Goal: Information Seeking & Learning: Learn about a topic

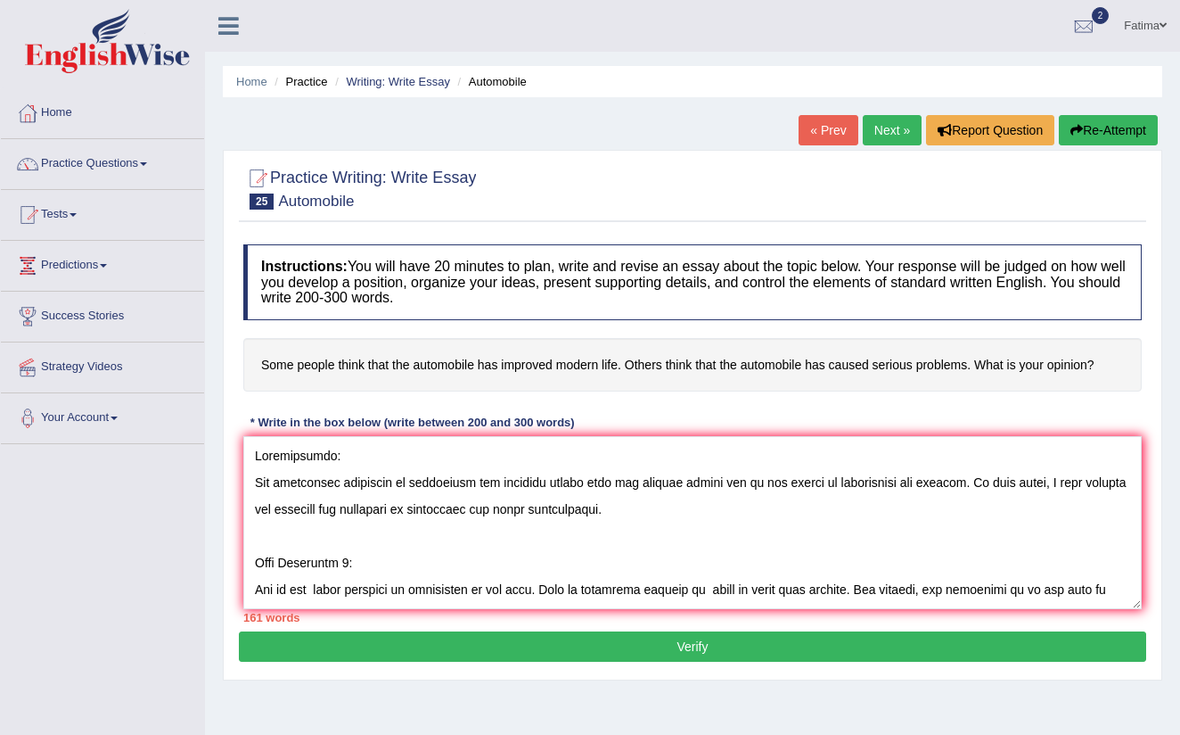
scroll to position [83, 0]
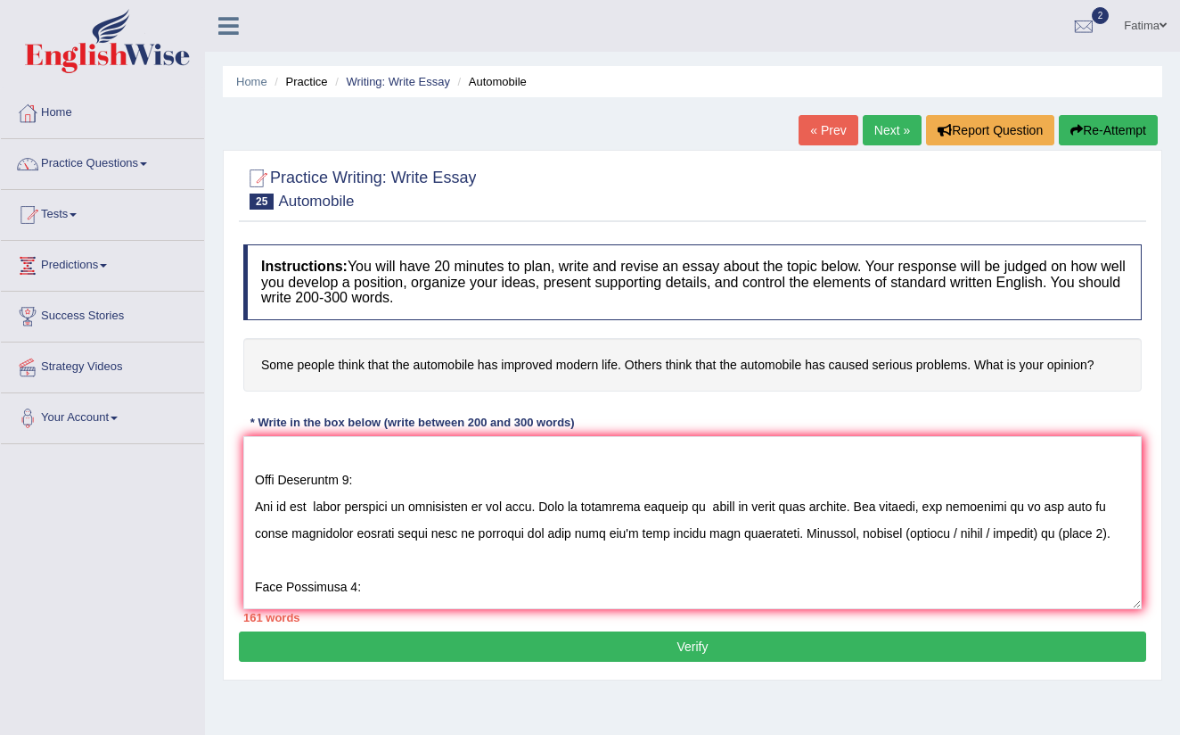
click at [991, 530] on textarea at bounding box center [692, 522] width 899 height 173
click at [950, 531] on textarea at bounding box center [692, 522] width 899 height 173
type textarea "Introduction: The increasing influence of automobile has improved modern life h…"
click at [1006, 528] on textarea at bounding box center [692, 522] width 899 height 173
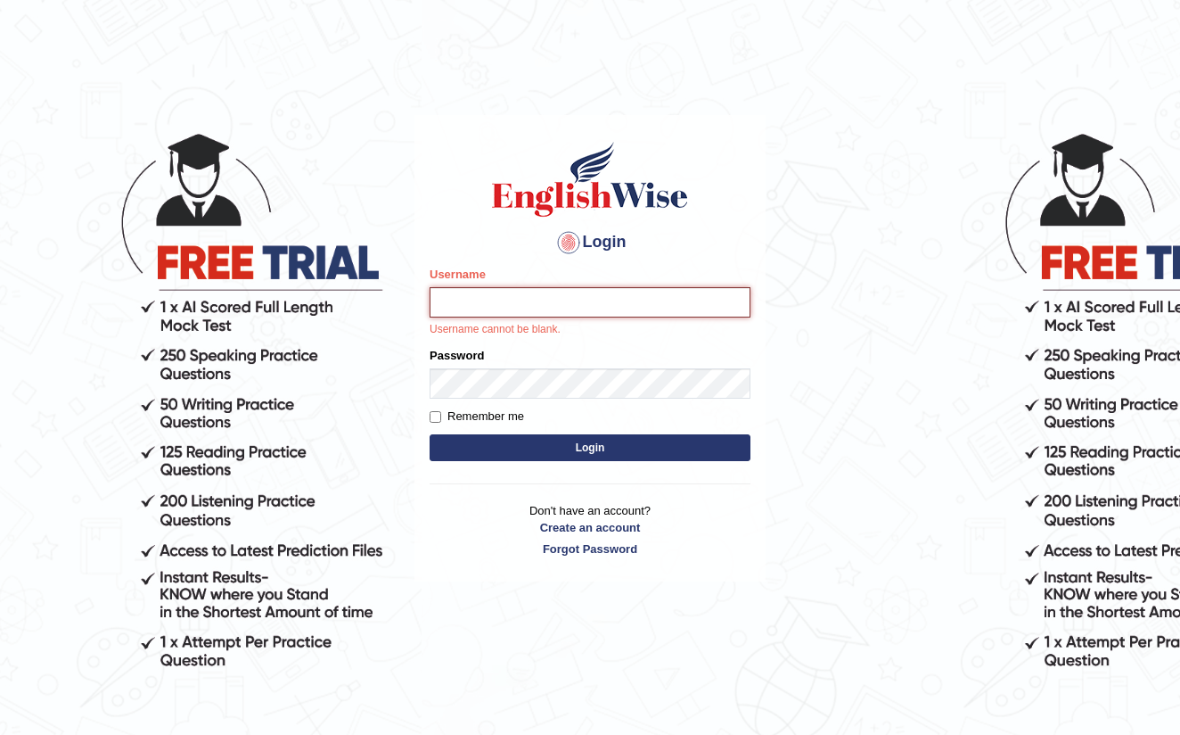
type input "farihaafghan556"
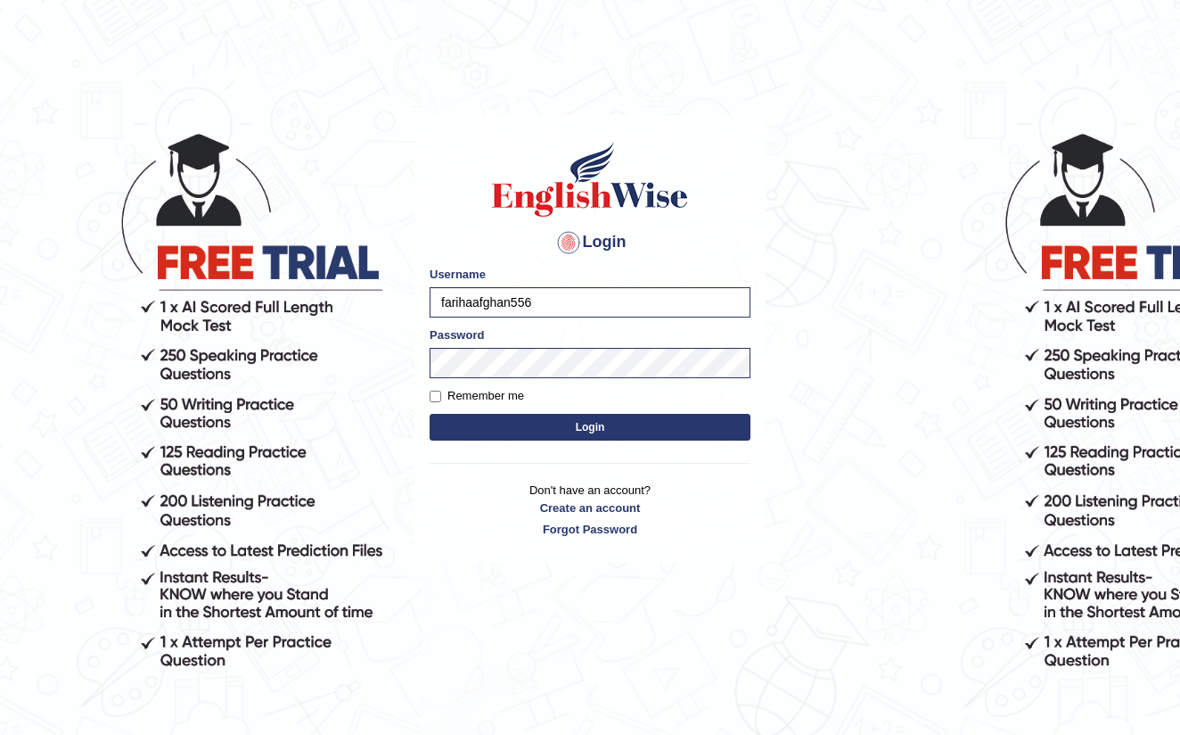
click at [617, 432] on button "Login" at bounding box center [590, 427] width 321 height 27
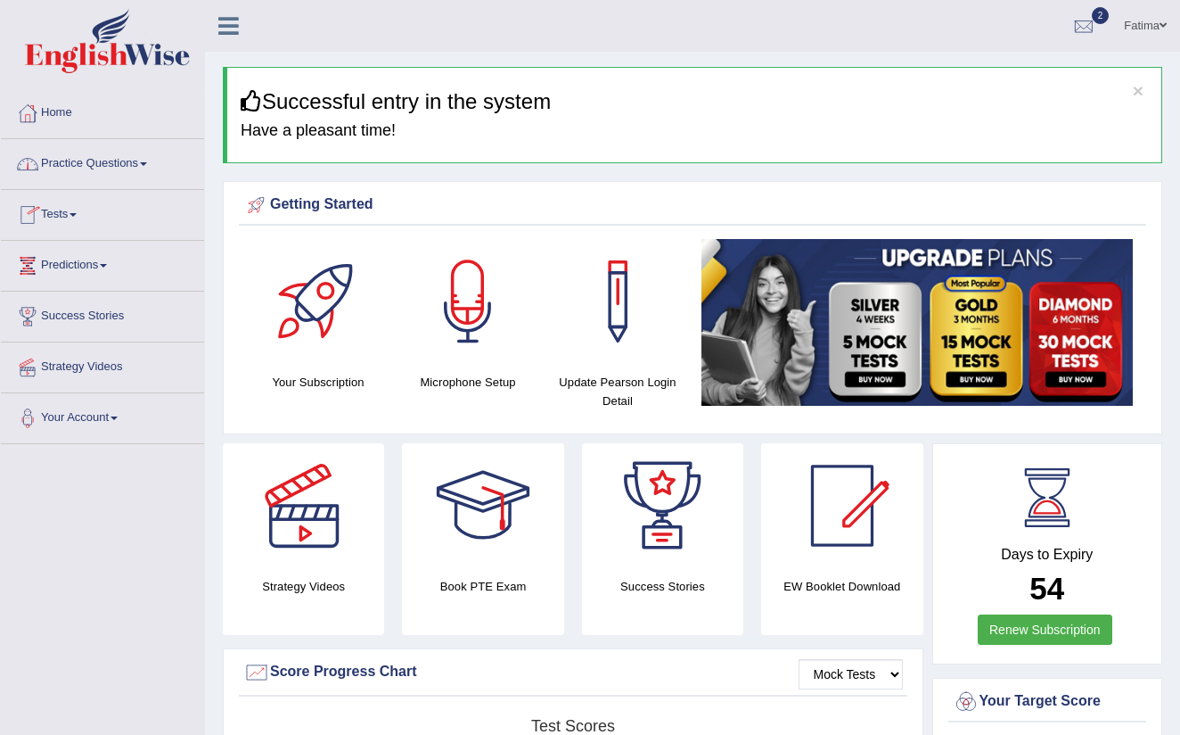
click at [132, 160] on link "Practice Questions" at bounding box center [102, 161] width 203 height 45
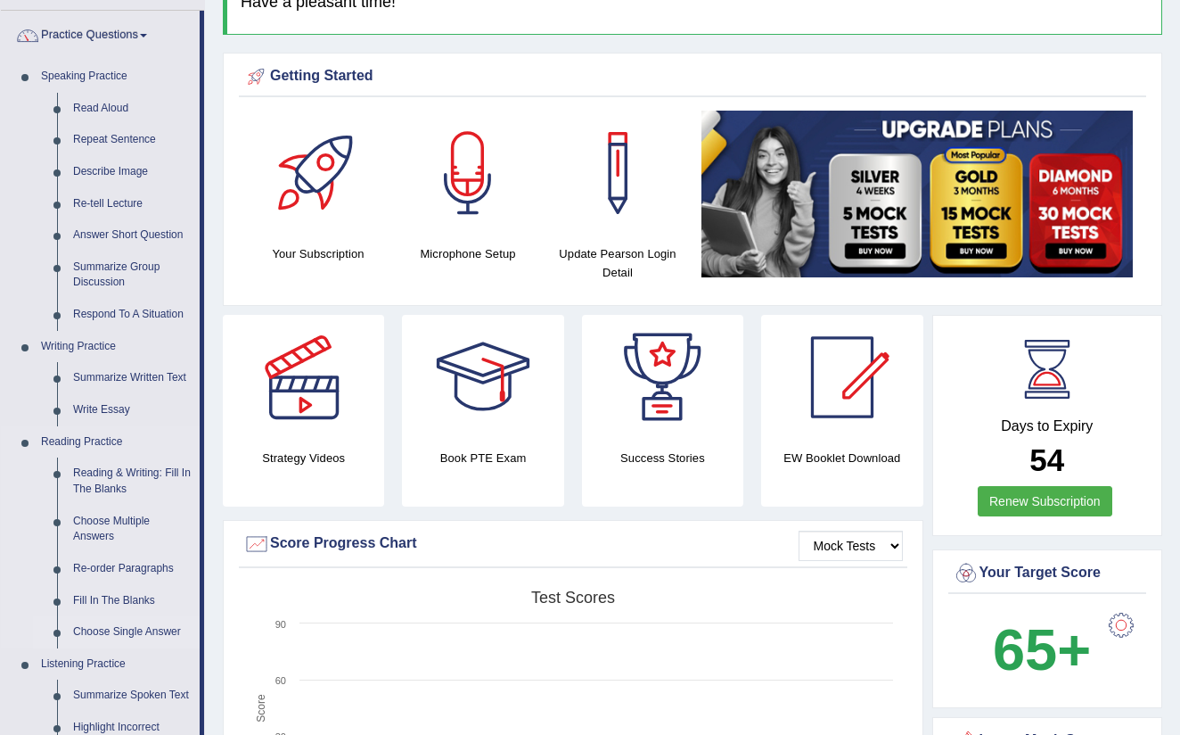
scroll to position [130, 0]
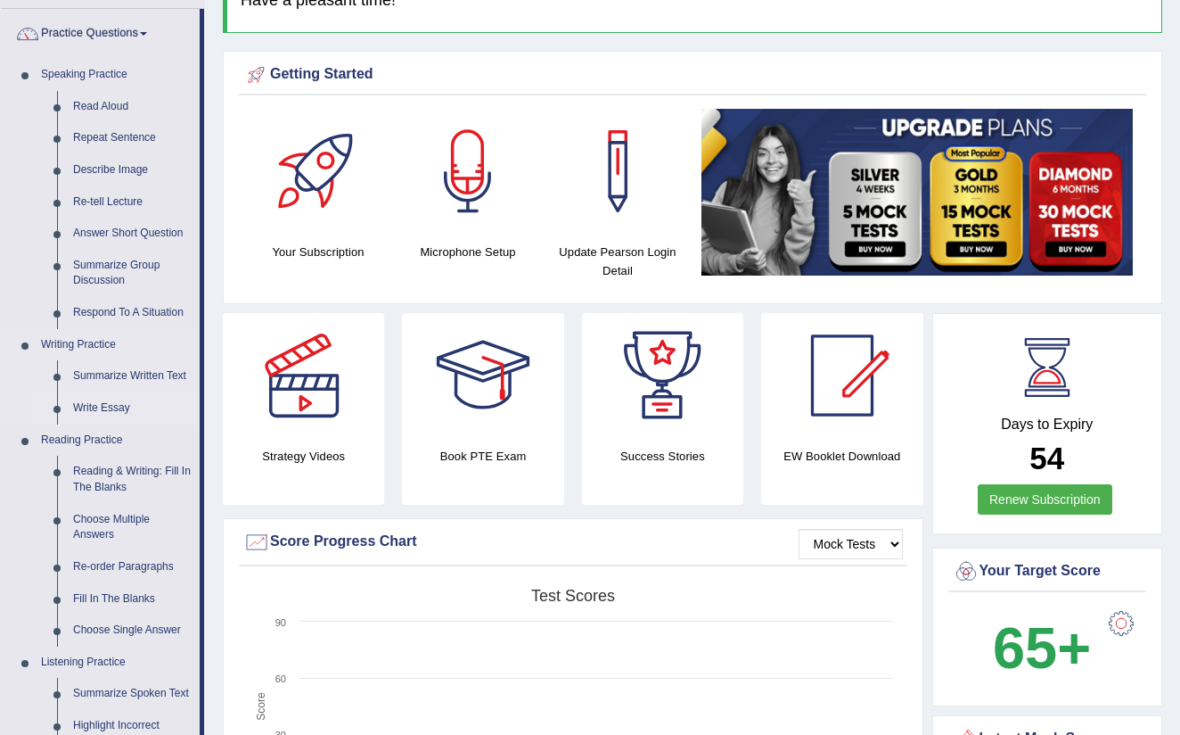
click at [105, 411] on link "Write Essay" at bounding box center [132, 408] width 135 height 32
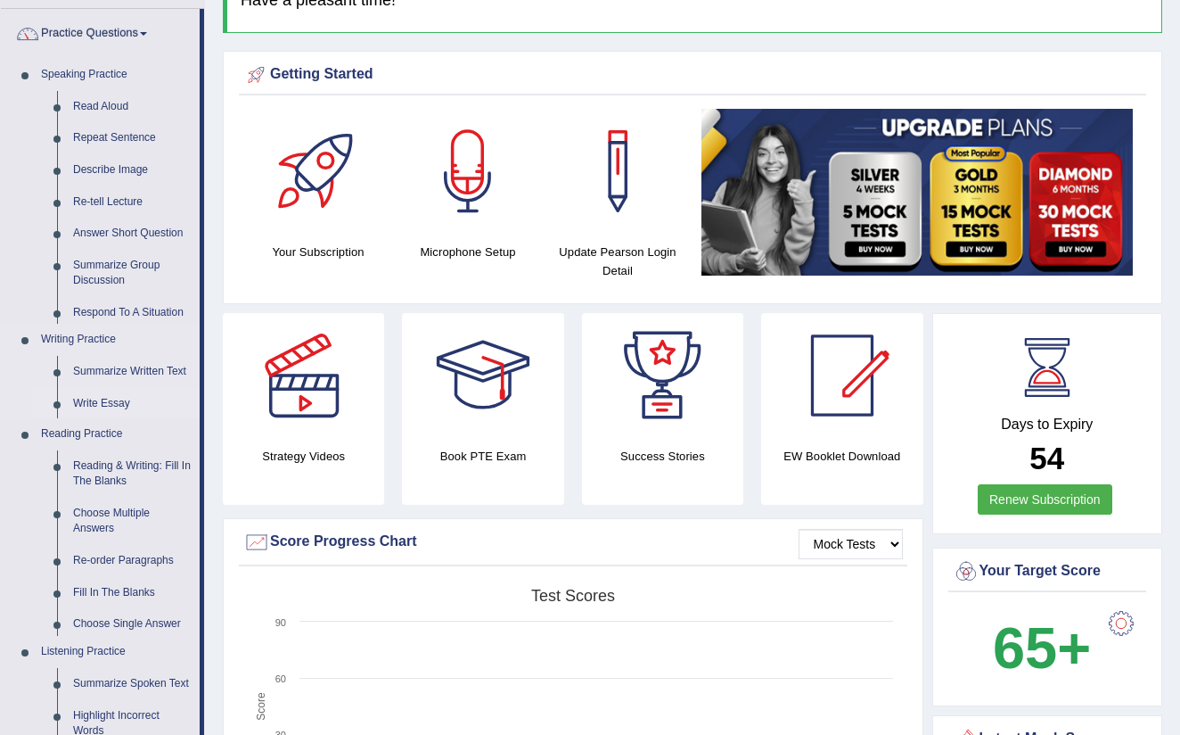
click at [121, 401] on link "Write Essay" at bounding box center [132, 404] width 135 height 32
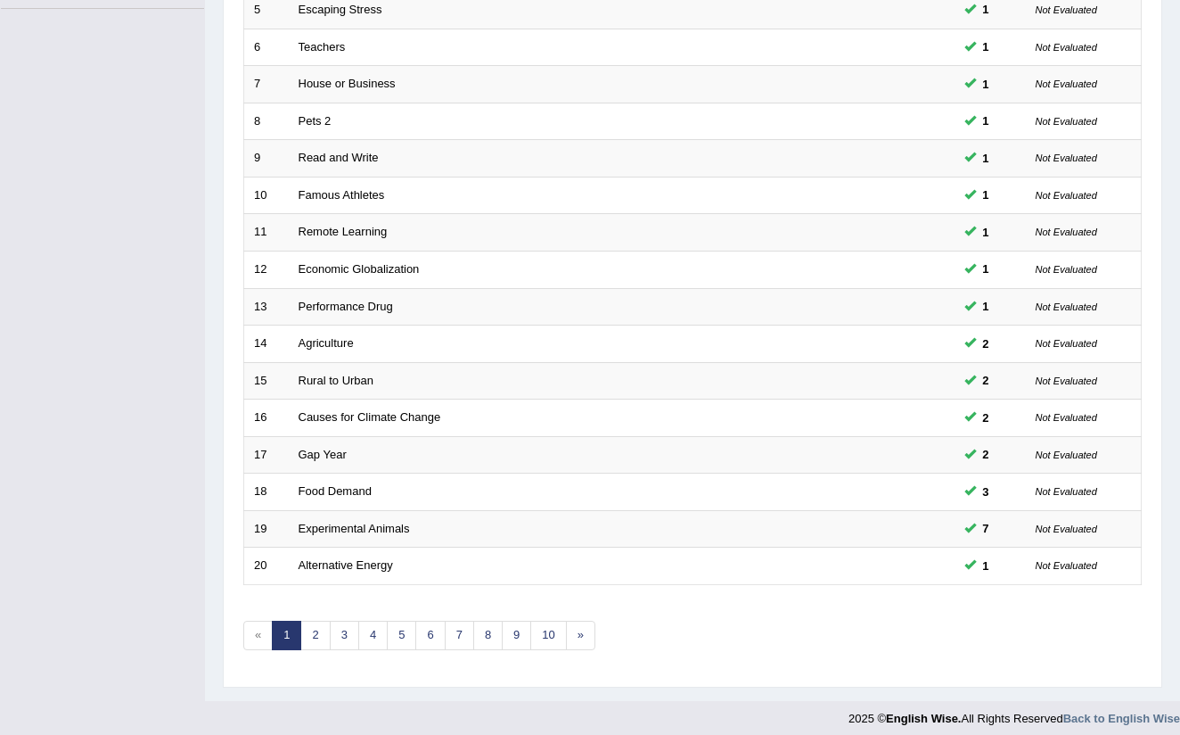
scroll to position [434, 0]
click at [311, 633] on link "2" at bounding box center [314, 635] width 29 height 29
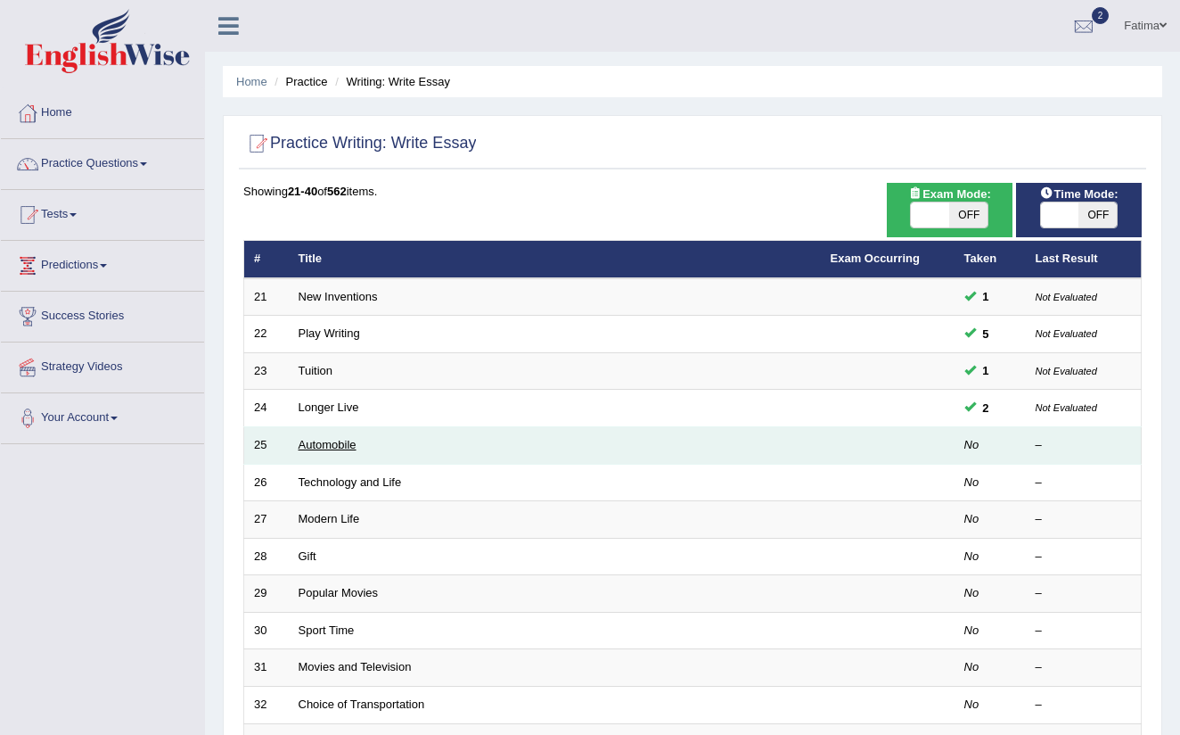
click at [336, 443] on link "Automobile" at bounding box center [328, 444] width 58 height 13
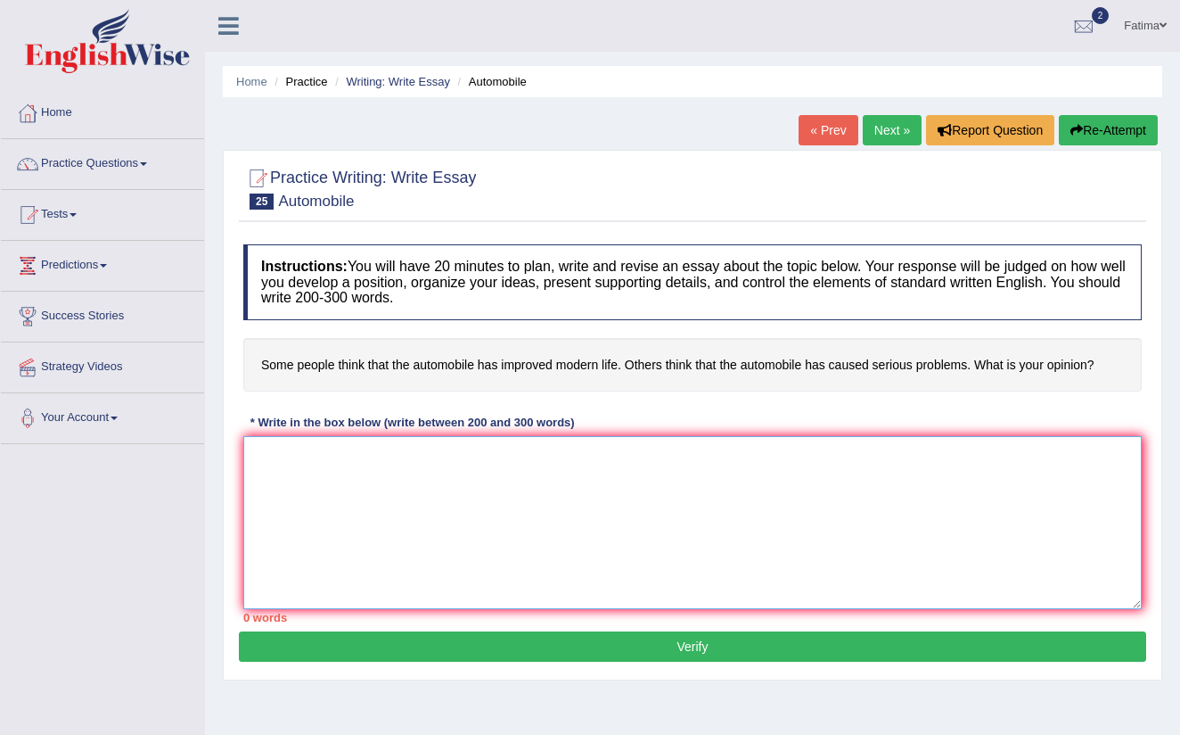
click at [351, 472] on textarea at bounding box center [692, 522] width 899 height 173
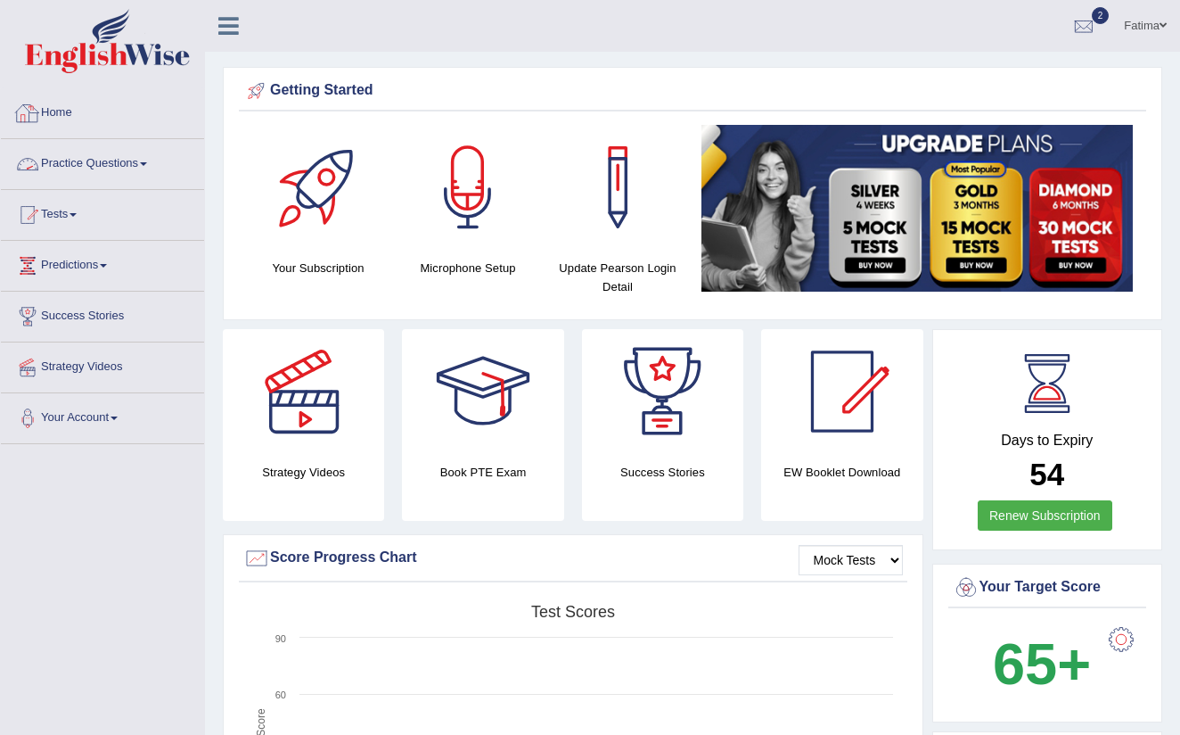
click at [147, 165] on span at bounding box center [143, 164] width 7 height 4
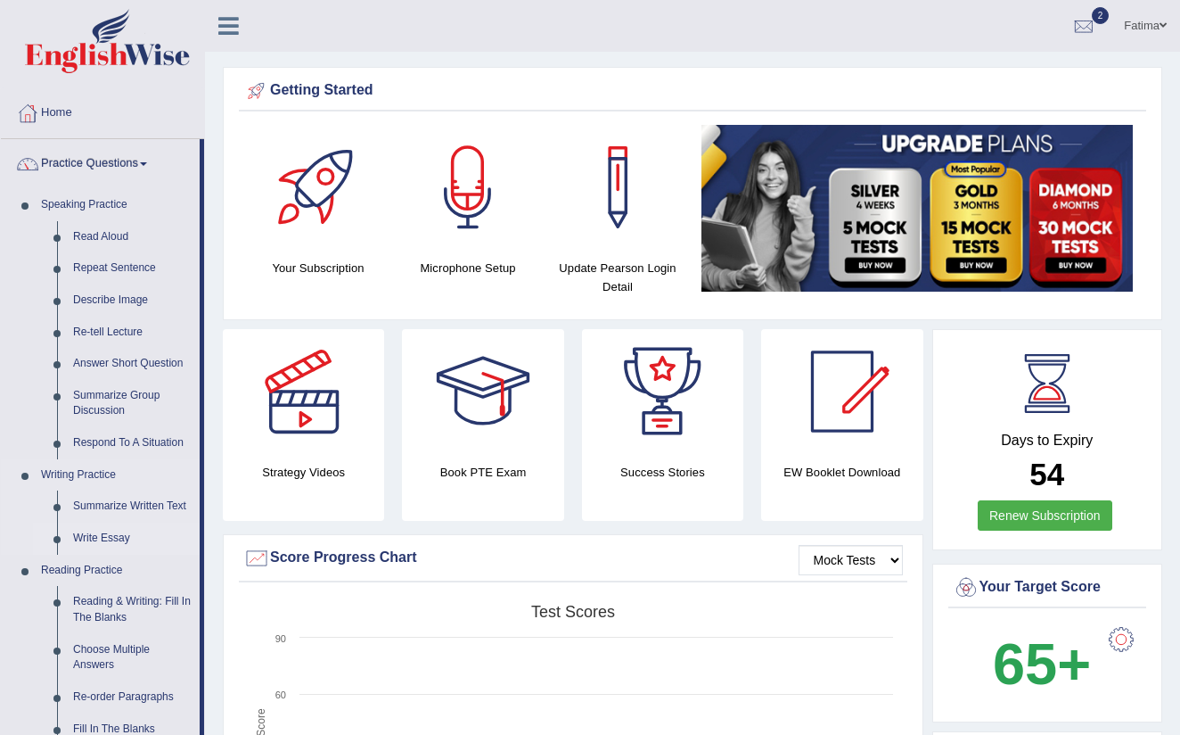
click at [112, 533] on link "Write Essay" at bounding box center [132, 538] width 135 height 32
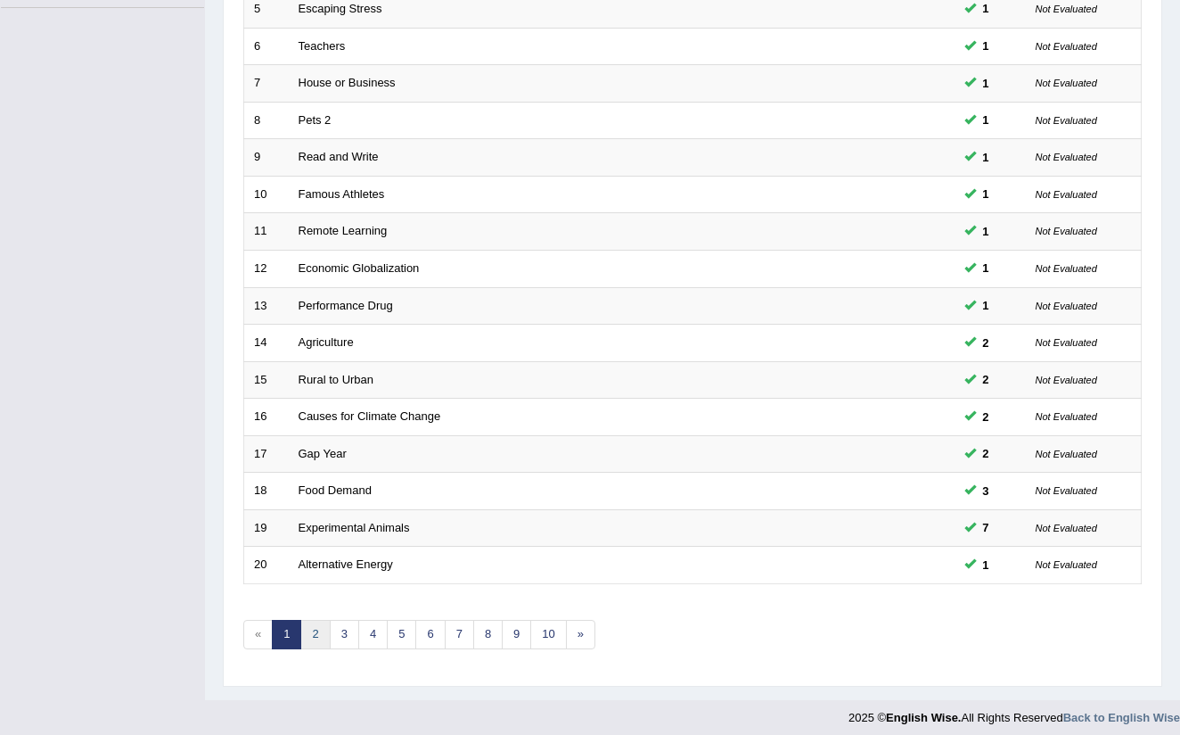
scroll to position [434, 0]
click at [310, 625] on link "2" at bounding box center [314, 635] width 29 height 29
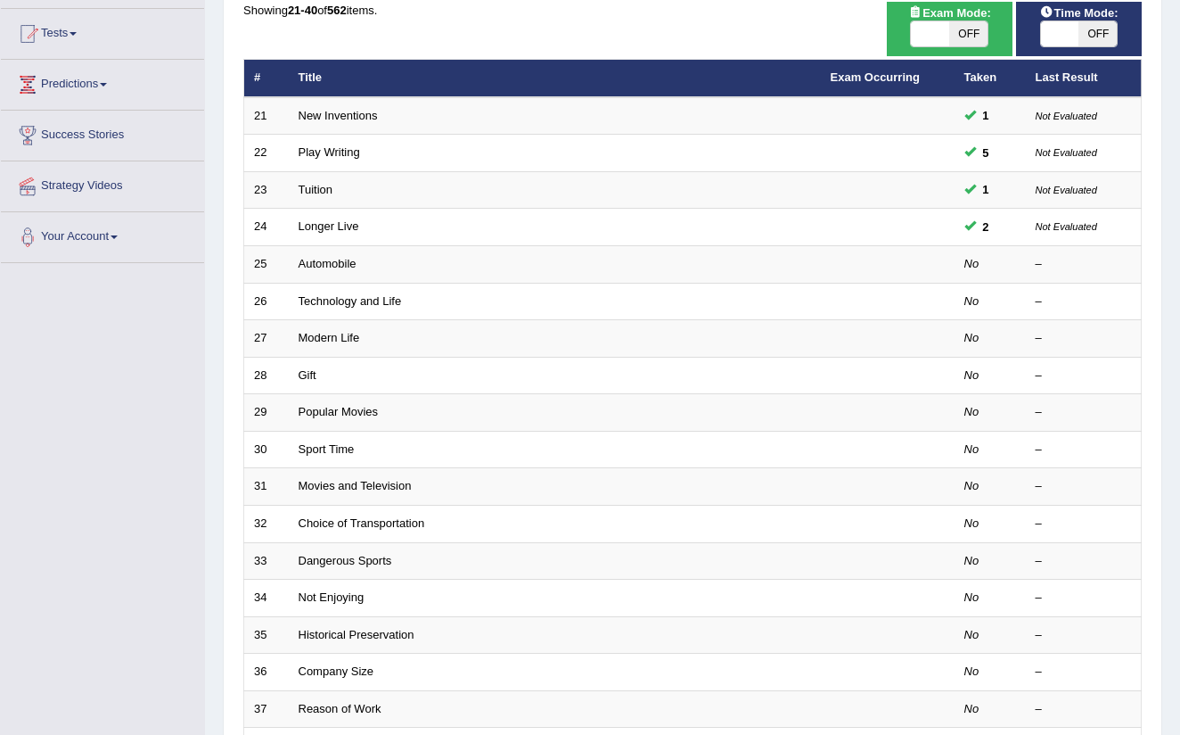
scroll to position [184, 0]
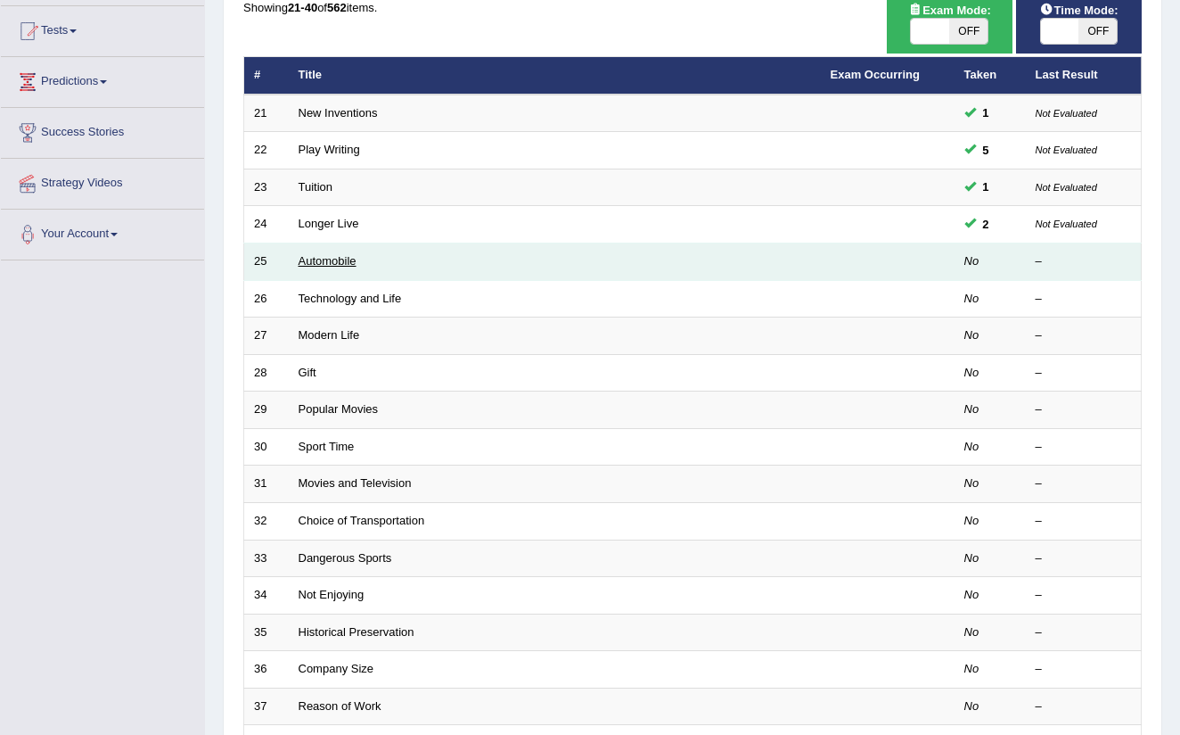
click at [342, 257] on link "Automobile" at bounding box center [328, 260] width 58 height 13
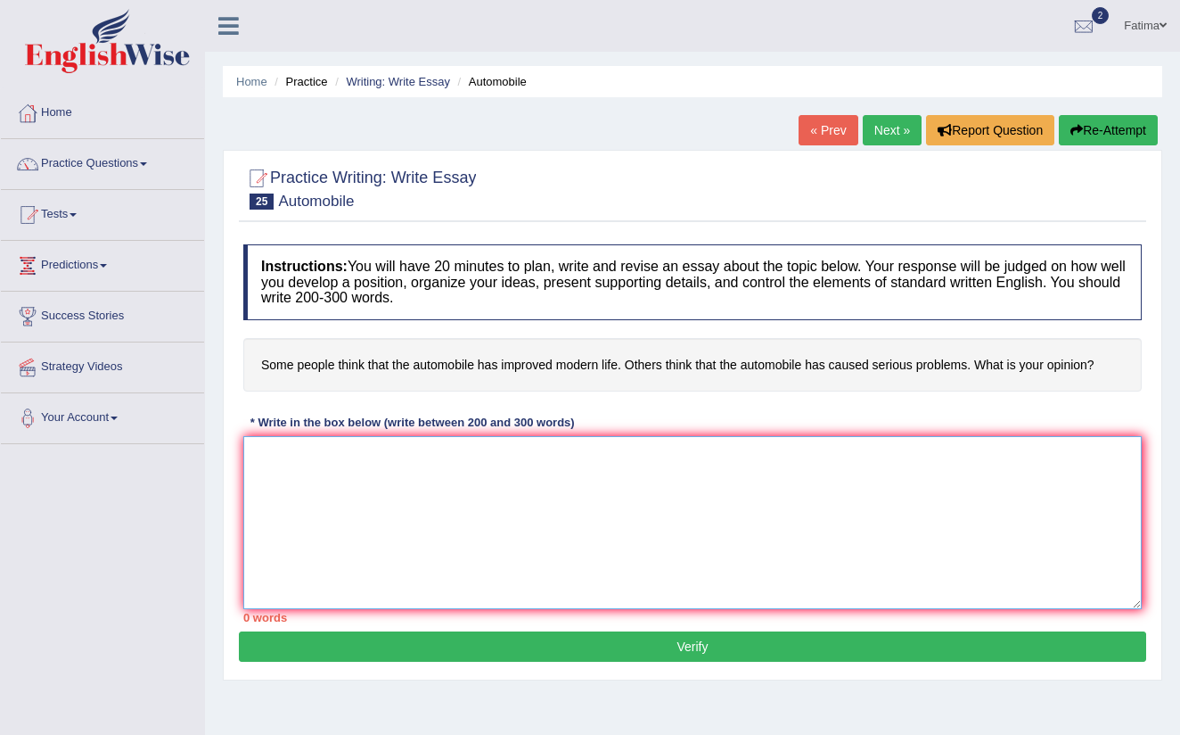
click at [285, 456] on textarea at bounding box center [692, 522] width 899 height 173
paste textarea "Introduction: The increasing influence of (essay topic) has sparked debate due …"
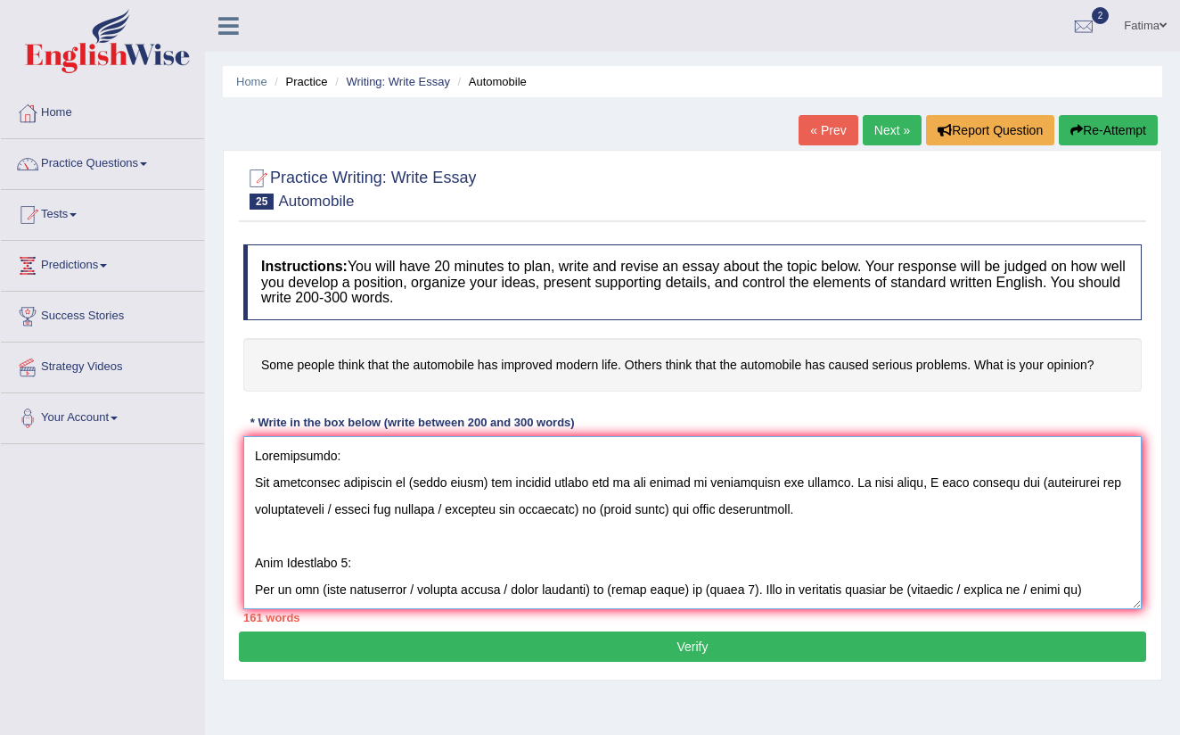
click at [479, 481] on textarea at bounding box center [692, 522] width 899 height 173
click at [461, 508] on textarea at bounding box center [692, 522] width 899 height 173
click at [315, 506] on textarea at bounding box center [692, 522] width 899 height 173
click at [393, 505] on textarea at bounding box center [692, 522] width 899 height 173
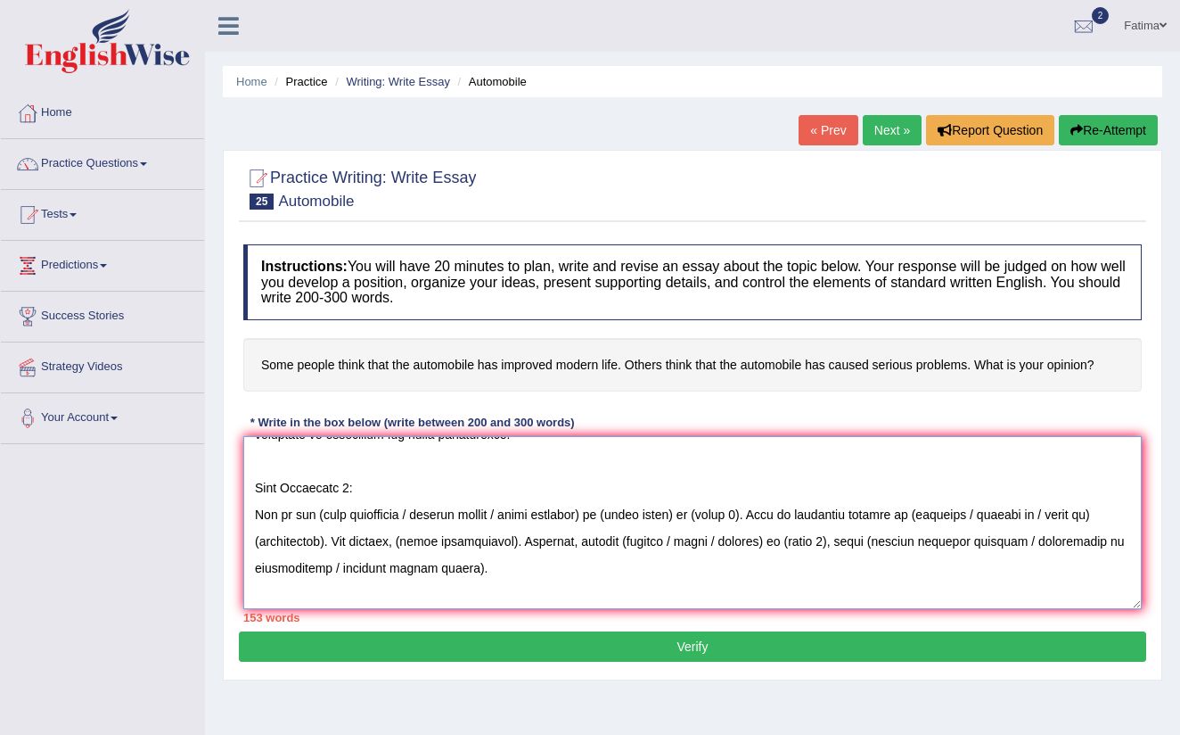
scroll to position [67, 0]
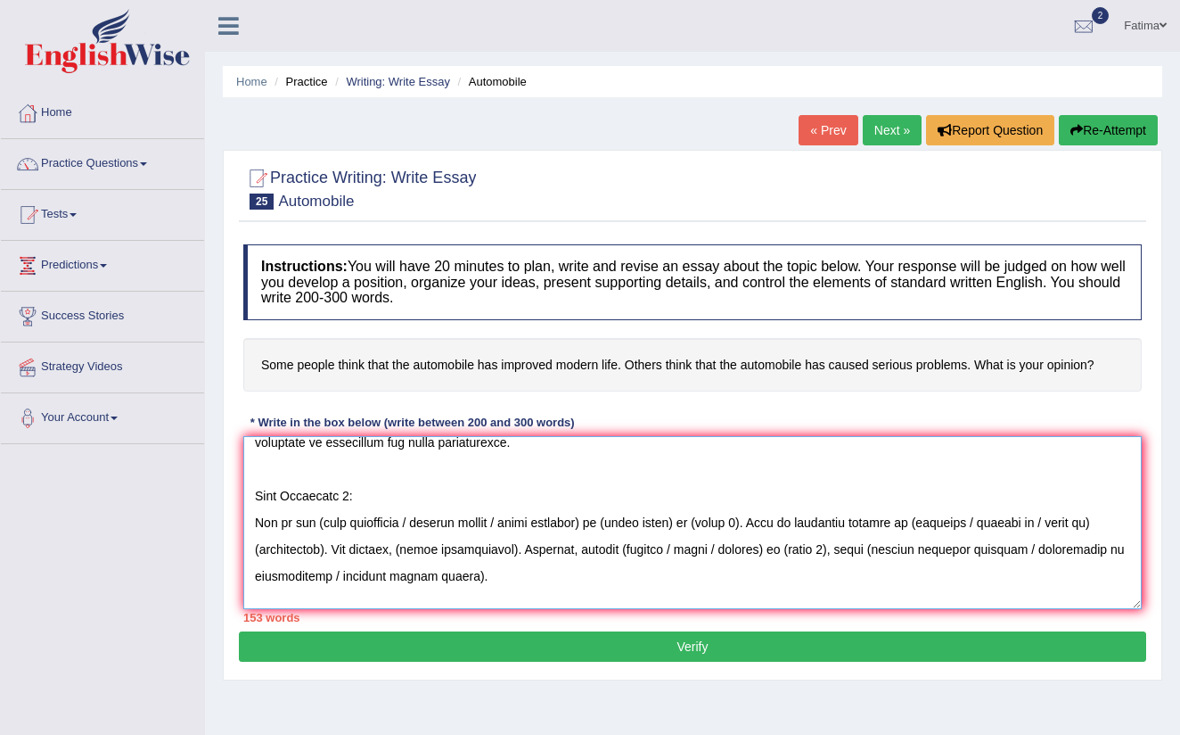
click at [373, 499] on textarea at bounding box center [692, 522] width 899 height 173
click at [522, 522] on textarea at bounding box center [692, 522] width 899 height 173
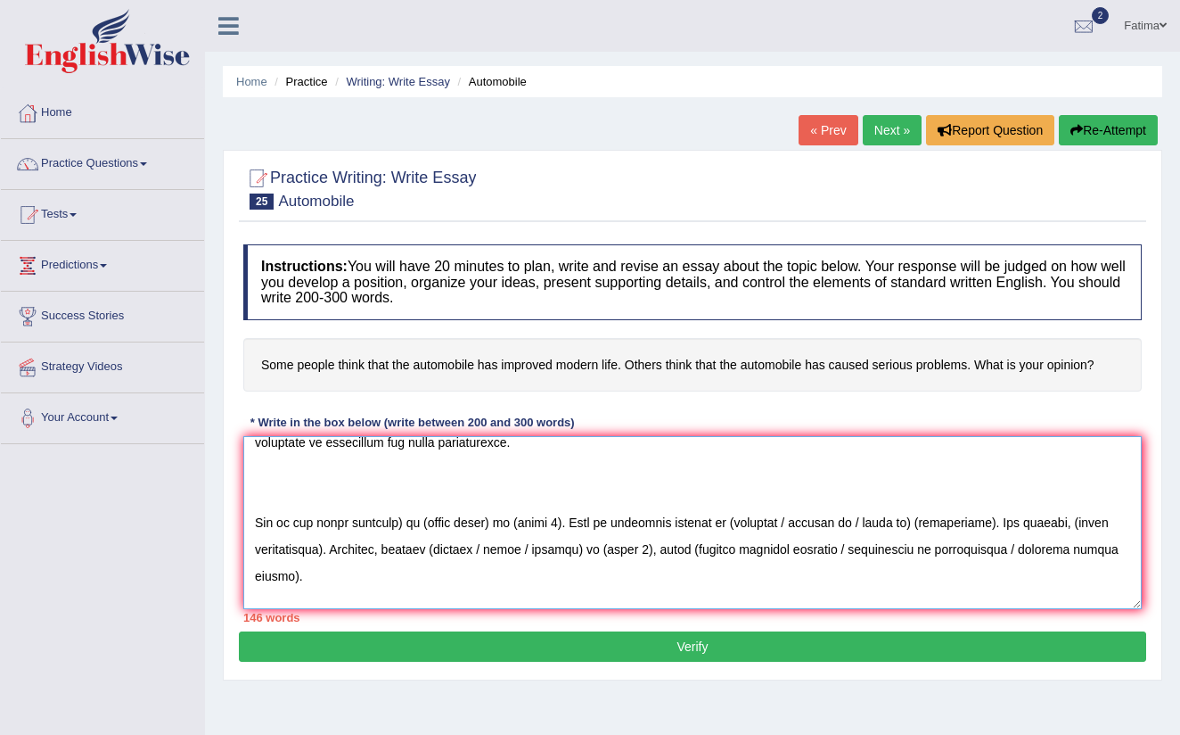
click at [412, 522] on textarea at bounding box center [692, 522] width 899 height 173
click at [494, 520] on textarea at bounding box center [692, 522] width 899 height 173
drag, startPoint x: 546, startPoint y: 522, endPoint x: 565, endPoint y: 554, distance: 38.4
click at [546, 522] on textarea at bounding box center [692, 522] width 899 height 173
click at [893, 522] on textarea at bounding box center [692, 522] width 899 height 173
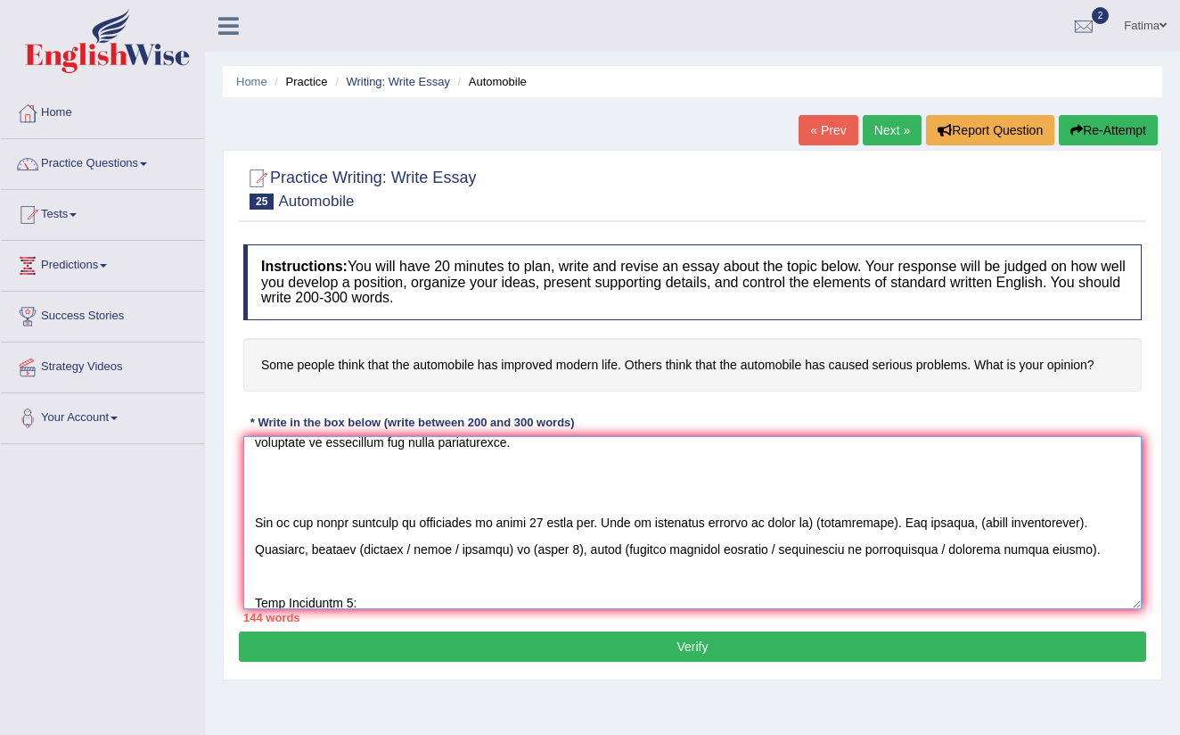
click at [815, 523] on textarea at bounding box center [692, 522] width 899 height 173
click at [886, 521] on textarea at bounding box center [692, 522] width 899 height 173
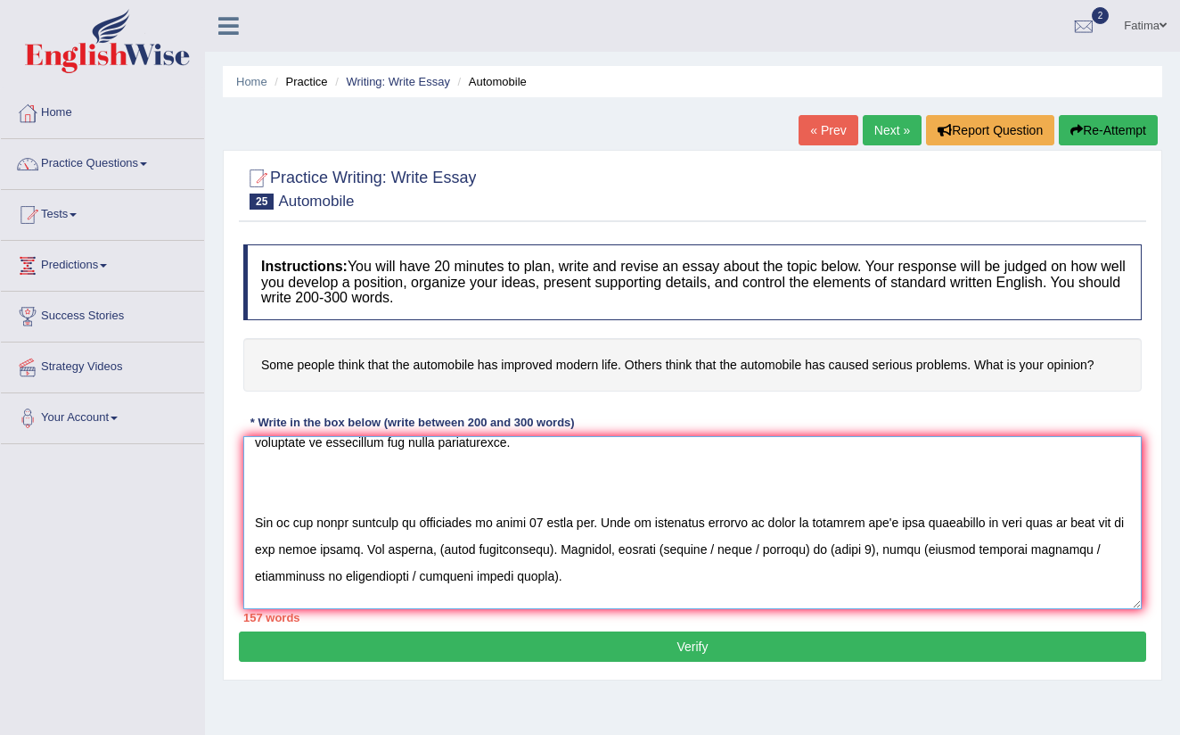
click at [537, 547] on textarea at bounding box center [692, 522] width 899 height 173
drag, startPoint x: 535, startPoint y: 550, endPoint x: 536, endPoint y: 601, distance: 50.8
click at [535, 553] on textarea at bounding box center [692, 522] width 899 height 173
click at [924, 545] on textarea at bounding box center [692, 522] width 899 height 173
click at [884, 543] on textarea at bounding box center [692, 522] width 899 height 173
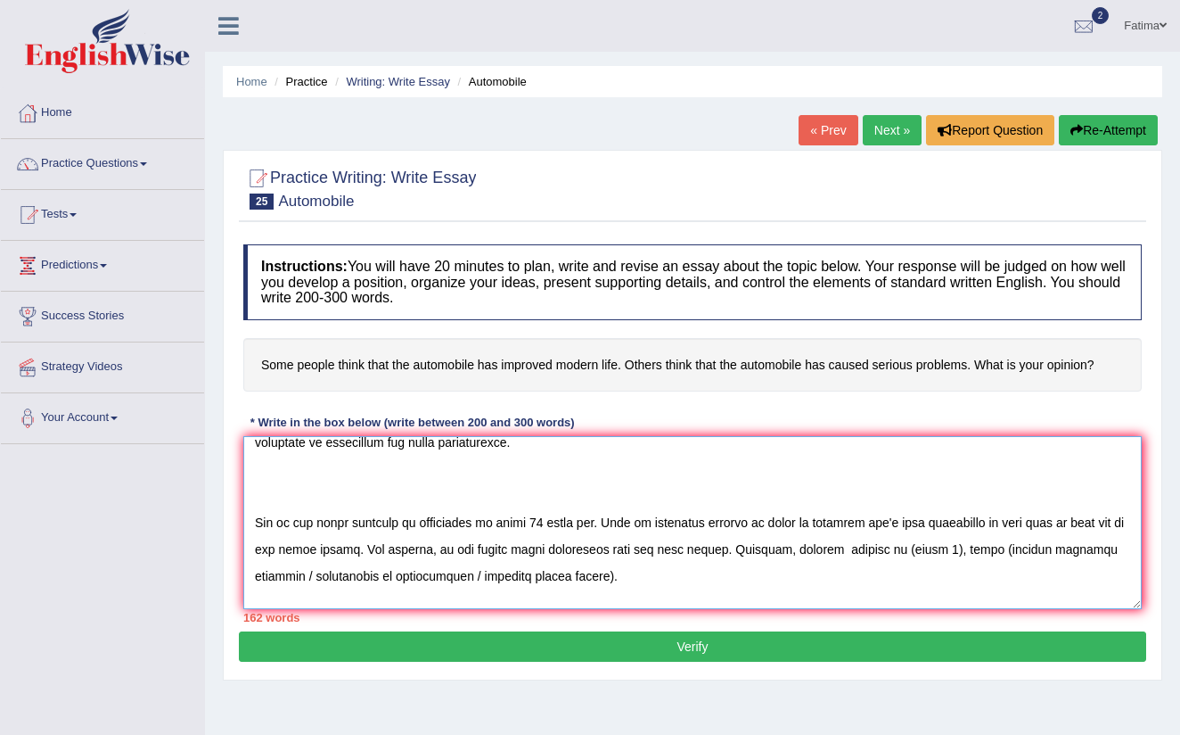
click at [942, 550] on textarea at bounding box center [692, 522] width 899 height 173
click at [940, 546] on textarea at bounding box center [692, 522] width 899 height 173
click at [366, 575] on textarea at bounding box center [692, 522] width 899 height 173
click at [568, 579] on textarea at bounding box center [692, 522] width 899 height 173
click at [556, 574] on textarea at bounding box center [692, 522] width 899 height 173
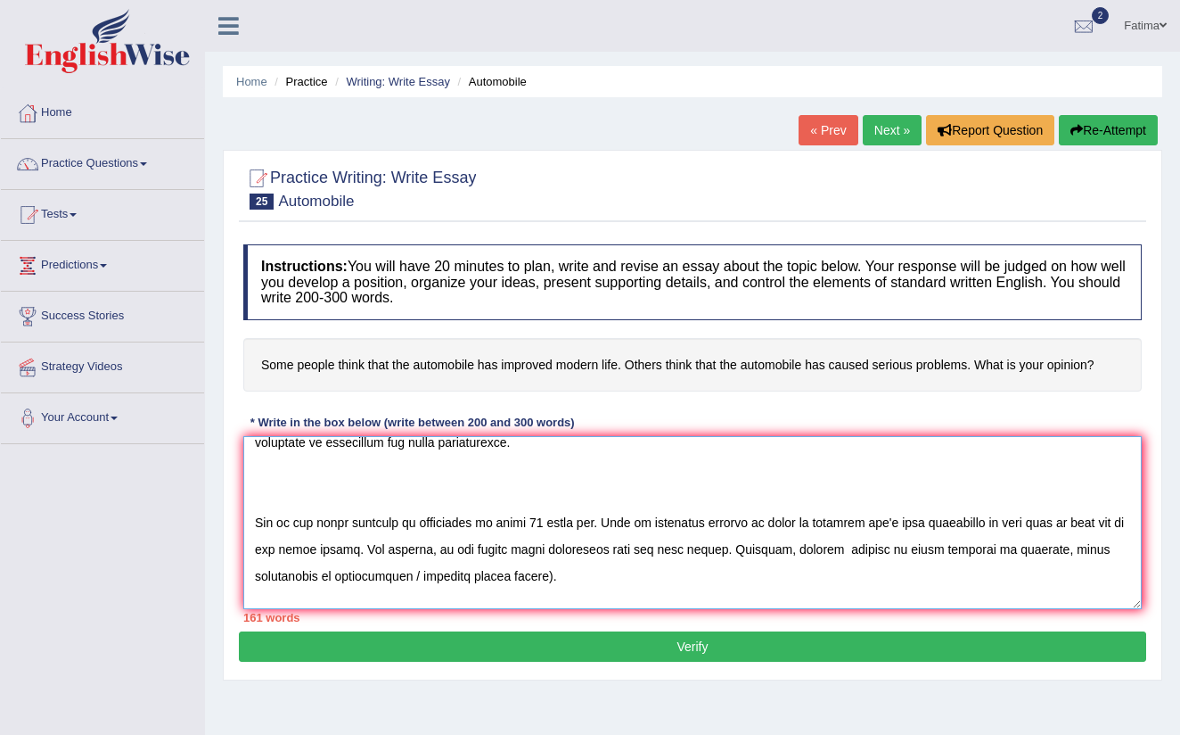
click at [552, 575] on textarea at bounding box center [692, 522] width 899 height 173
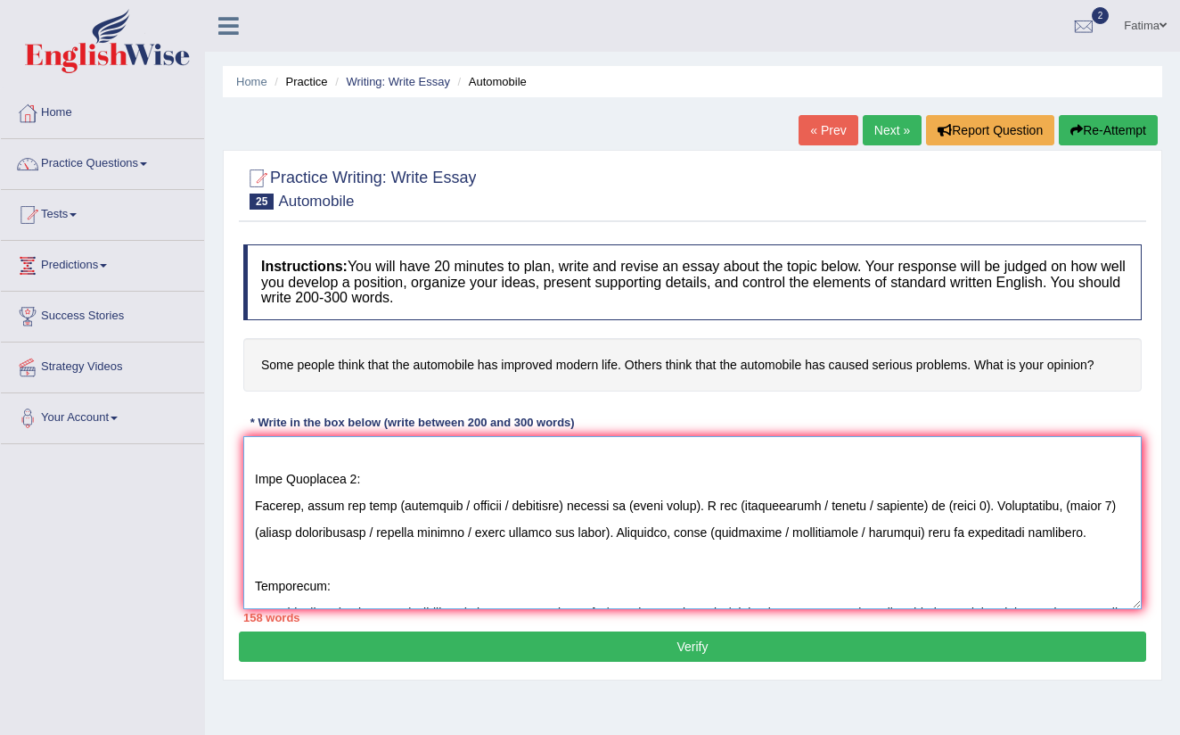
scroll to position [219, 0]
click at [366, 478] on textarea at bounding box center [692, 522] width 899 height 173
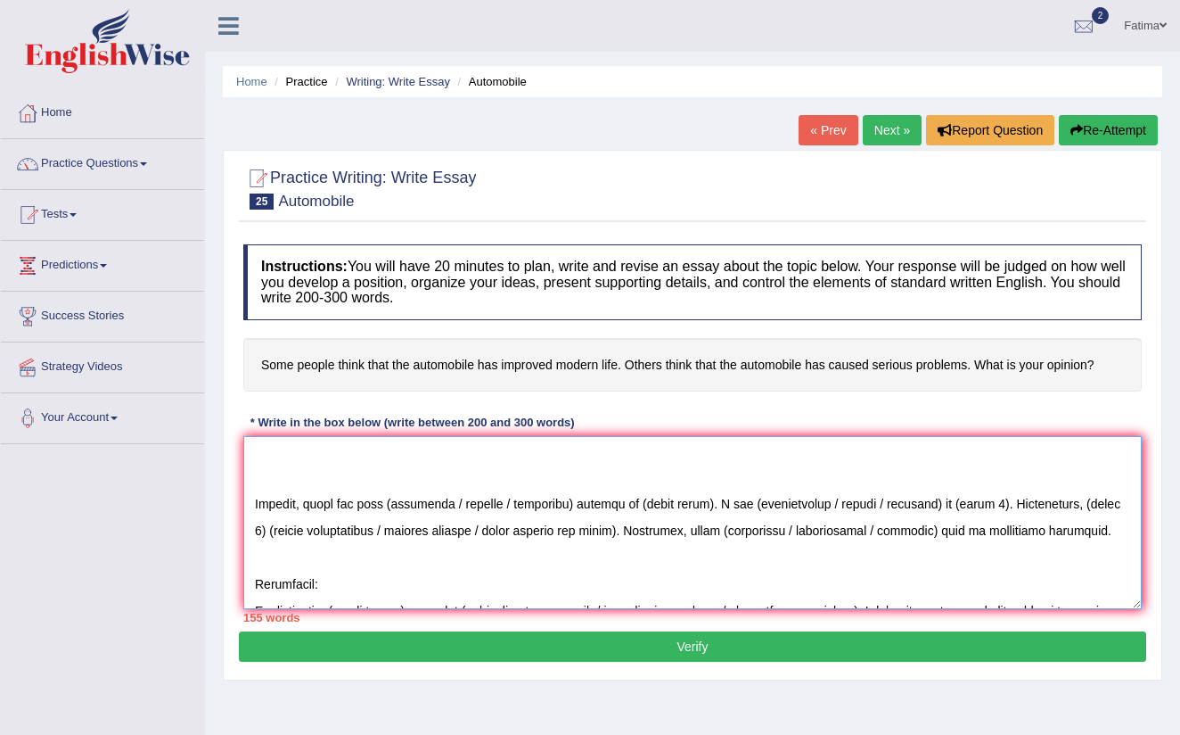
click at [459, 504] on textarea at bounding box center [692, 522] width 899 height 173
click at [511, 499] on textarea at bounding box center [692, 522] width 899 height 173
click at [446, 502] on textarea at bounding box center [692, 522] width 899 height 173
click at [574, 500] on textarea at bounding box center [692, 522] width 899 height 173
click at [572, 505] on textarea at bounding box center [692, 522] width 899 height 173
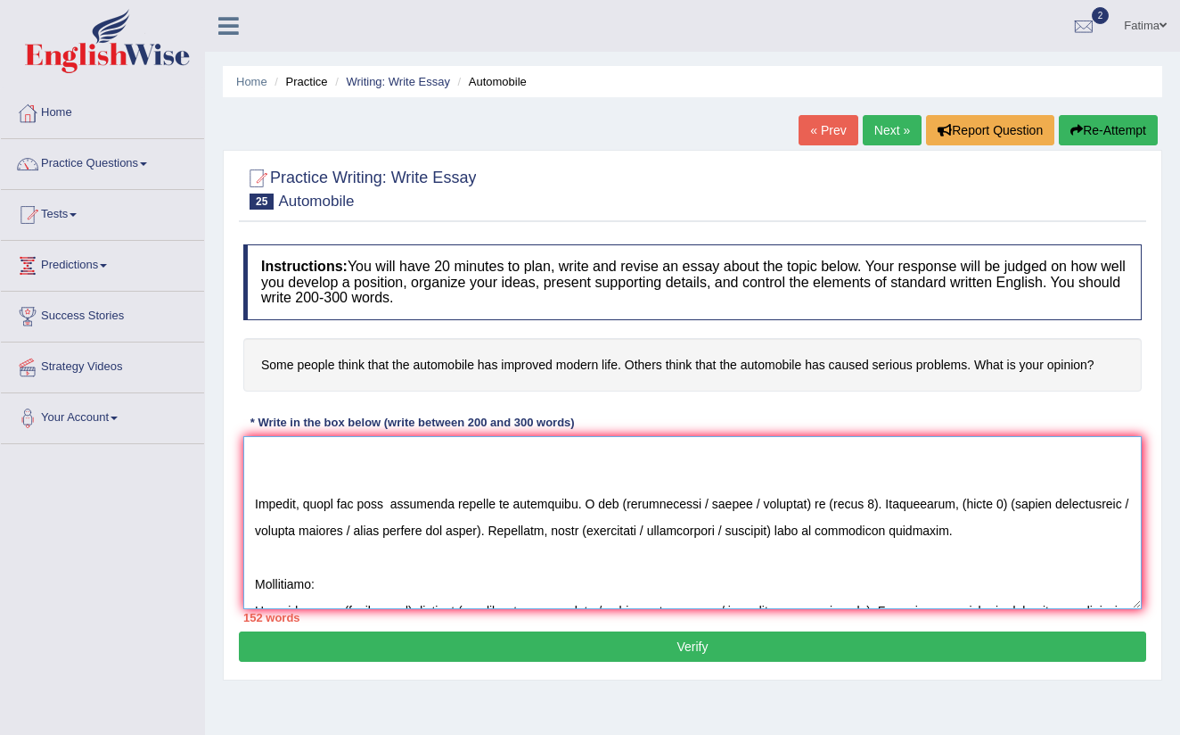
click at [737, 504] on textarea at bounding box center [692, 522] width 899 height 173
click at [658, 502] on textarea at bounding box center [692, 522] width 899 height 173
click at [653, 500] on textarea at bounding box center [692, 522] width 899 height 173
click at [714, 503] on textarea at bounding box center [692, 522] width 899 height 173
click at [710, 499] on textarea at bounding box center [692, 522] width 899 height 173
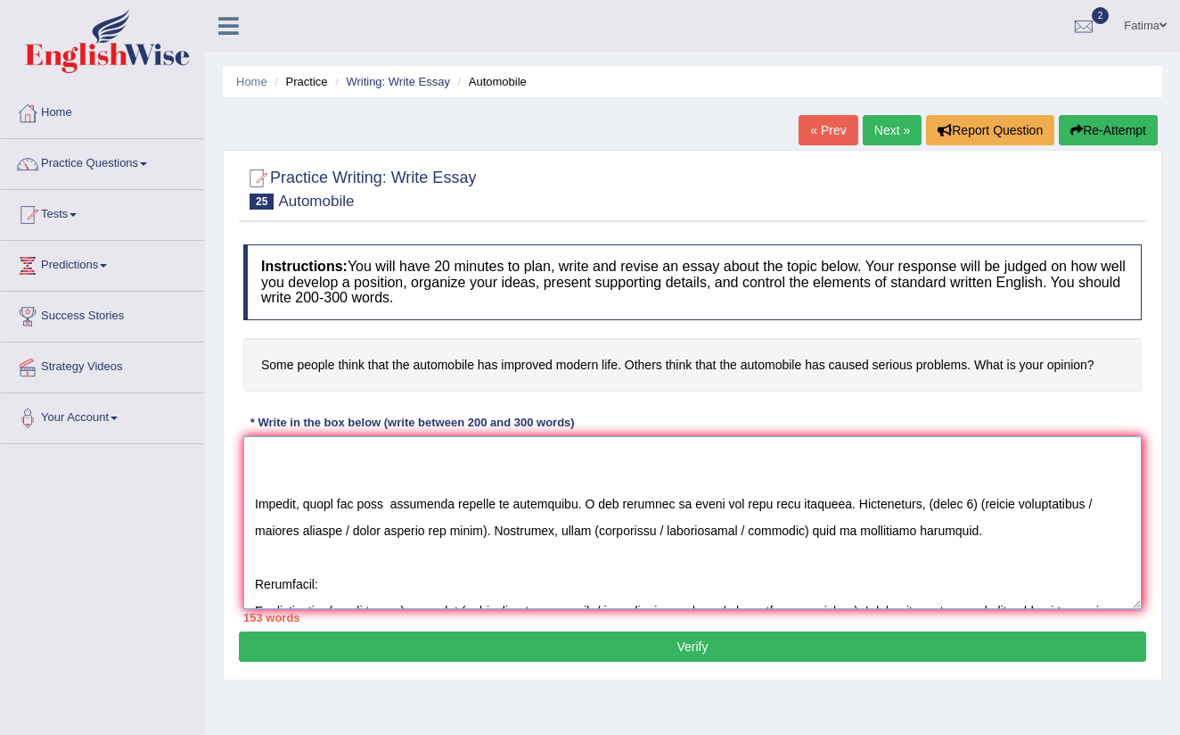
drag, startPoint x: 696, startPoint y: 501, endPoint x: 710, endPoint y: 536, distance: 37.6
click at [710, 536] on textarea at bounding box center [692, 522] width 899 height 173
click at [697, 500] on textarea at bounding box center [692, 522] width 899 height 173
click at [694, 501] on textarea at bounding box center [692, 522] width 899 height 173
click at [978, 496] on textarea at bounding box center [692, 522] width 899 height 173
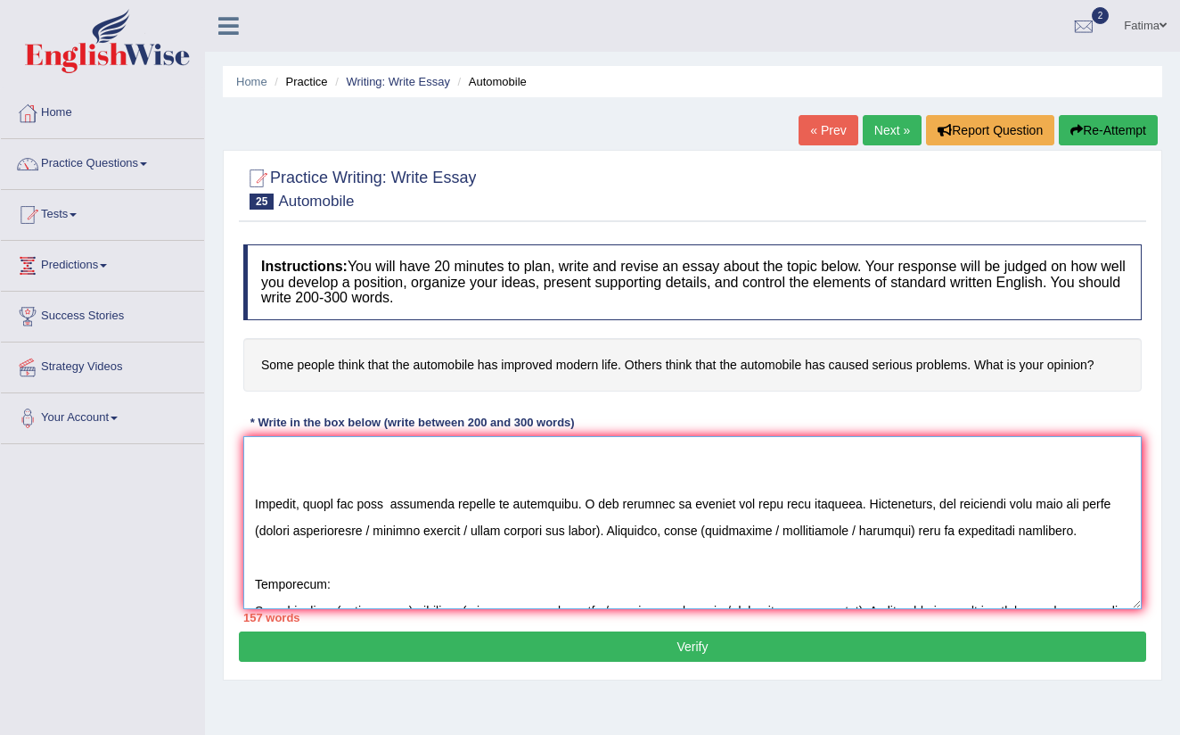
click at [465, 532] on textarea at bounding box center [692, 522] width 899 height 173
click at [392, 528] on textarea at bounding box center [692, 522] width 899 height 173
click at [390, 527] on textarea at bounding box center [692, 522] width 899 height 173
click at [493, 530] on textarea at bounding box center [692, 522] width 899 height 173
click at [714, 531] on textarea at bounding box center [692, 522] width 899 height 173
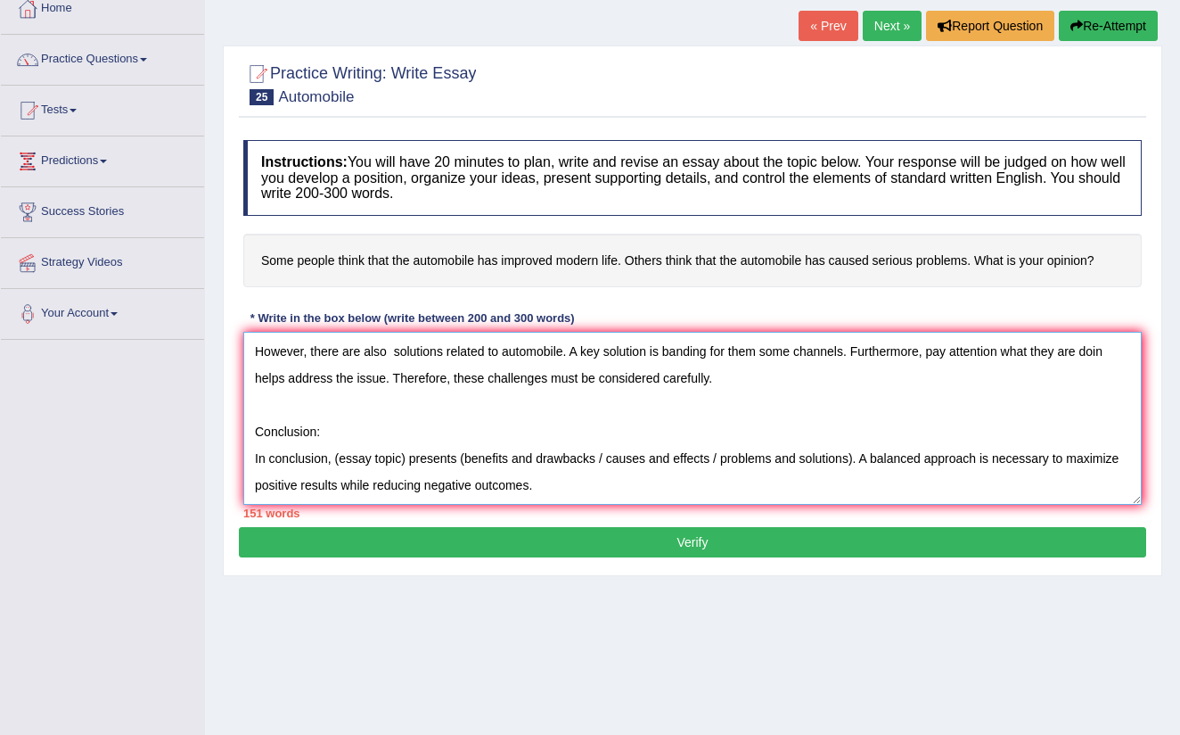
scroll to position [106, 0]
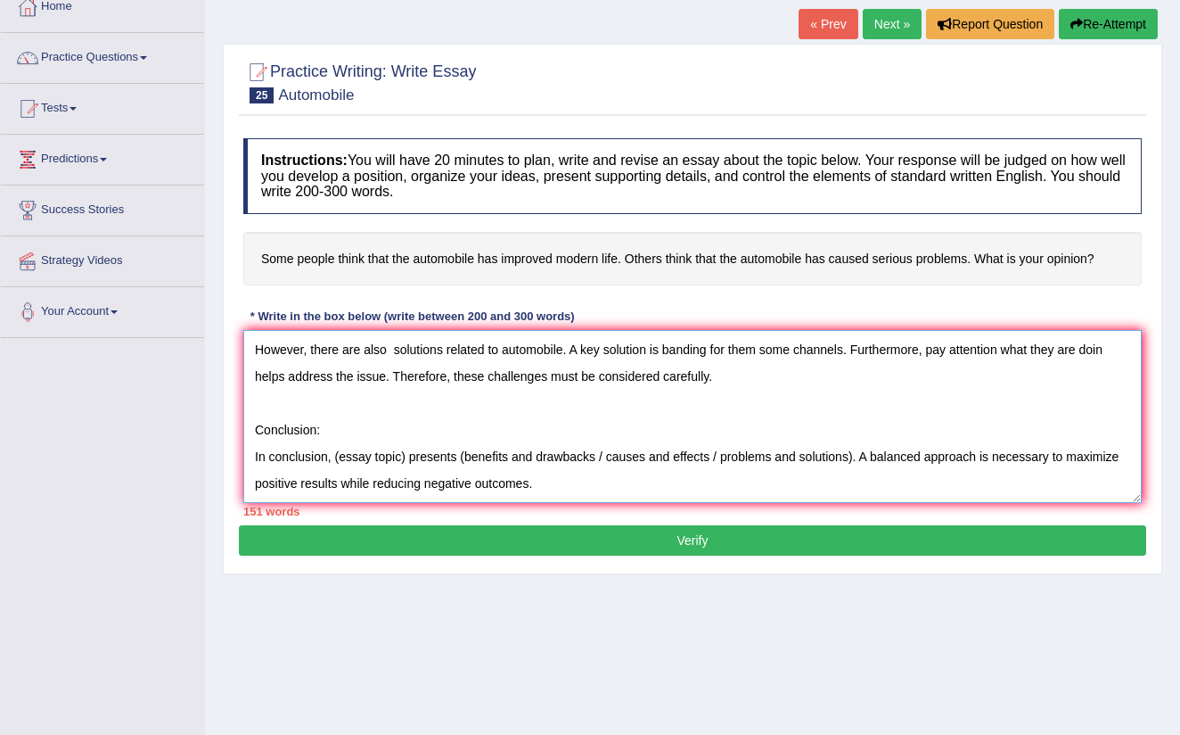
click at [407, 463] on textarea "Introduction: The increasing influence of automobile has sparked debate due to …" at bounding box center [692, 416] width 899 height 173
click at [406, 456] on textarea "Introduction: The increasing influence of automobile has sparked debate due to …" at bounding box center [692, 416] width 899 height 173
click at [720, 456] on textarea "Introduction: The increasing influence of automobile has sparked debate due to …" at bounding box center [692, 416] width 899 height 173
click at [588, 457] on textarea "Introduction: The increasing influence of automobile has sparked debate due to …" at bounding box center [692, 416] width 899 height 173
click at [592, 456] on textarea "Introduction: The increasing influence of automobile has sparked debate due to …" at bounding box center [692, 416] width 899 height 173
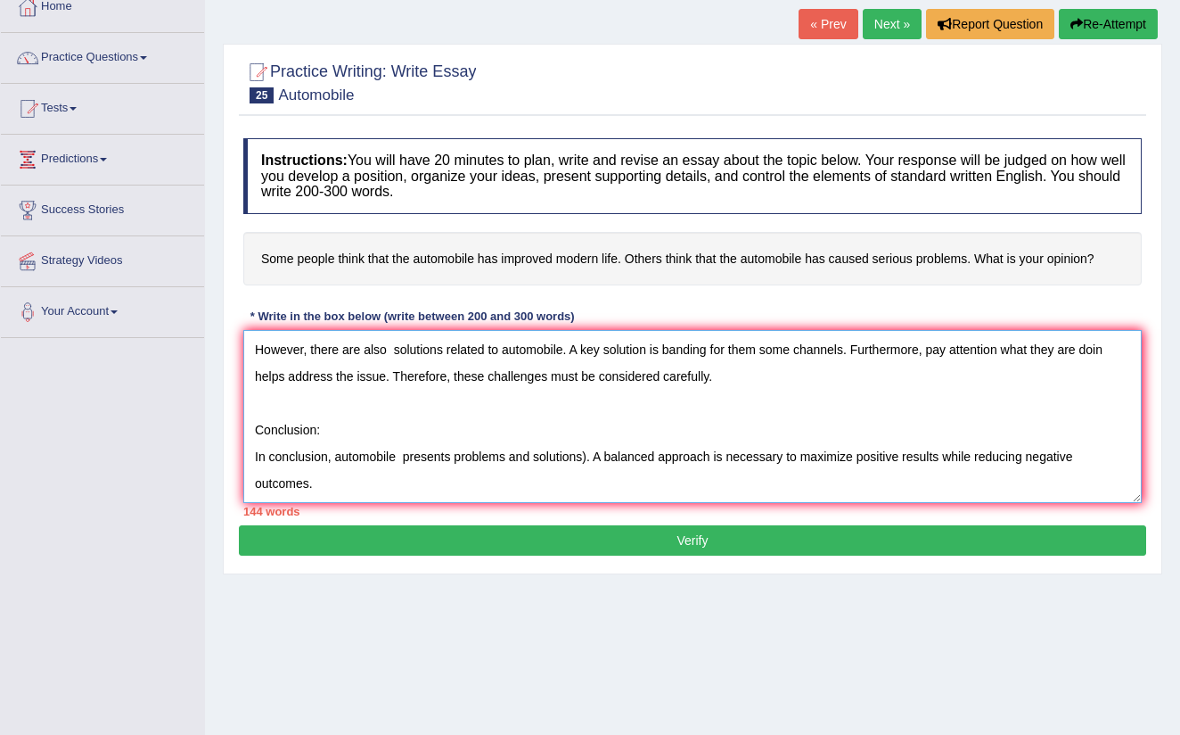
click at [590, 456] on textarea "Introduction: The increasing influence of automobile has sparked debate due to …" at bounding box center [692, 416] width 899 height 173
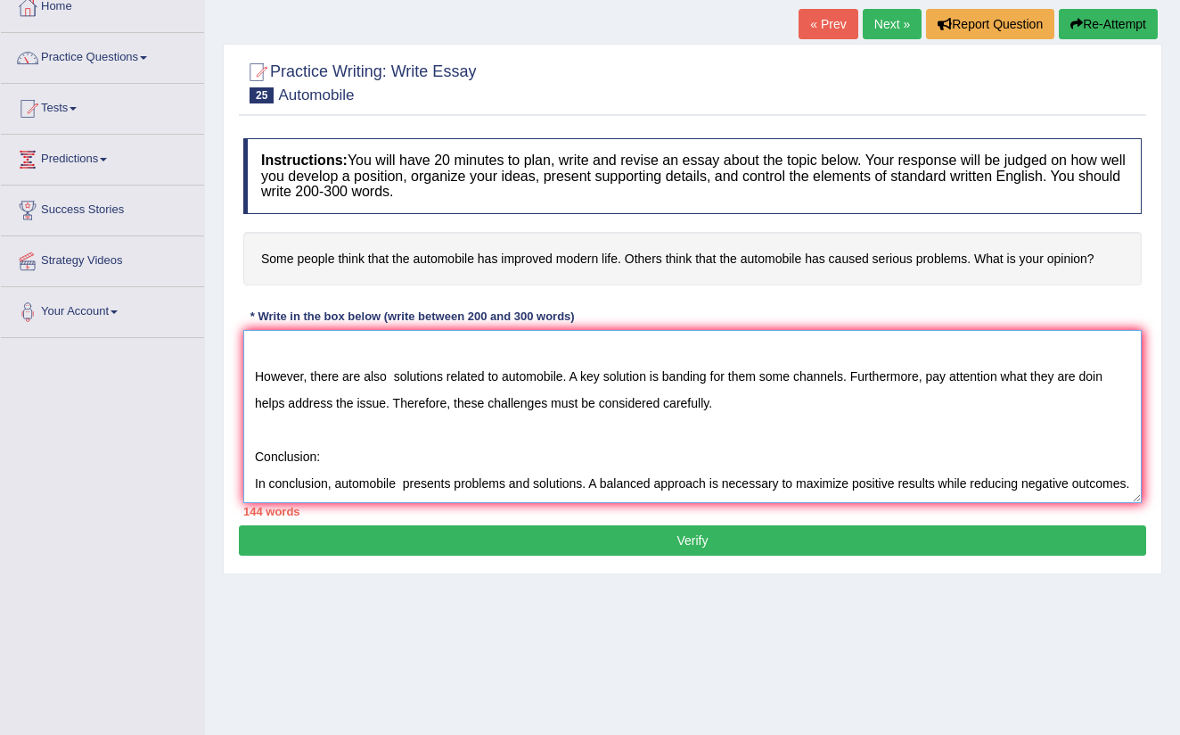
click at [323, 484] on textarea "Introduction: The increasing influence of automobile has sparked debate due to …" at bounding box center [692, 416] width 899 height 173
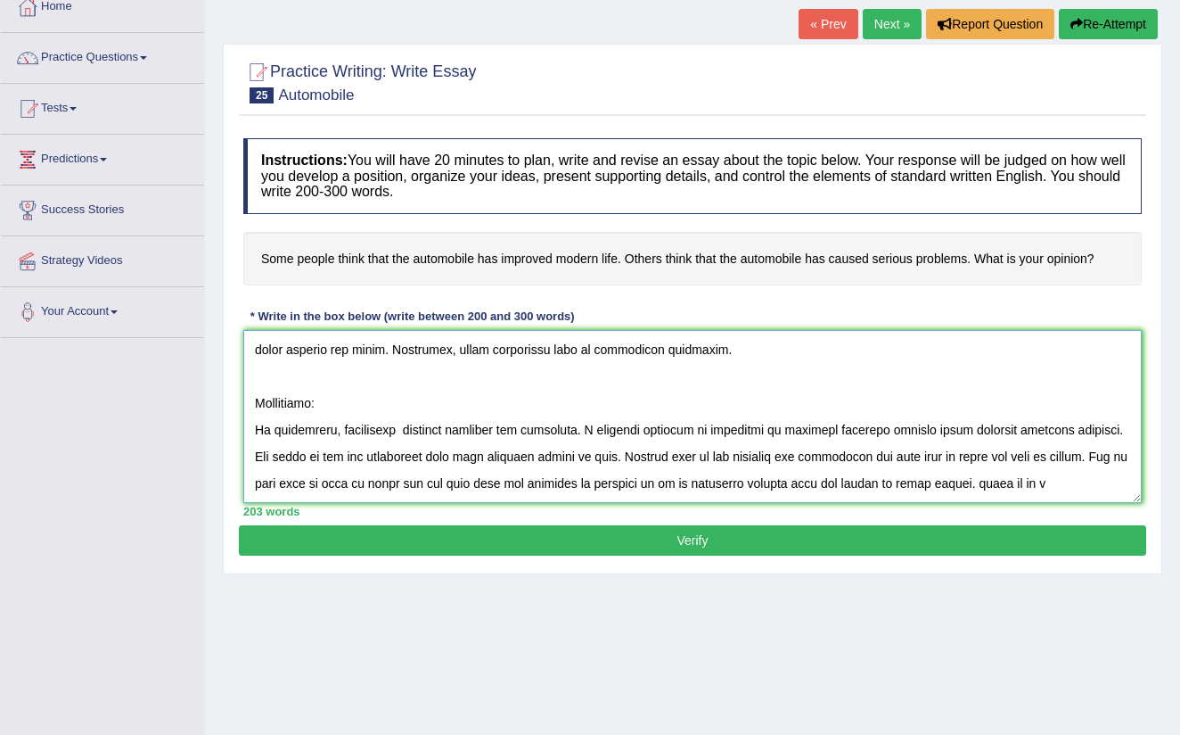
scroll to position [310, 0]
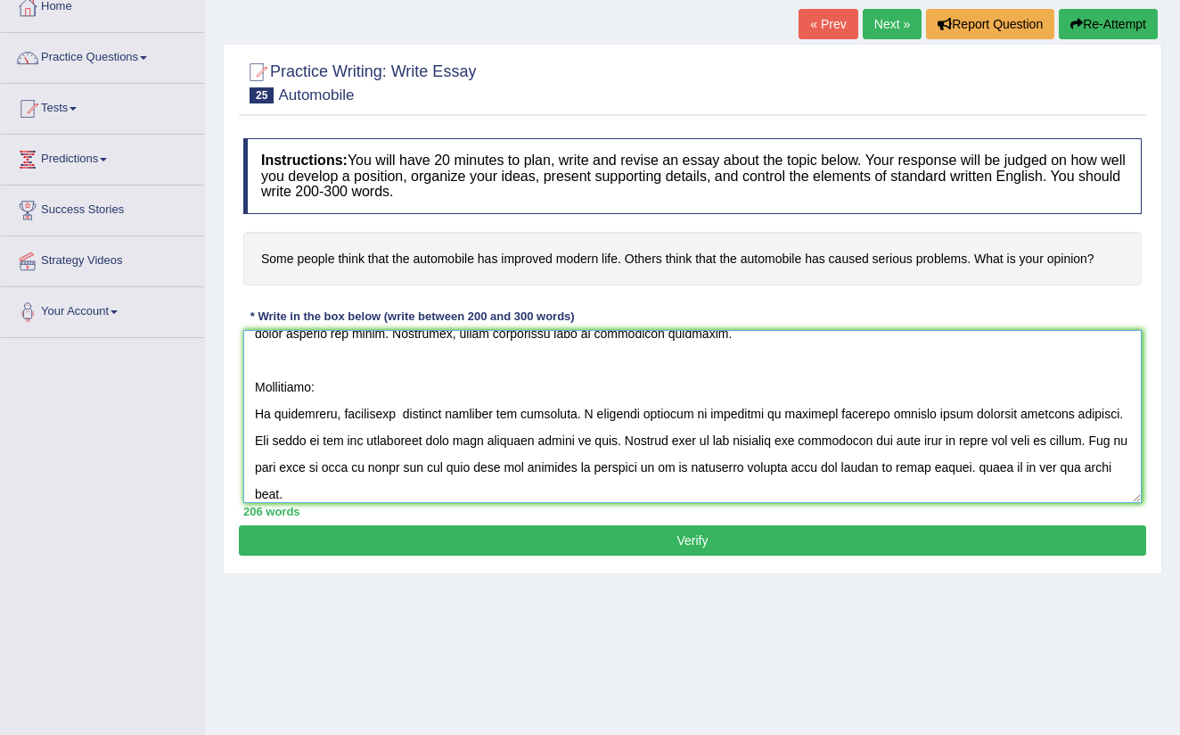
click at [330, 382] on textarea at bounding box center [692, 416] width 899 height 173
type textarea "Introduction: The increasing influence of automobile has sparked debate due to …"
click at [503, 540] on button "Verify" at bounding box center [693, 540] width 908 height 30
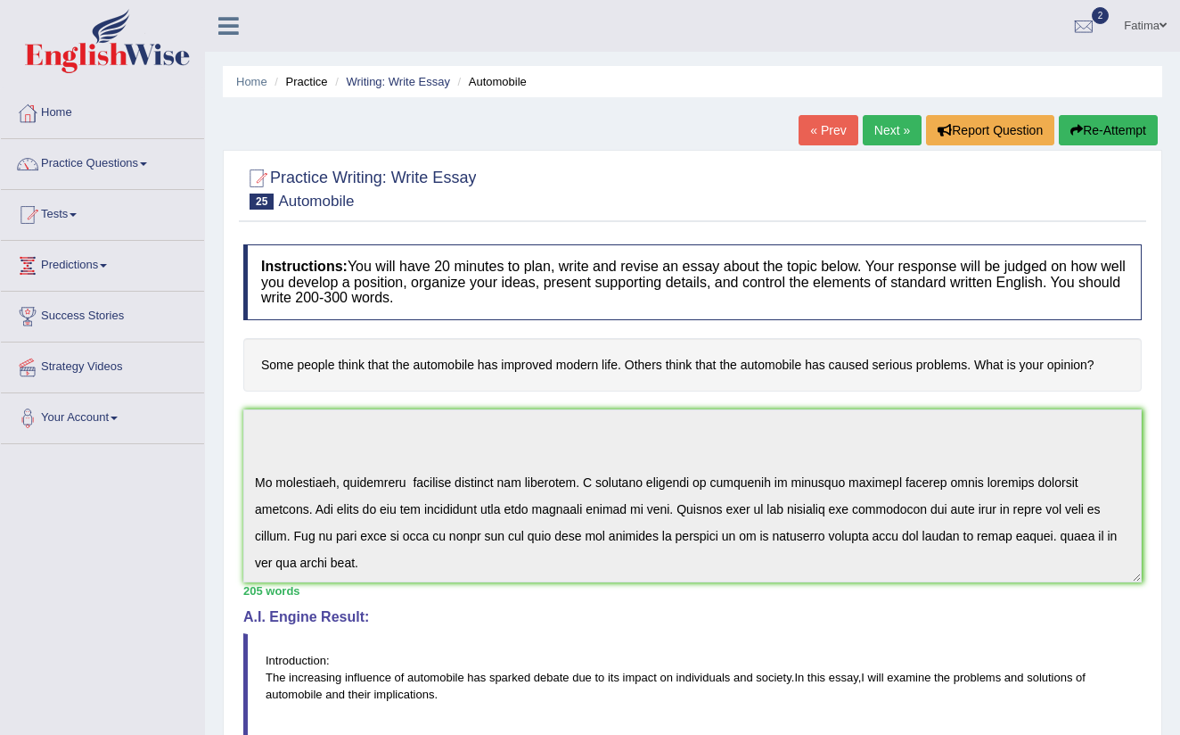
scroll to position [0, 0]
click at [879, 132] on link "Next »" at bounding box center [892, 130] width 59 height 30
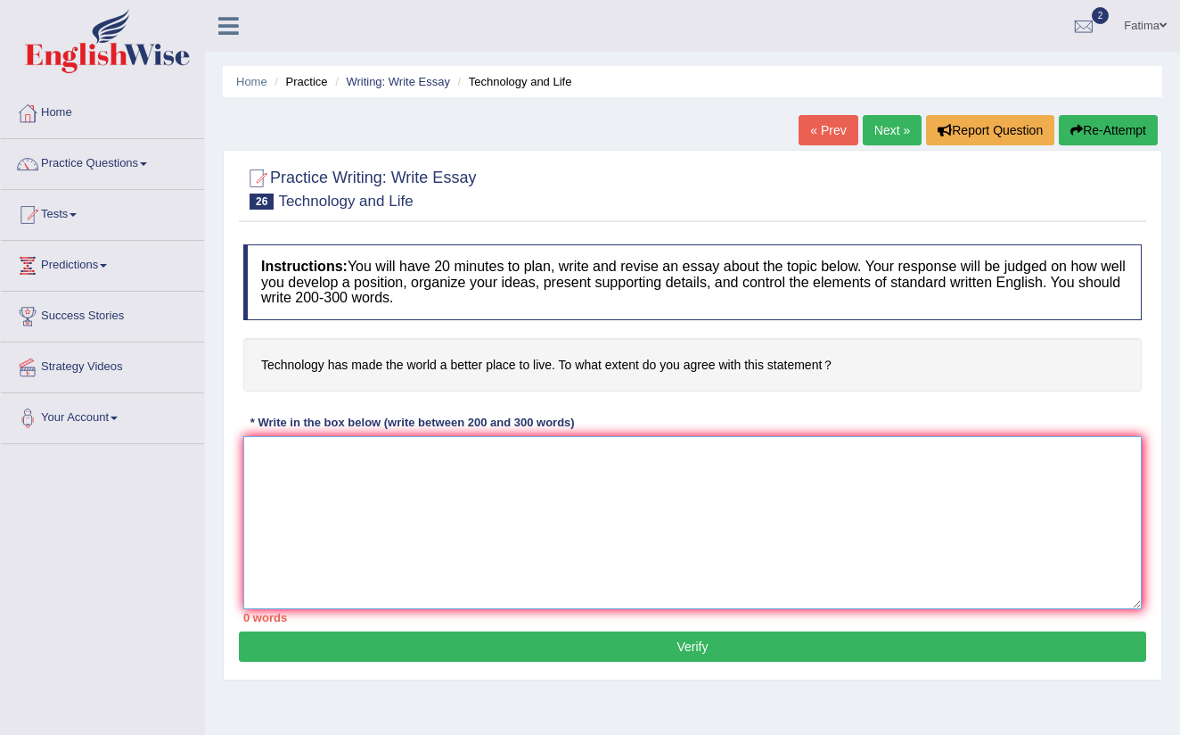
click at [303, 461] on textarea at bounding box center [692, 522] width 899 height 173
paste textarea "Introduction: The increasing influence of (essay topic) has sparked debate due …"
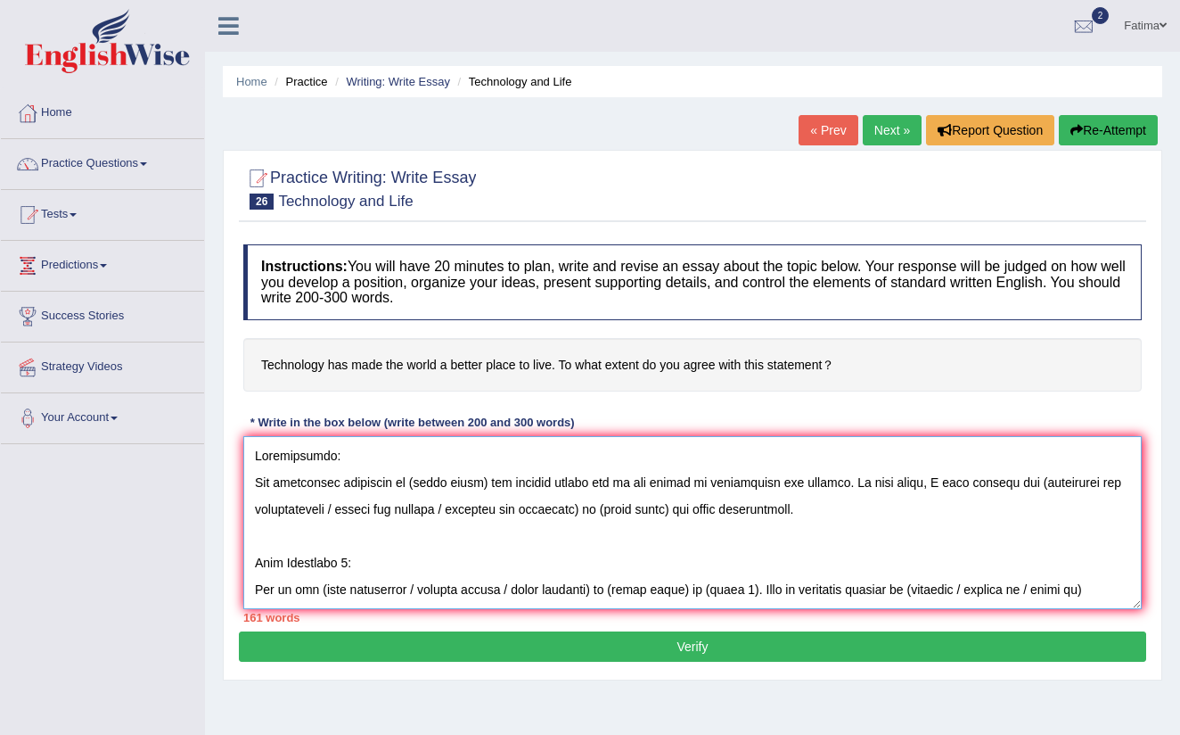
click at [331, 454] on textarea at bounding box center [692, 522] width 899 height 173
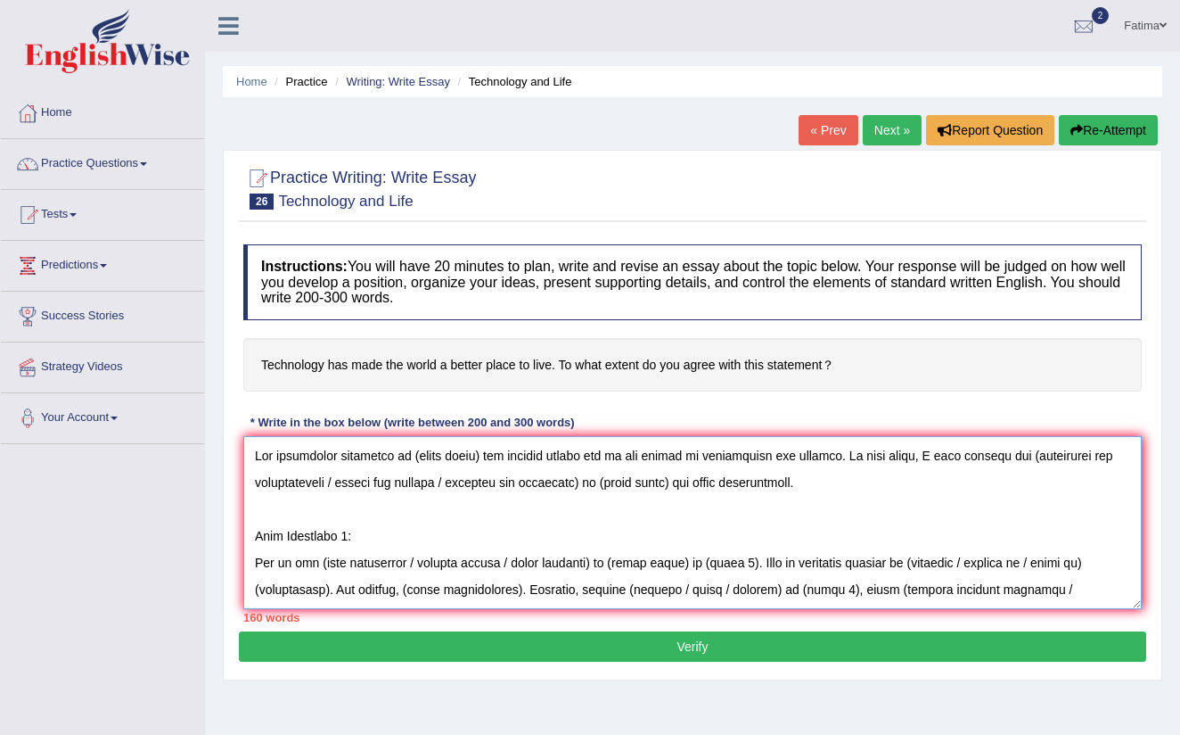
click at [480, 474] on textarea at bounding box center [692, 522] width 899 height 173
click at [599, 513] on textarea at bounding box center [692, 522] width 899 height 173
click at [346, 507] on textarea at bounding box center [692, 522] width 899 height 173
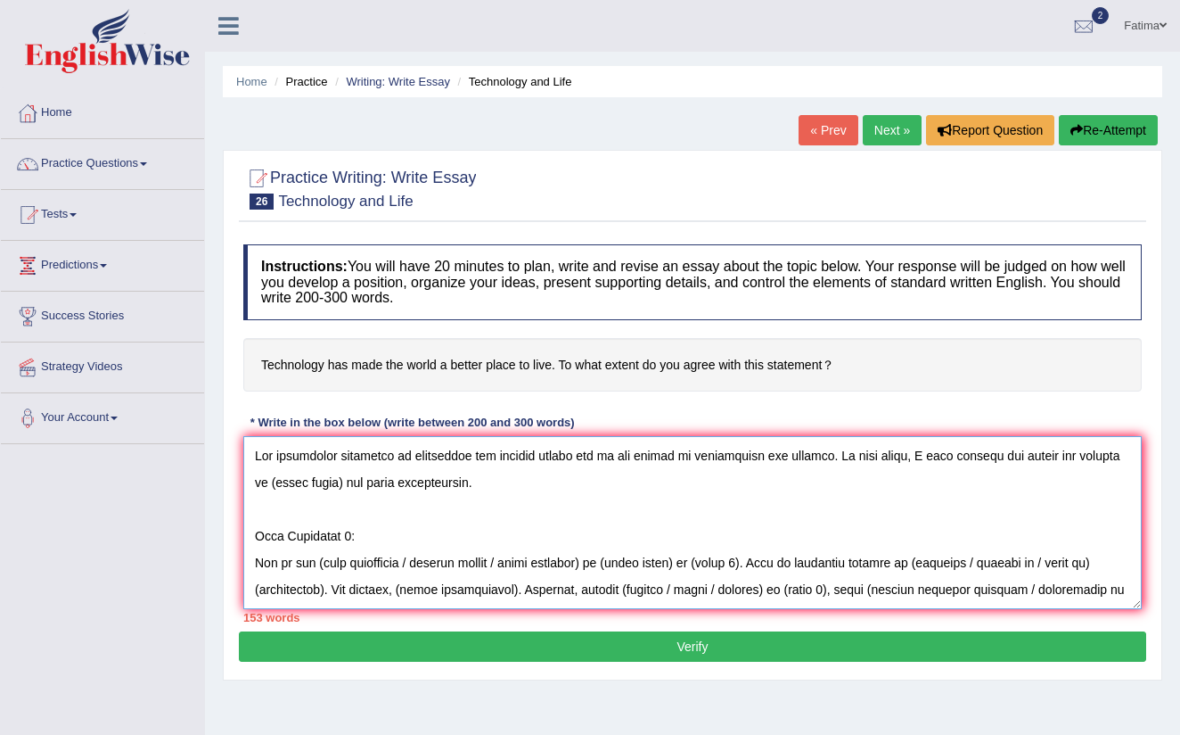
click at [324, 508] on textarea at bounding box center [692, 522] width 899 height 173
click at [369, 560] on textarea at bounding box center [692, 522] width 899 height 173
click at [1113, 491] on textarea at bounding box center [692, 522] width 899 height 173
click at [1121, 485] on textarea at bounding box center [692, 522] width 899 height 173
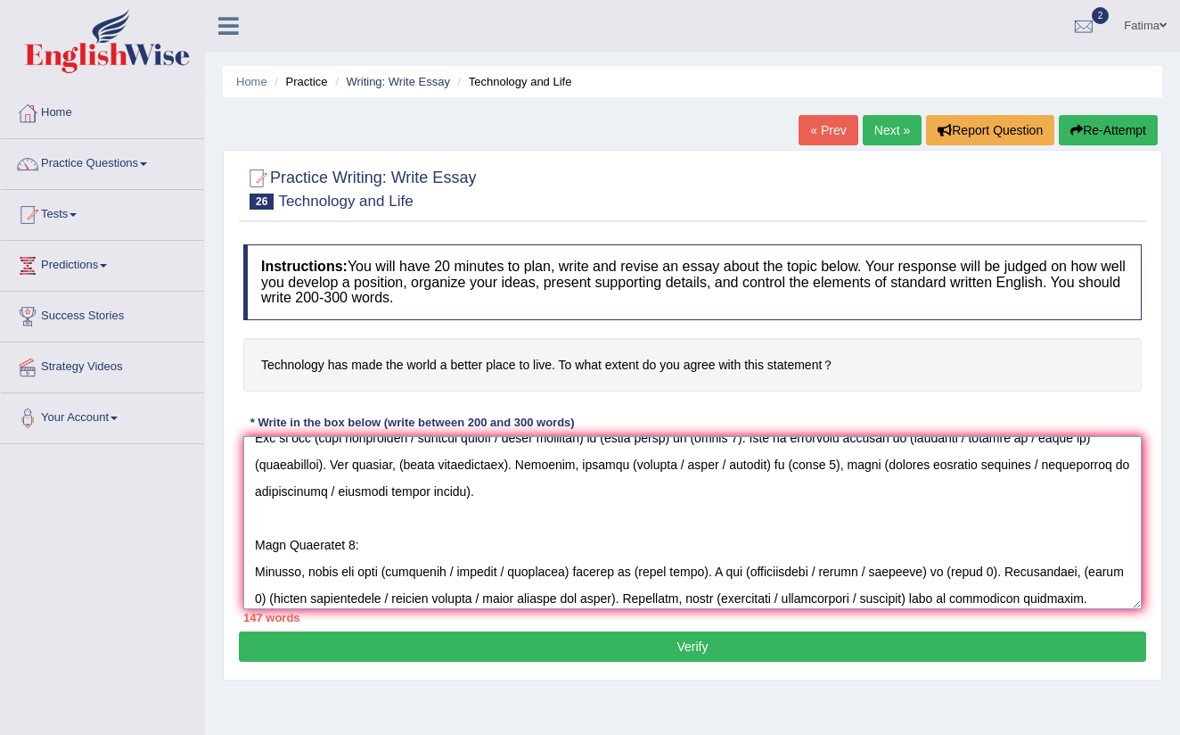
scroll to position [132, 0]
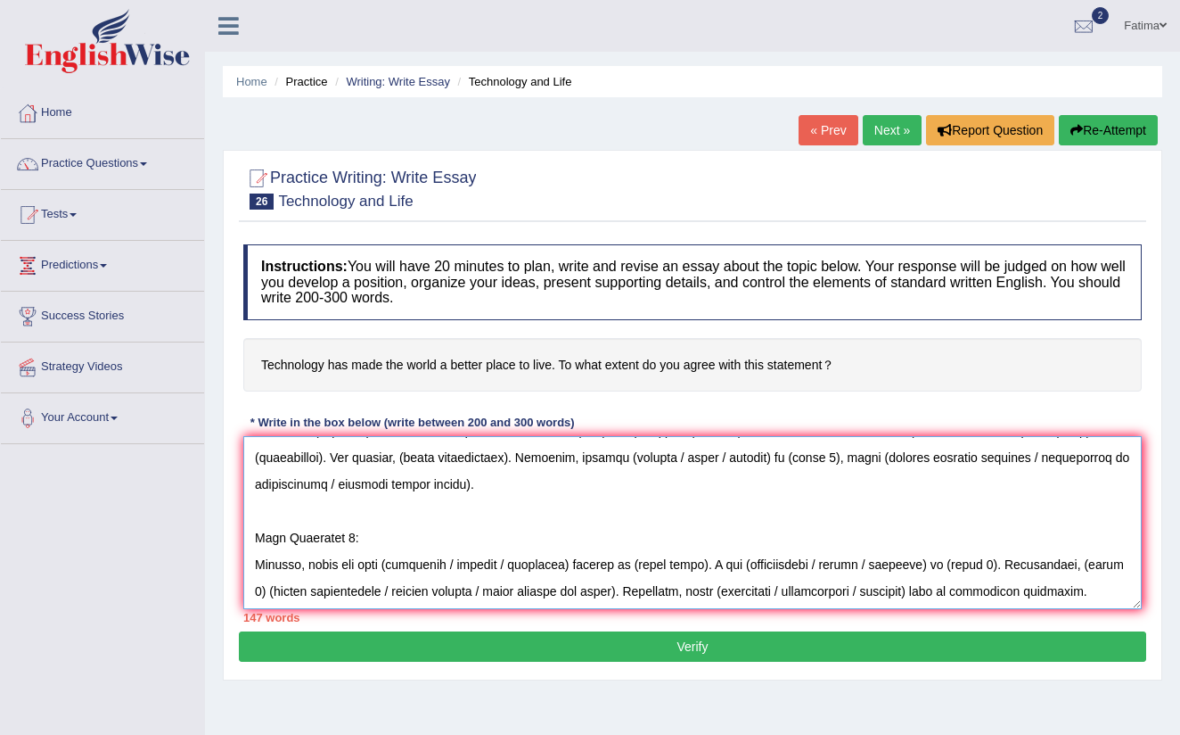
click at [429, 457] on textarea at bounding box center [692, 522] width 899 height 173
click at [504, 459] on textarea at bounding box center [692, 522] width 899 height 173
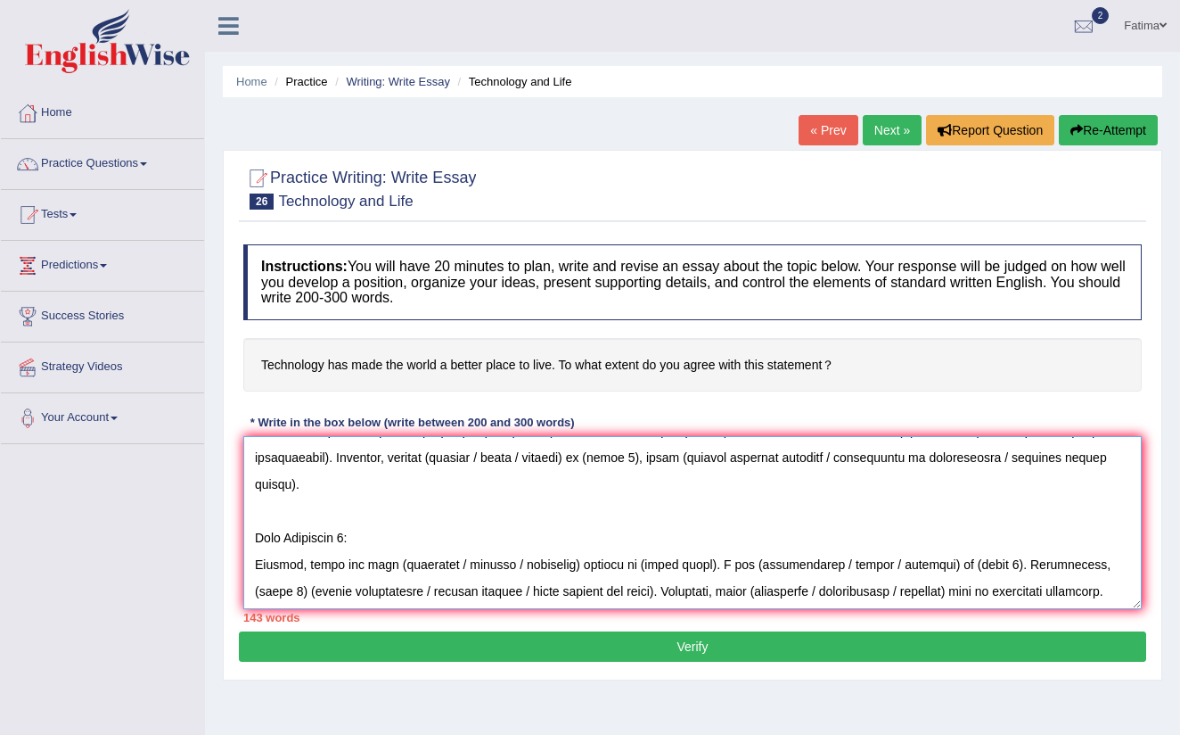
click at [497, 453] on textarea at bounding box center [692, 522] width 899 height 173
drag, startPoint x: 544, startPoint y: 456, endPoint x: 546, endPoint y: 512, distance: 55.3
click at [546, 477] on textarea at bounding box center [692, 522] width 899 height 173
click at [548, 455] on textarea at bounding box center [692, 522] width 899 height 173
click at [547, 451] on textarea at bounding box center [692, 522] width 899 height 173
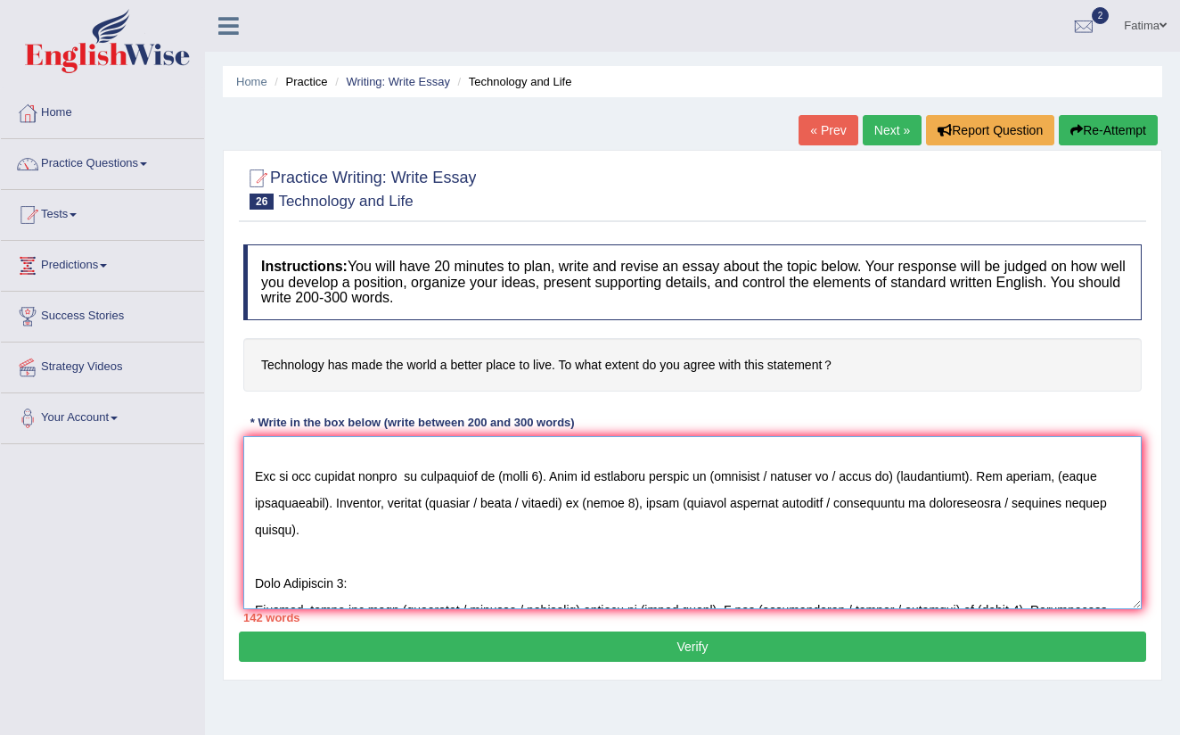
scroll to position [87, 0]
click at [515, 553] on textarea at bounding box center [692, 522] width 899 height 173
click at [538, 503] on textarea at bounding box center [692, 522] width 899 height 173
drag, startPoint x: 739, startPoint y: 505, endPoint x: 754, endPoint y: 531, distance: 30.7
click at [739, 505] on textarea at bounding box center [692, 522] width 899 height 173
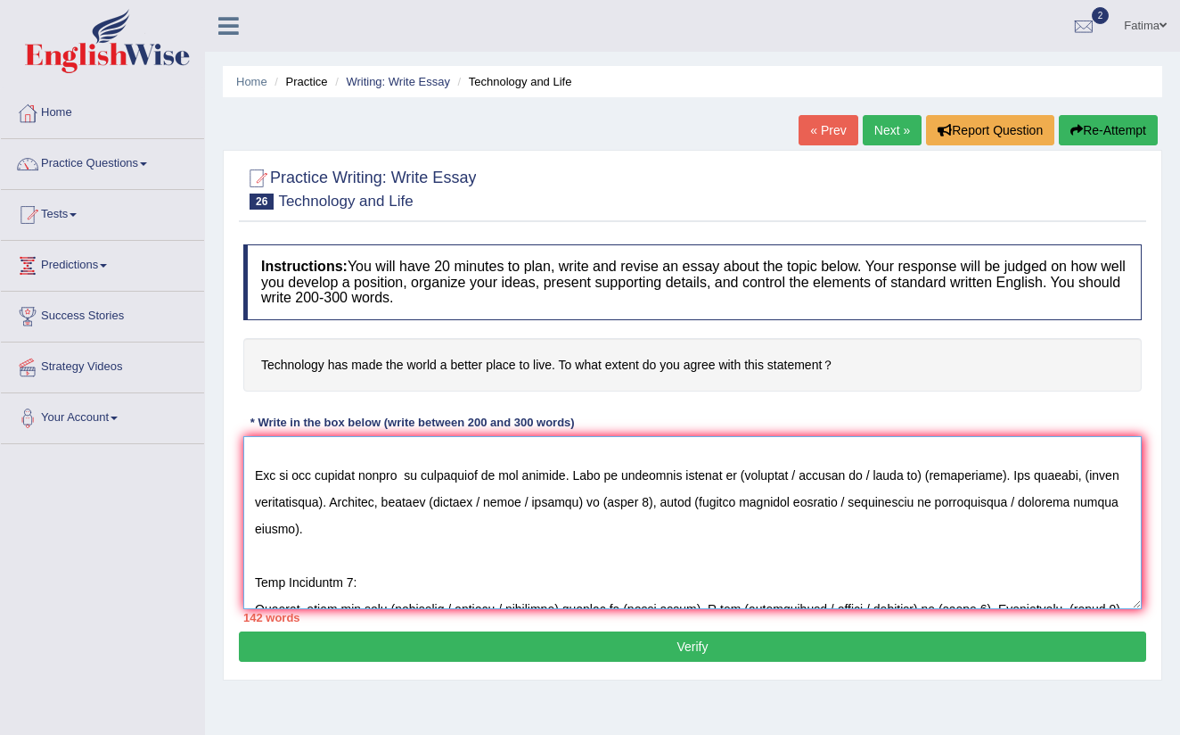
click at [738, 498] on textarea at bounding box center [692, 522] width 899 height 173
click at [904, 500] on textarea at bounding box center [692, 522] width 899 height 173
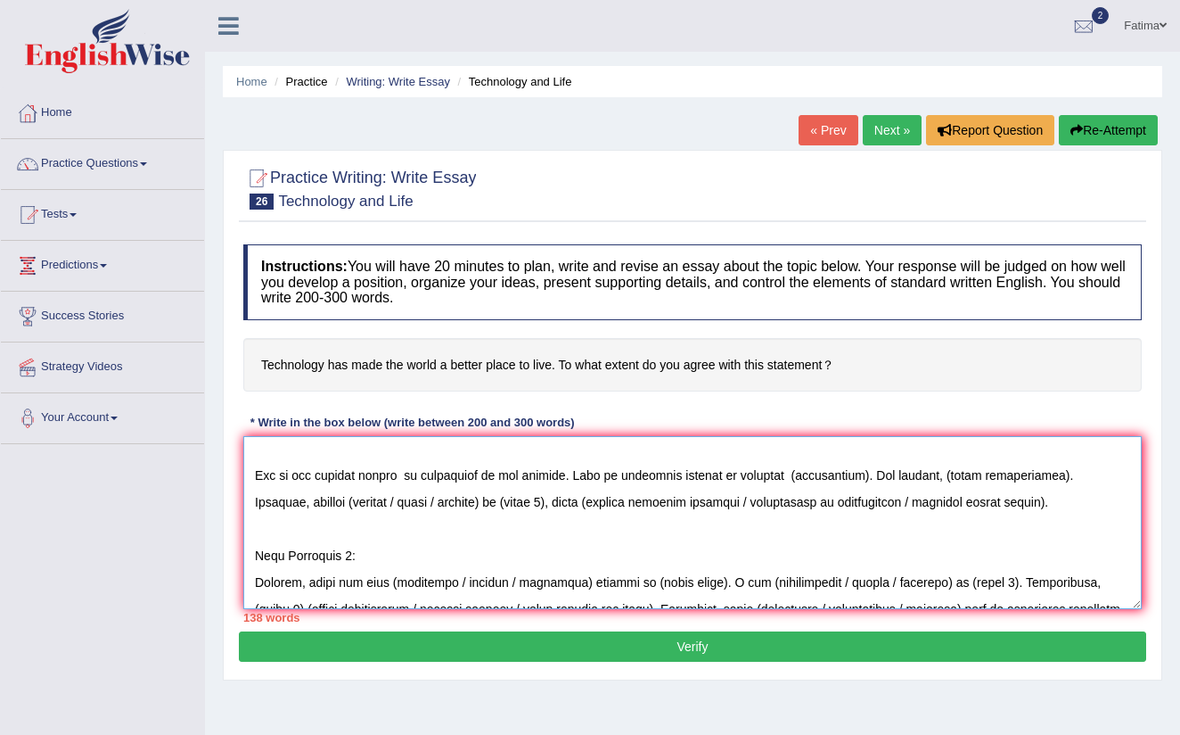
drag, startPoint x: 865, startPoint y: 502, endPoint x: 949, endPoint y: 609, distance: 135.9
click at [877, 531] on textarea at bounding box center [692, 522] width 899 height 173
click at [864, 502] on textarea at bounding box center [692, 522] width 899 height 173
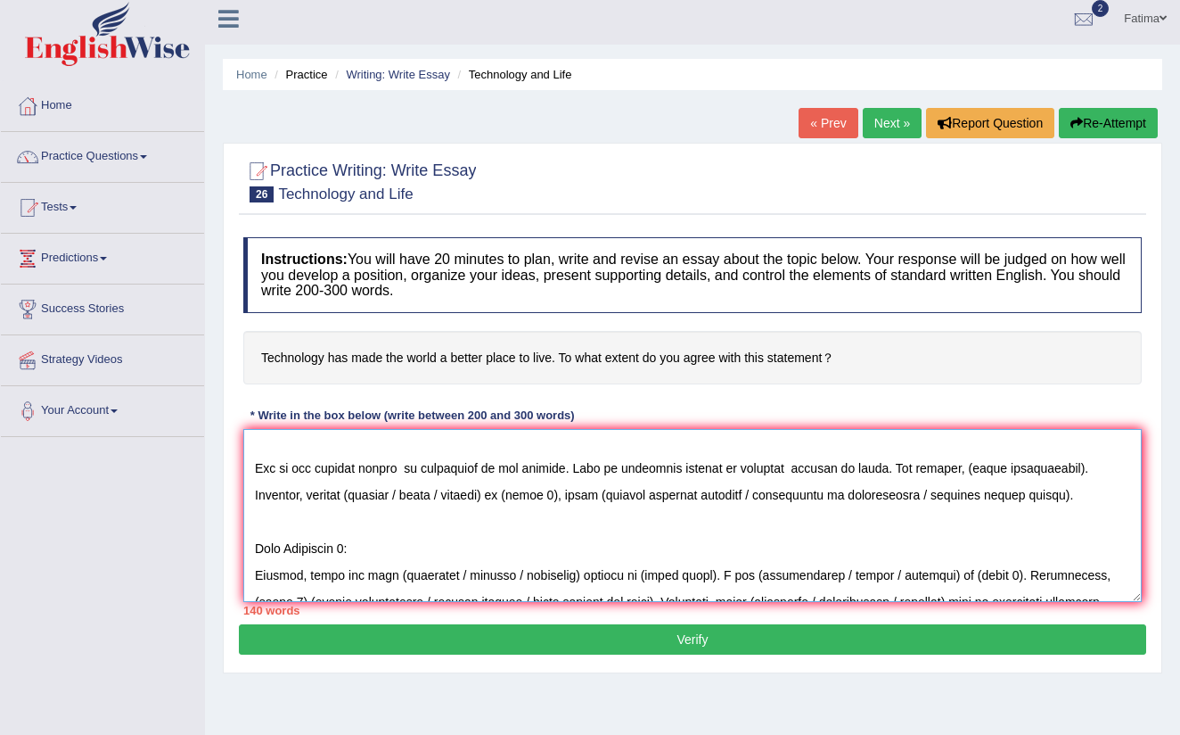
scroll to position [7, 0]
click at [1045, 496] on textarea at bounding box center [692, 515] width 899 height 173
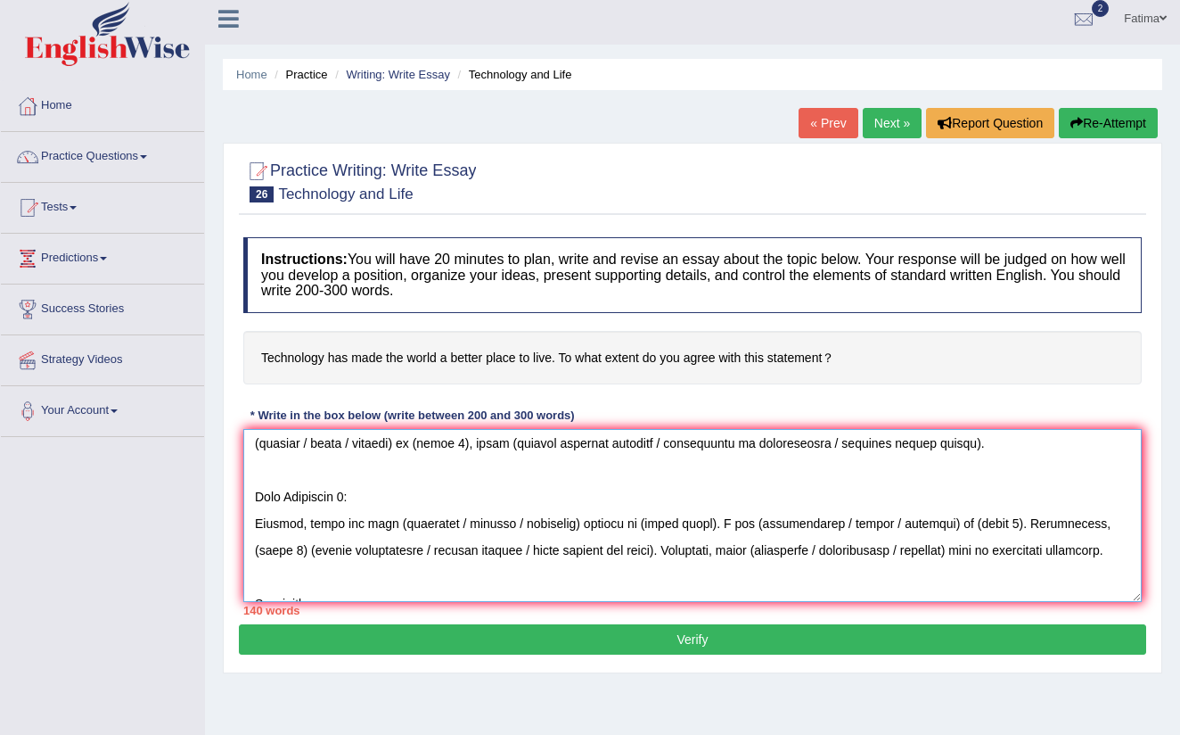
scroll to position [114, 0]
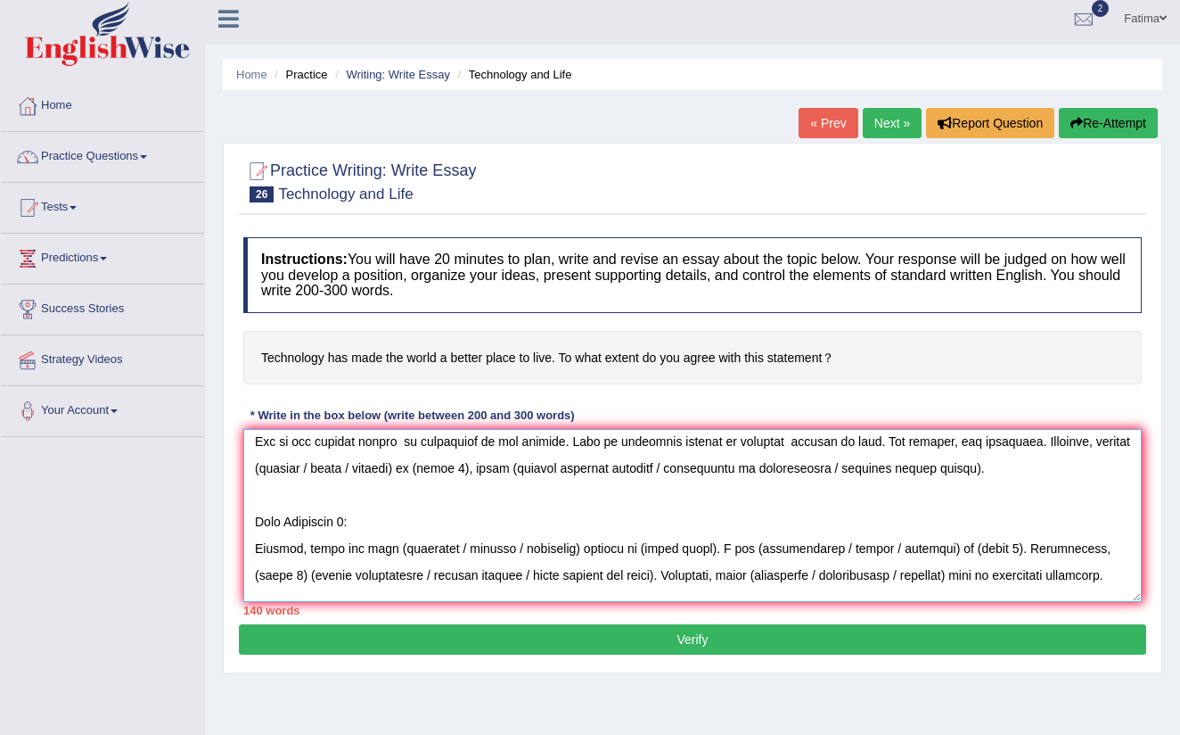
click at [353, 494] on textarea at bounding box center [692, 515] width 899 height 173
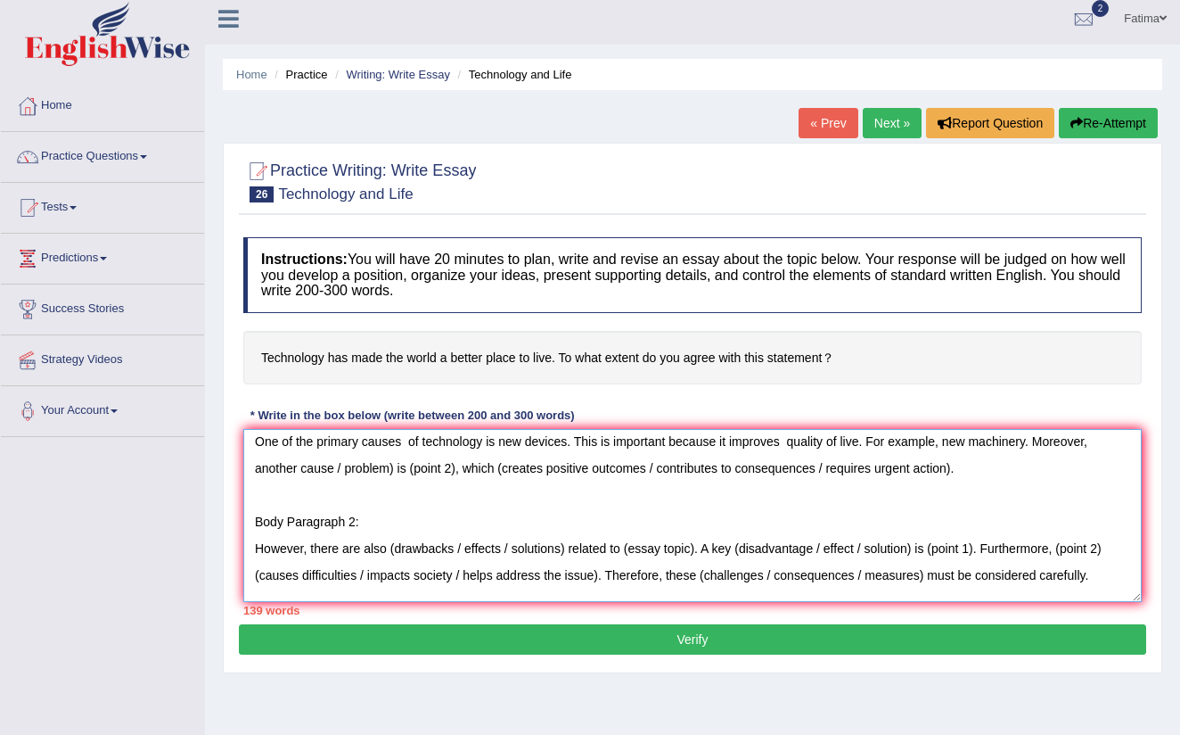
click at [396, 497] on textarea "The increasing influence of technology has sparked debate due to its impact on …" at bounding box center [692, 515] width 899 height 173
click at [399, 496] on textarea "The increasing influence of technology has sparked debate due to its impact on …" at bounding box center [692, 515] width 899 height 173
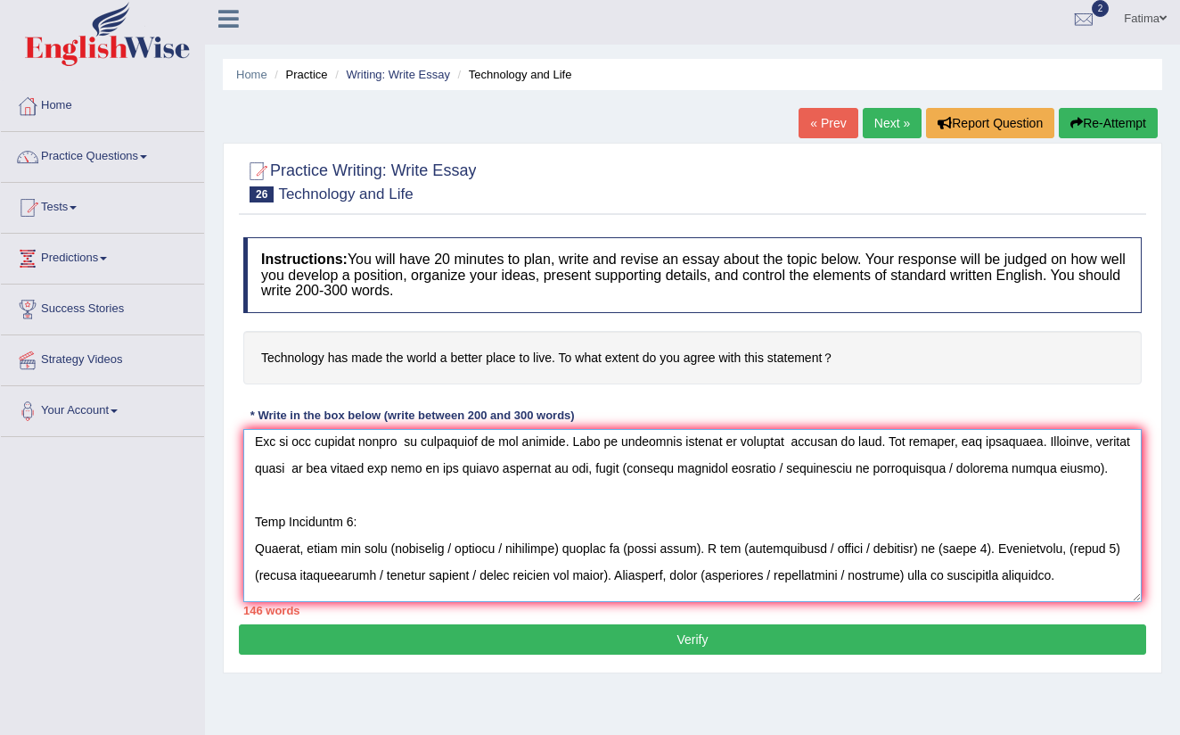
click at [692, 495] on textarea at bounding box center [692, 515] width 899 height 173
click at [294, 519] on textarea at bounding box center [692, 515] width 899 height 173
drag, startPoint x: 294, startPoint y: 522, endPoint x: 294, endPoint y: 532, distance: 9.8
click at [294, 522] on textarea at bounding box center [692, 515] width 899 height 173
click at [290, 523] on textarea at bounding box center [692, 515] width 899 height 173
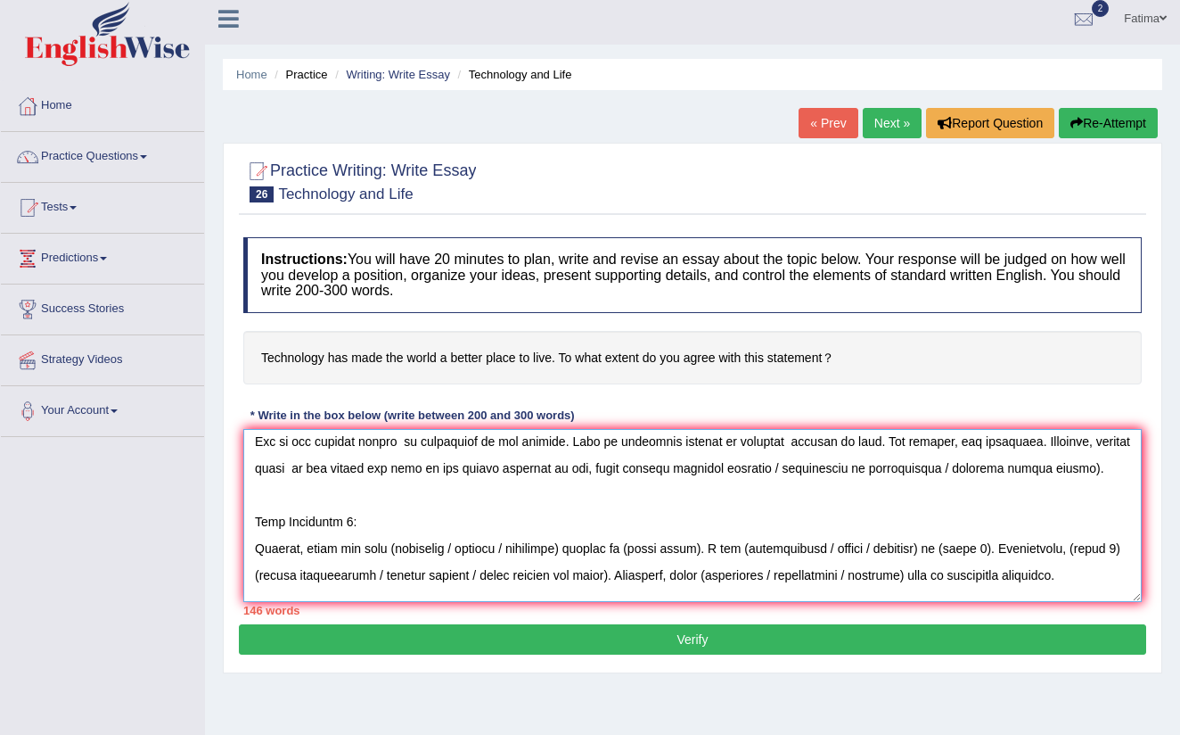
click at [291, 522] on textarea at bounding box center [692, 515] width 899 height 173
click at [292, 522] on textarea at bounding box center [692, 515] width 899 height 173
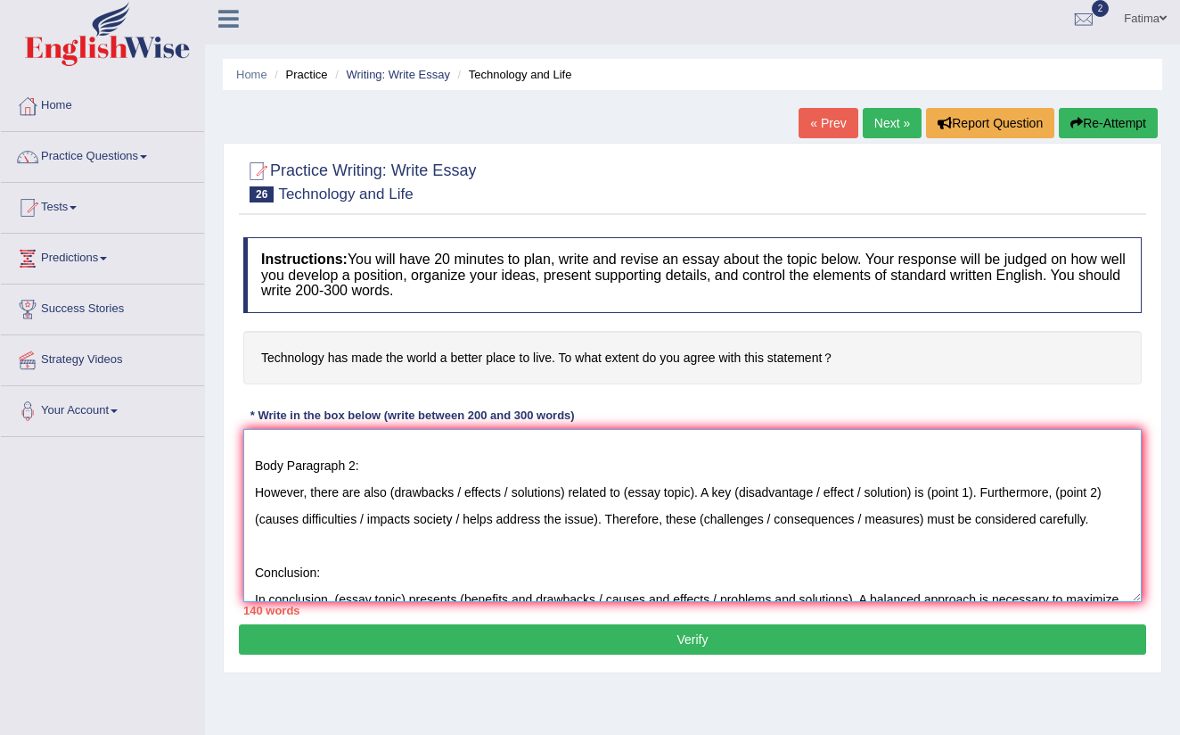
scroll to position [200, 0]
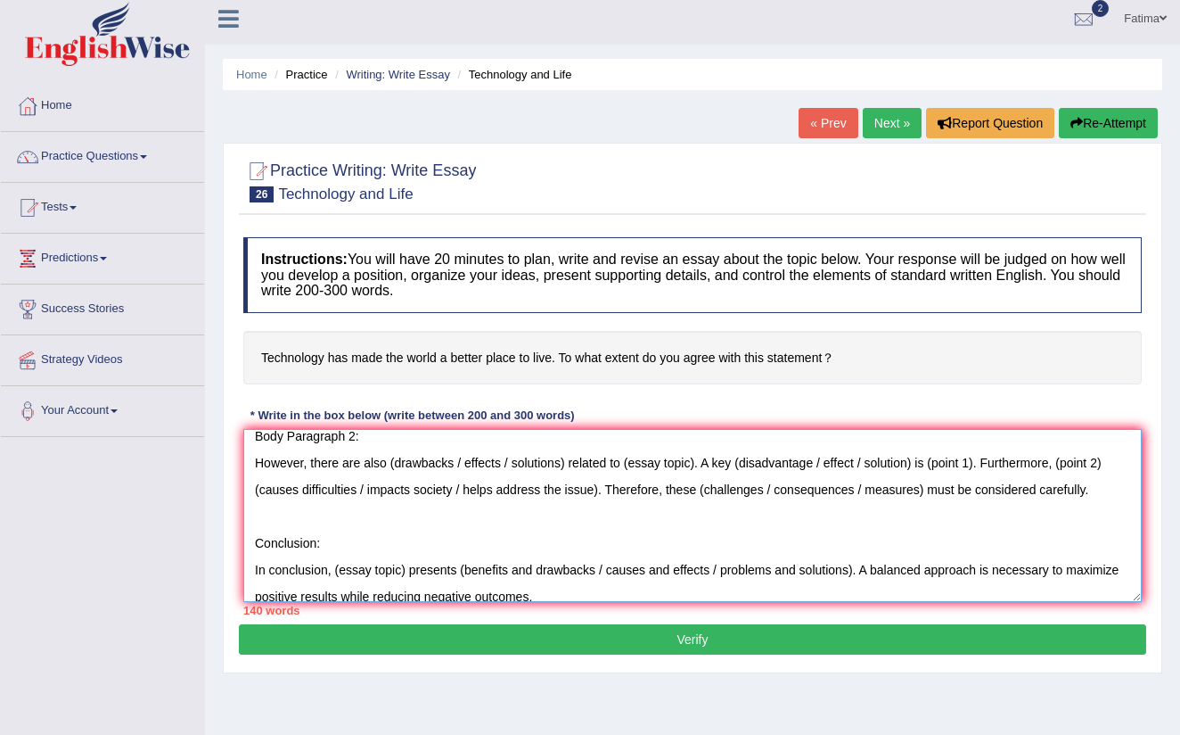
click at [365, 459] on textarea "The increasing influence of technology has sparked debate due to its impact on …" at bounding box center [692, 515] width 899 height 173
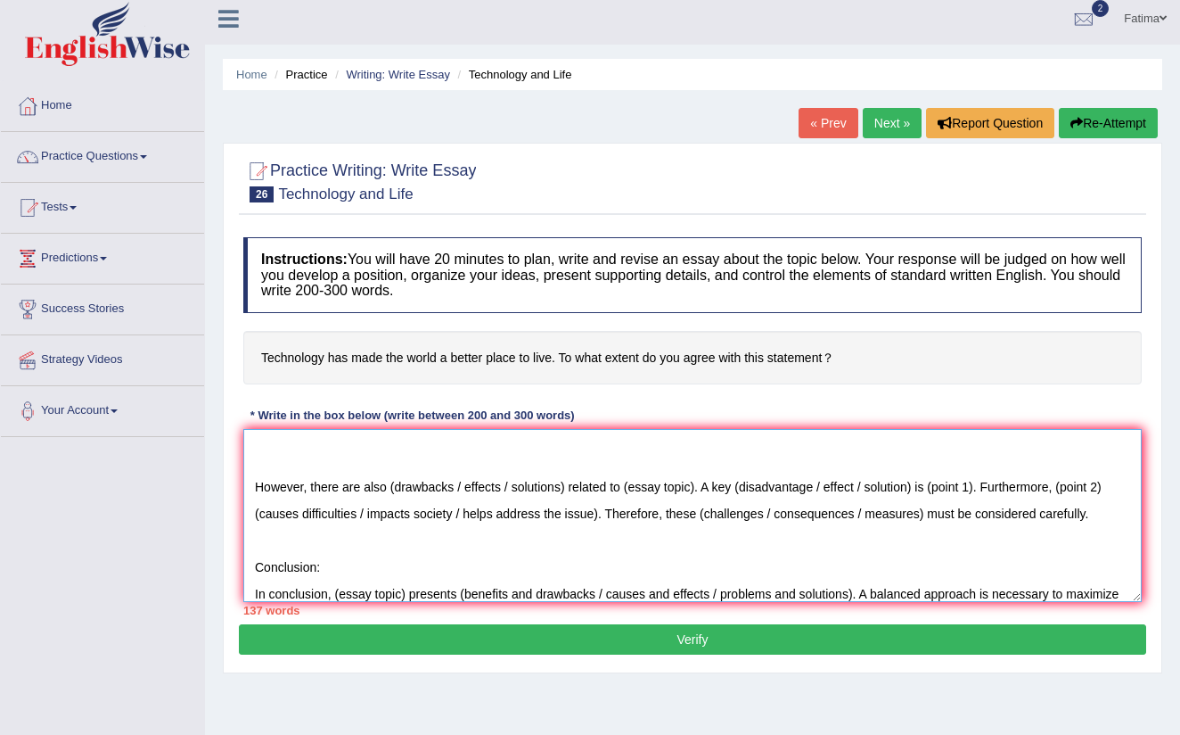
scroll to position [146, 0]
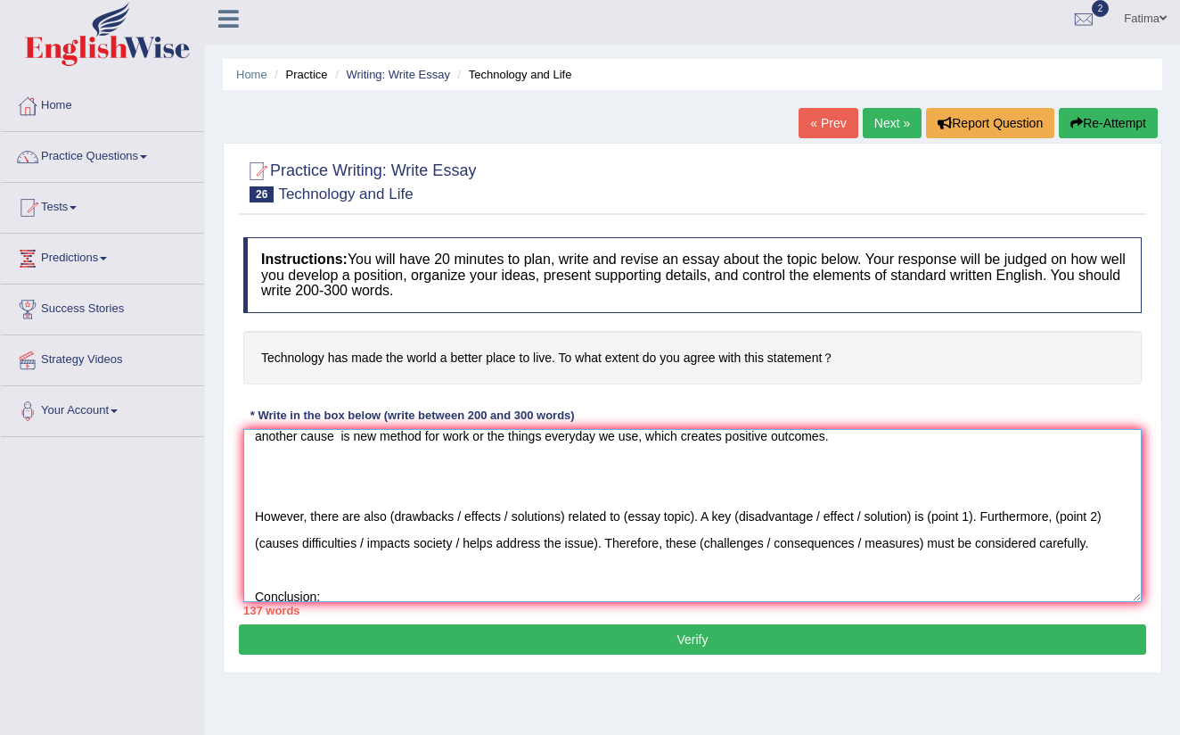
click at [464, 542] on textarea "The increasing influence of technology has sparked debate due to its impact on …" at bounding box center [692, 515] width 899 height 173
click at [493, 543] on textarea "The increasing influence of technology has sparked debate due to its impact on …" at bounding box center [692, 515] width 899 height 173
click at [558, 542] on textarea "The increasing influence of technology has sparked debate due to its impact on …" at bounding box center [692, 515] width 899 height 173
click at [555, 545] on textarea "The increasing influence of technology has sparked debate due to its impact on …" at bounding box center [692, 515] width 899 height 173
click at [675, 541] on textarea "The increasing influence of technology has sparked debate due to its impact on …" at bounding box center [692, 515] width 899 height 173
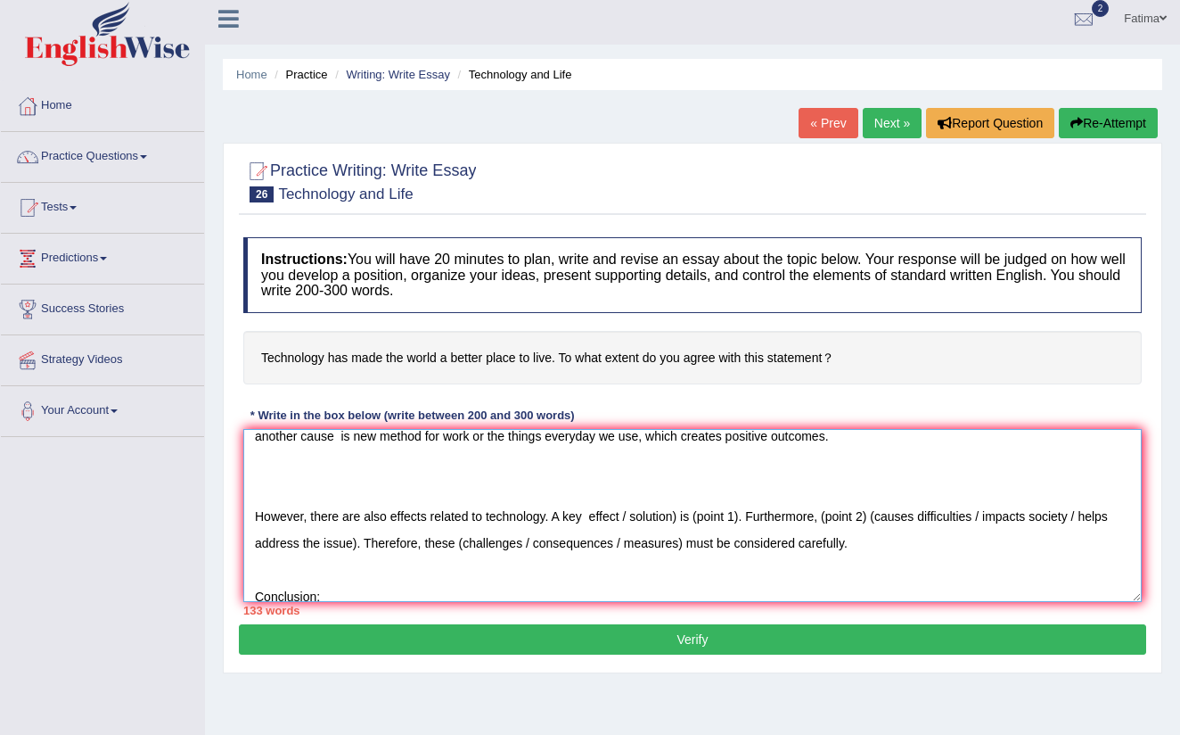
drag, startPoint x: 685, startPoint y: 543, endPoint x: 685, endPoint y: 563, distance: 20.5
click at [685, 545] on textarea "The increasing influence of technology has sparked debate due to its impact on …" at bounding box center [692, 515] width 899 height 173
click at [686, 540] on textarea "The increasing influence of technology has sparked debate due to its impact on …" at bounding box center [692, 515] width 899 height 173
click at [685, 540] on textarea "The increasing influence of technology has sparked debate due to its impact on …" at bounding box center [692, 515] width 899 height 173
click at [981, 541] on textarea "The increasing influence of technology has sparked debate due to its impact on …" at bounding box center [692, 515] width 899 height 173
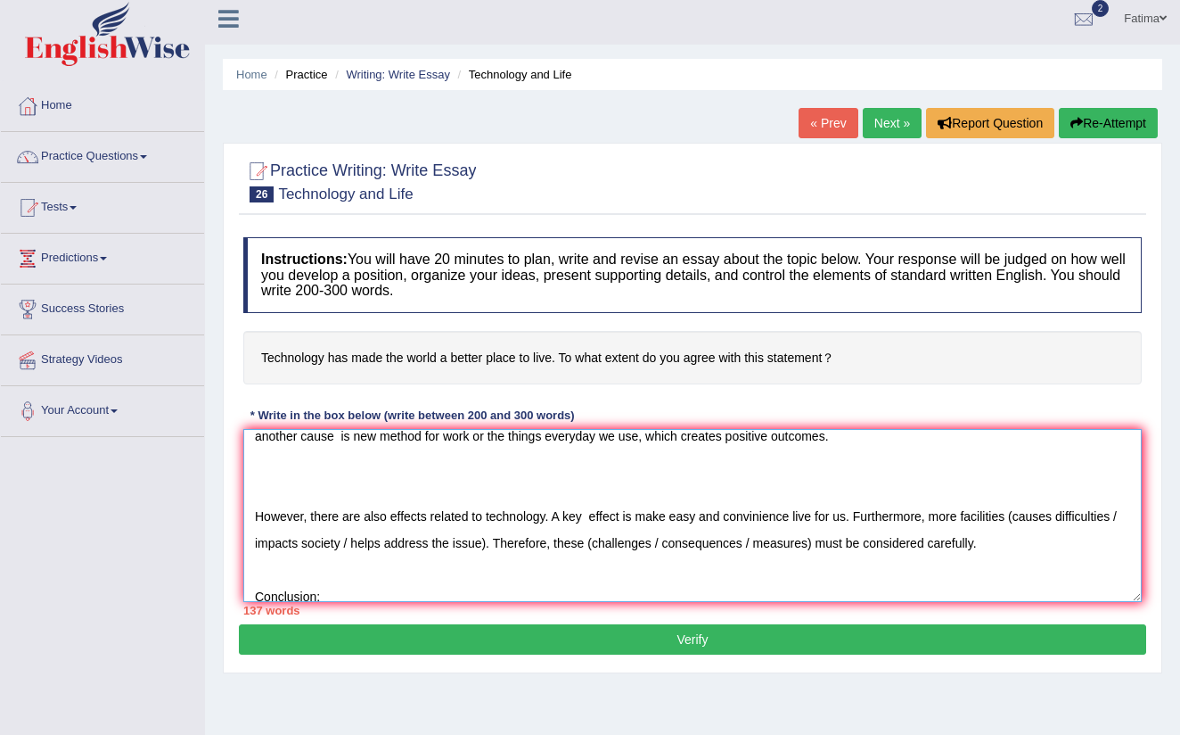
click at [348, 564] on textarea "The increasing influence of technology has sparked debate due to its impact on …" at bounding box center [692, 515] width 899 height 173
click at [355, 569] on textarea "The increasing influence of technology has sparked debate due to its impact on …" at bounding box center [692, 515] width 899 height 173
click at [287, 568] on textarea "The increasing influence of technology has sparked debate due to its impact on …" at bounding box center [692, 515] width 899 height 173
click at [612, 574] on textarea "The increasing influence of technology has sparked debate due to its impact on …" at bounding box center [692, 515] width 899 height 173
click at [391, 567] on textarea "The increasing influence of technology has sparked debate due to its impact on …" at bounding box center [692, 515] width 899 height 173
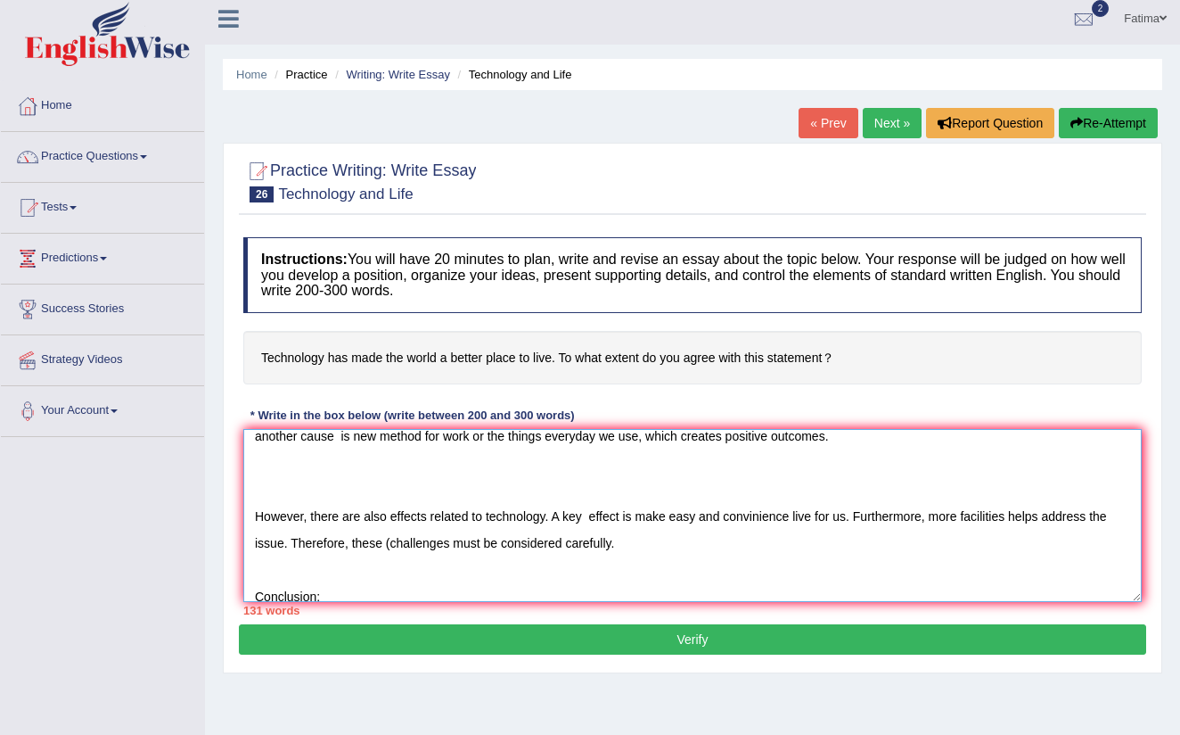
click at [388, 569] on textarea "The increasing influence of technology has sparked debate due to its impact on …" at bounding box center [692, 515] width 899 height 173
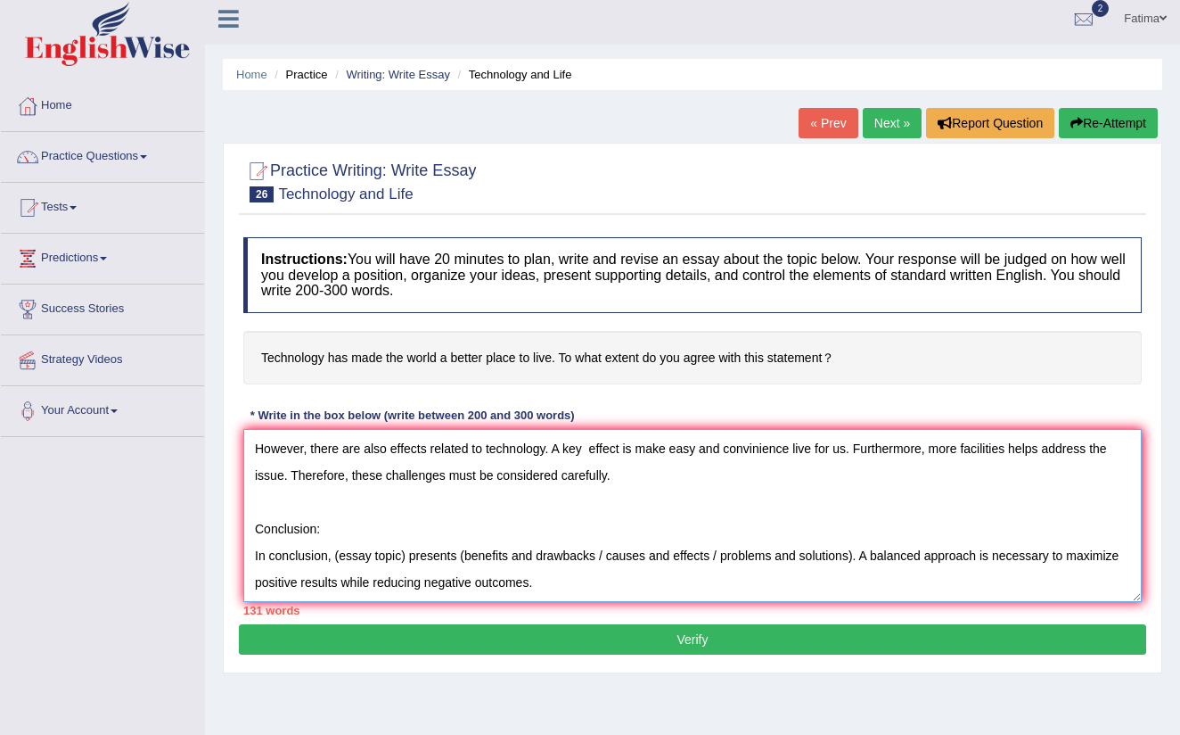
scroll to position [26, 0]
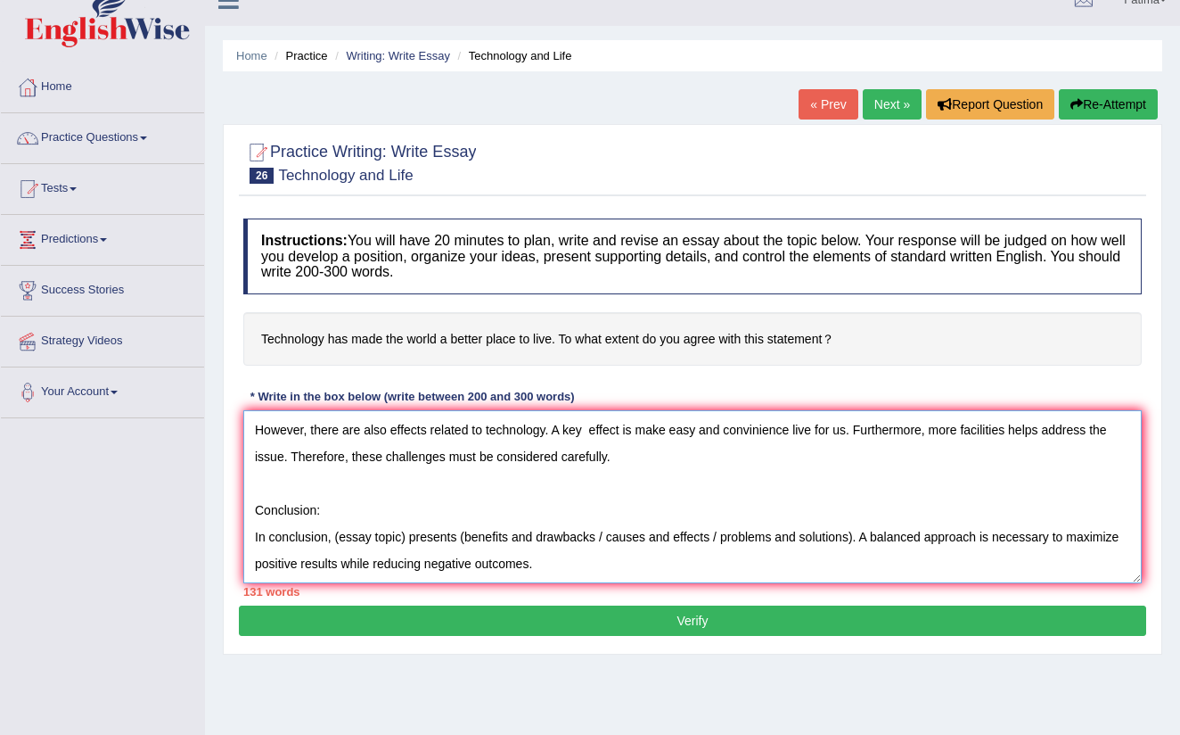
click at [326, 509] on textarea "The increasing influence of technology has sparked debate due to its impact on …" at bounding box center [692, 496] width 899 height 173
click at [637, 458] on textarea "The increasing influence of technology has sparked debate due to its impact on …" at bounding box center [692, 496] width 899 height 173
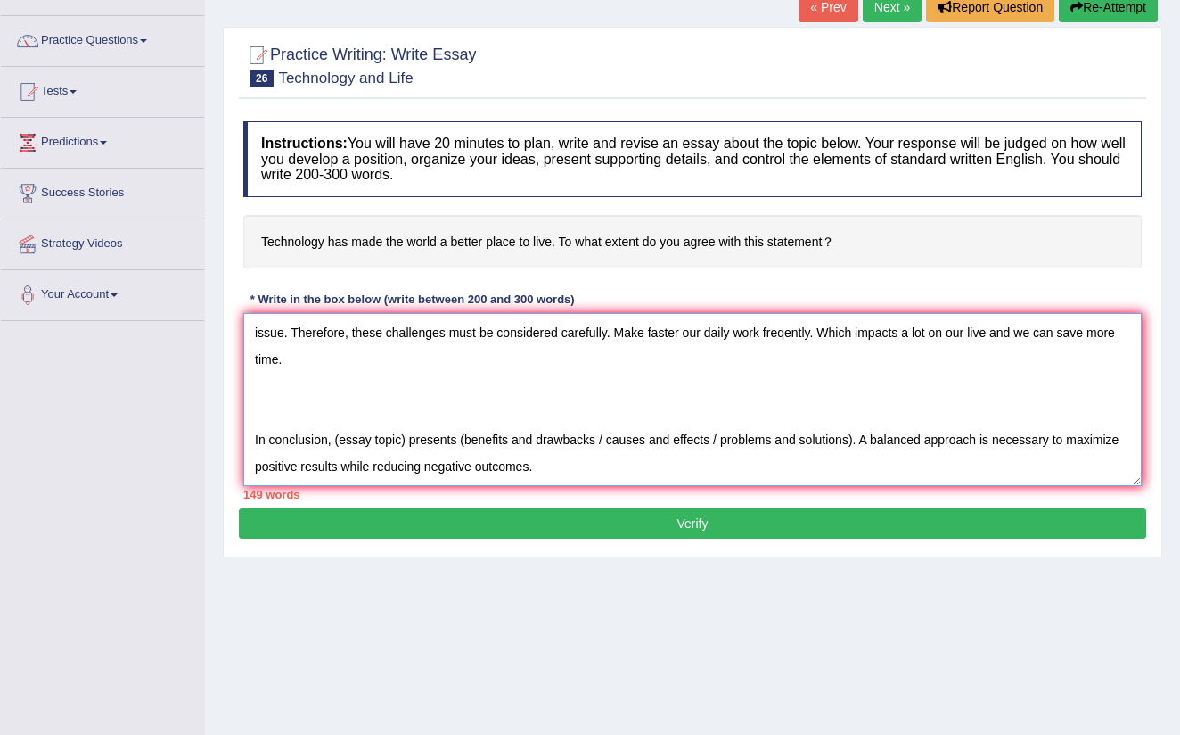
scroll to position [152, 0]
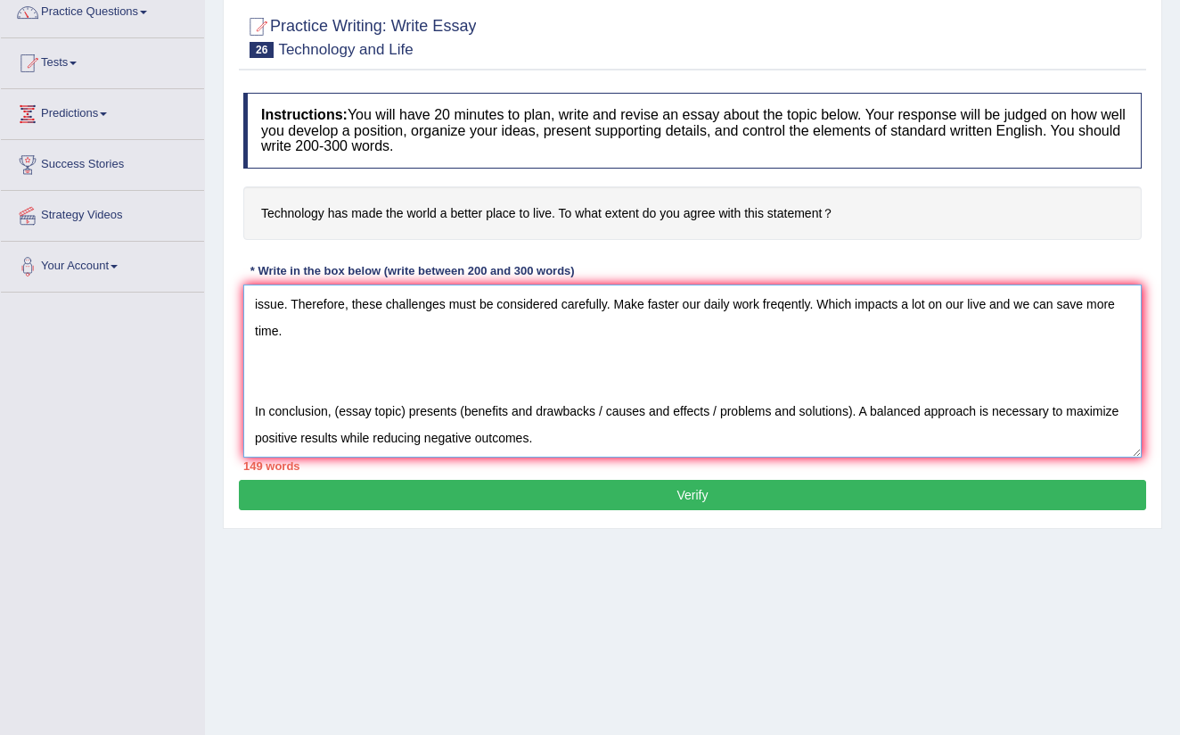
click at [409, 409] on textarea "The increasing influence of technology has sparked debate due to its impact on …" at bounding box center [692, 370] width 899 height 173
click at [597, 412] on textarea "The increasing influence of technology has sparked debate due to its impact on …" at bounding box center [692, 370] width 899 height 173
click at [706, 412] on textarea "The increasing influence of technology has sparked debate due to its impact on …" at bounding box center [692, 370] width 899 height 173
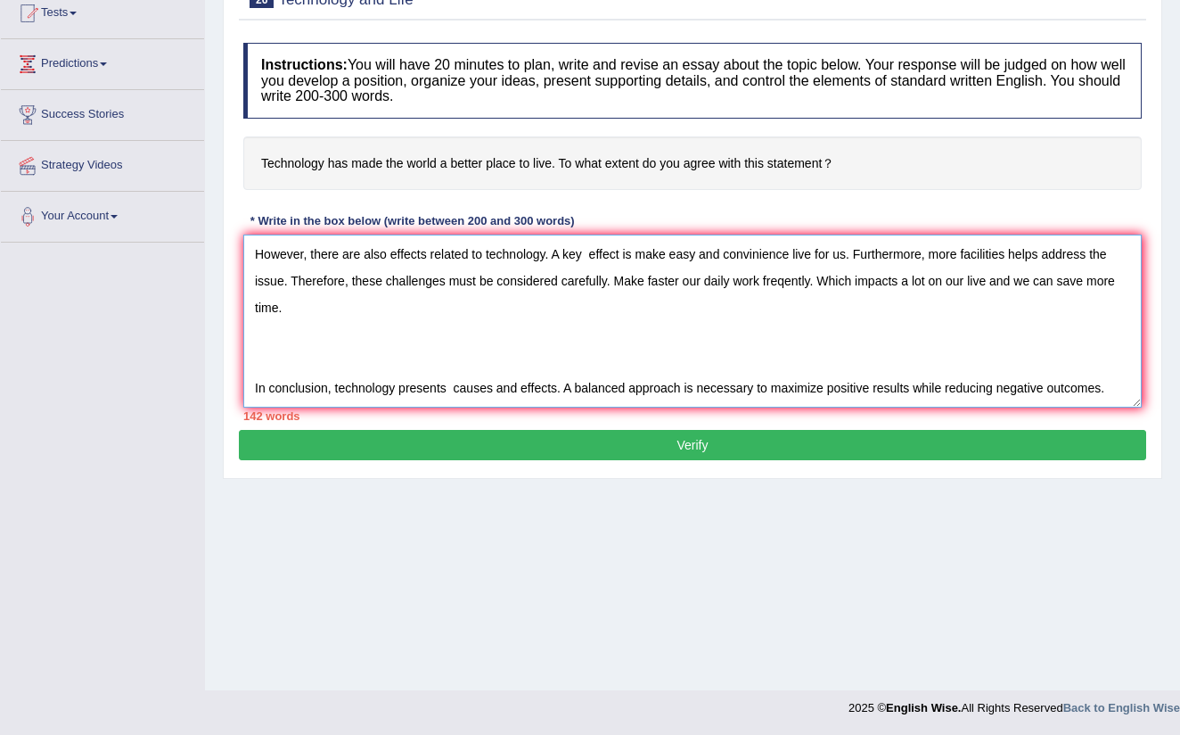
scroll to position [201, 0]
click at [1121, 390] on textarea "The increasing influence of technology has sparked debate due to its impact on …" at bounding box center [692, 320] width 899 height 173
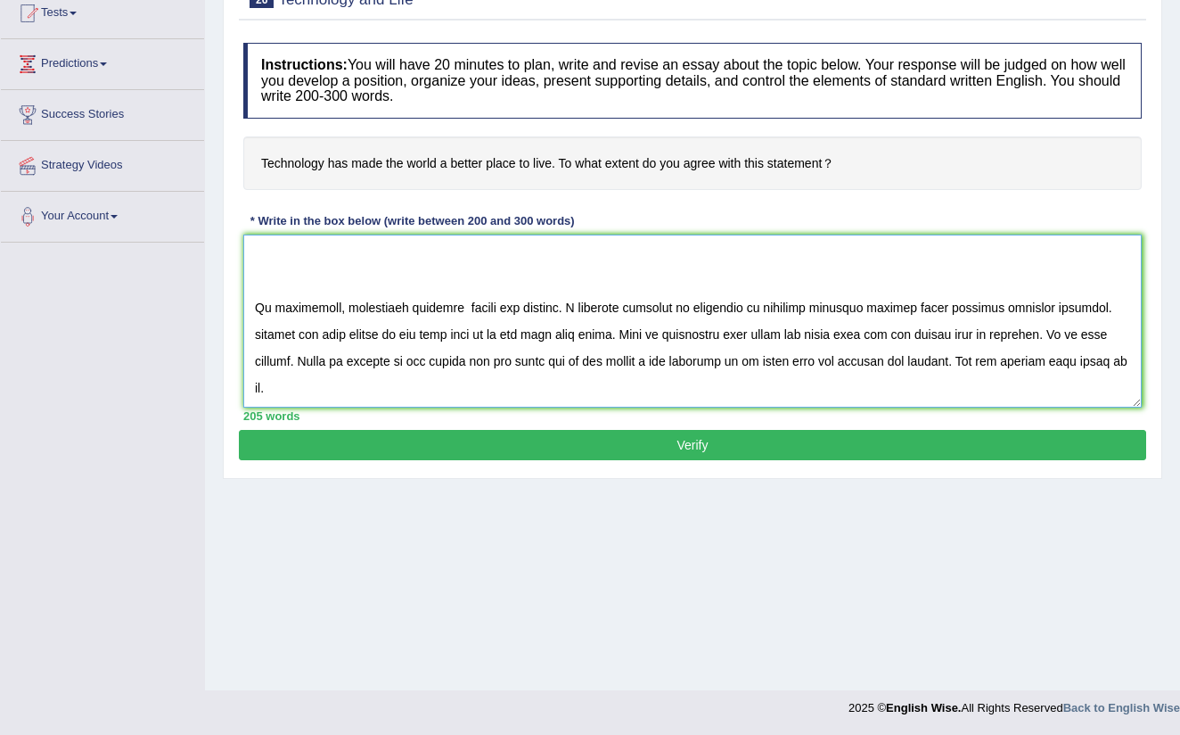
scroll to position [321, 0]
type textarea "The increasing influence of technology has sparked debate due to its impact on …"
click at [590, 443] on button "Verify" at bounding box center [693, 445] width 908 height 30
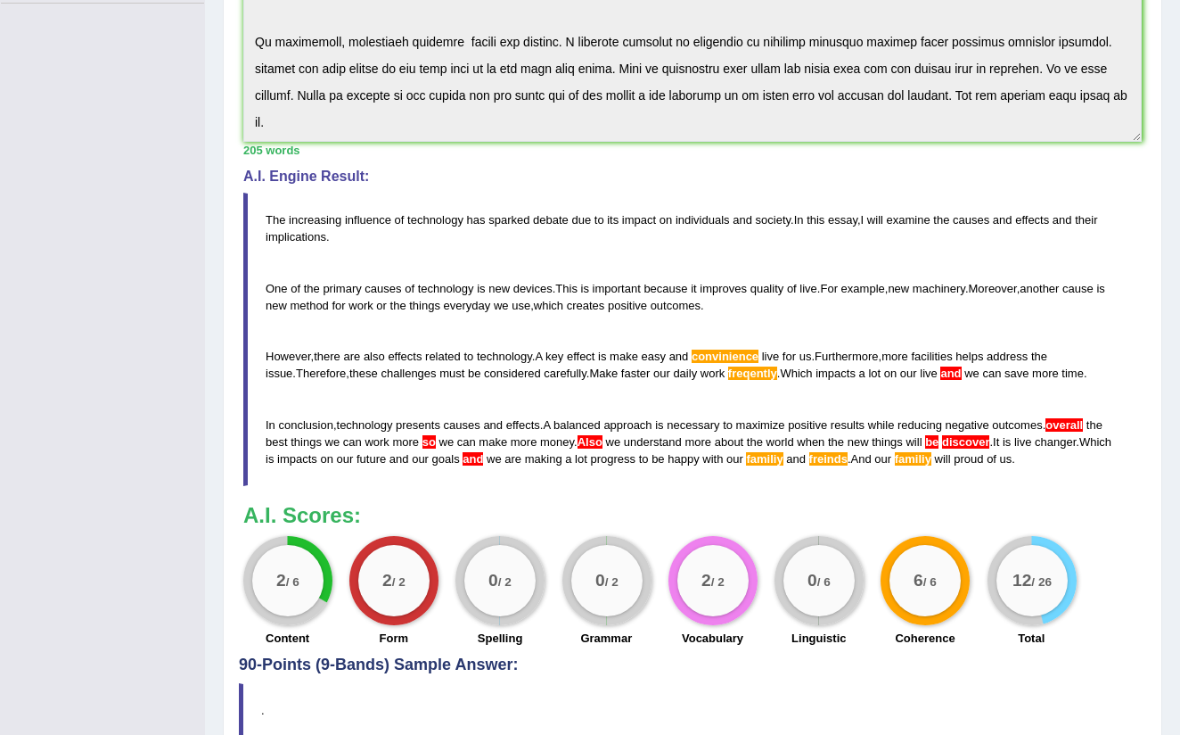
scroll to position [524, 0]
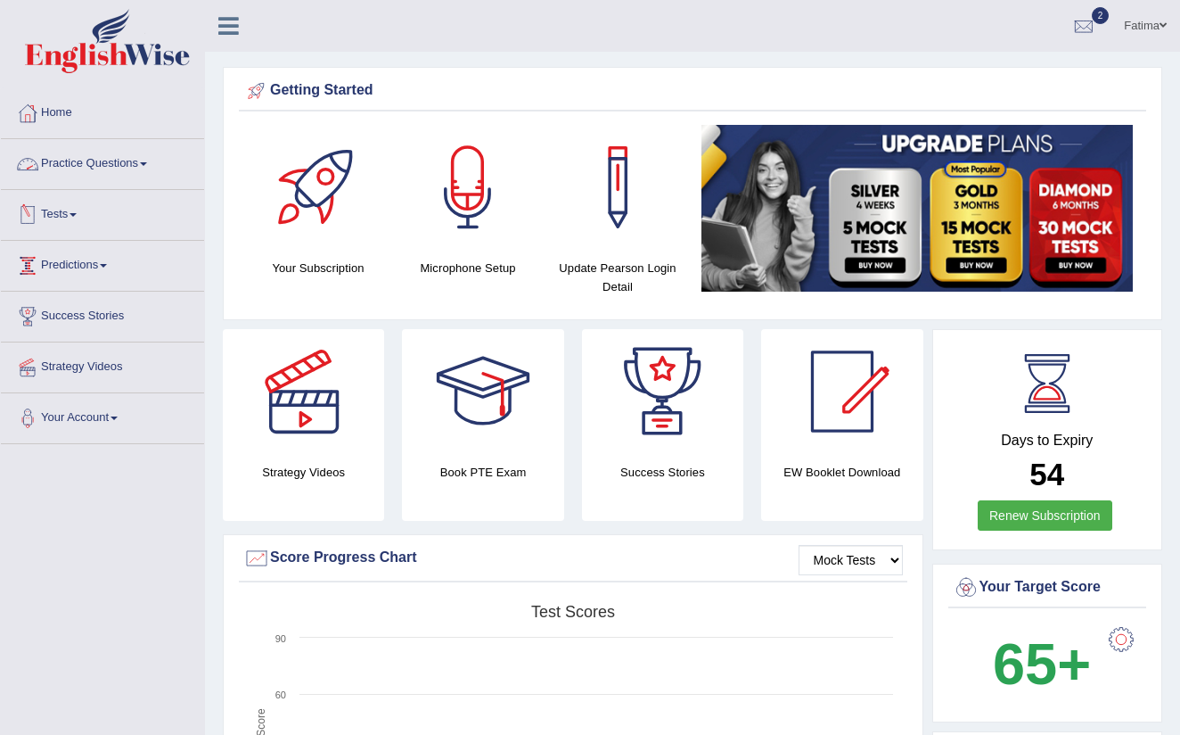
click at [148, 166] on link "Practice Questions" at bounding box center [102, 161] width 203 height 45
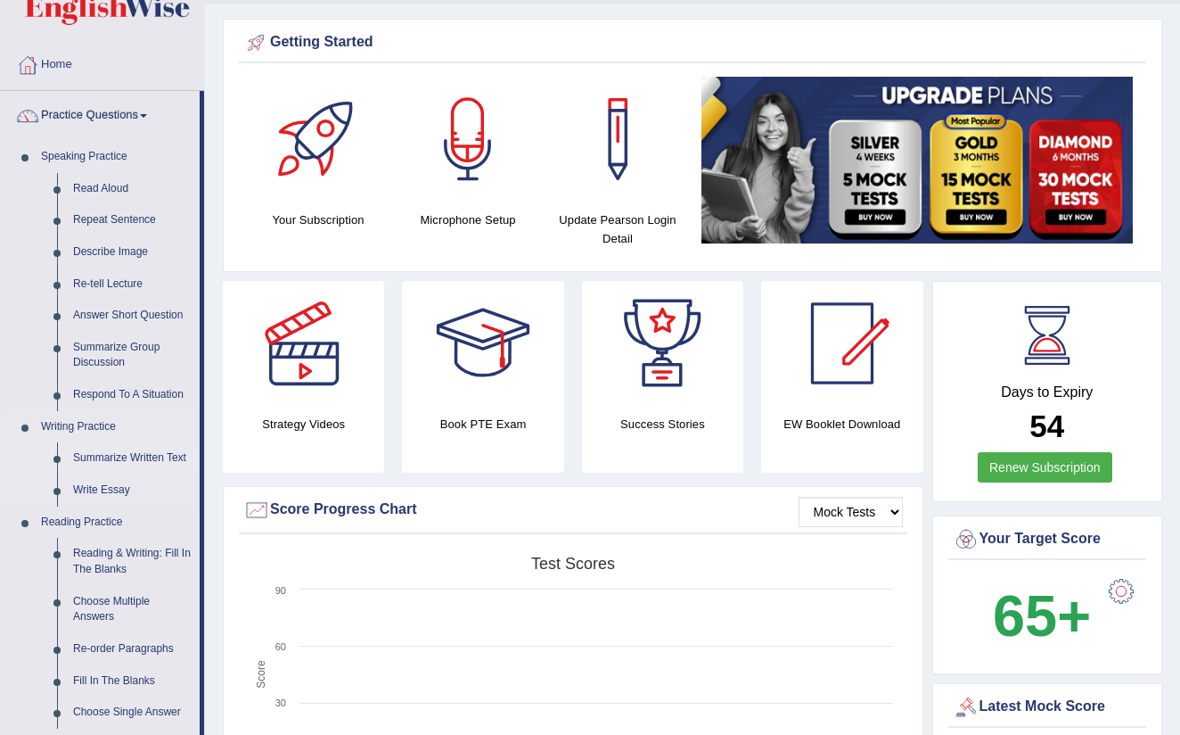
scroll to position [72, 0]
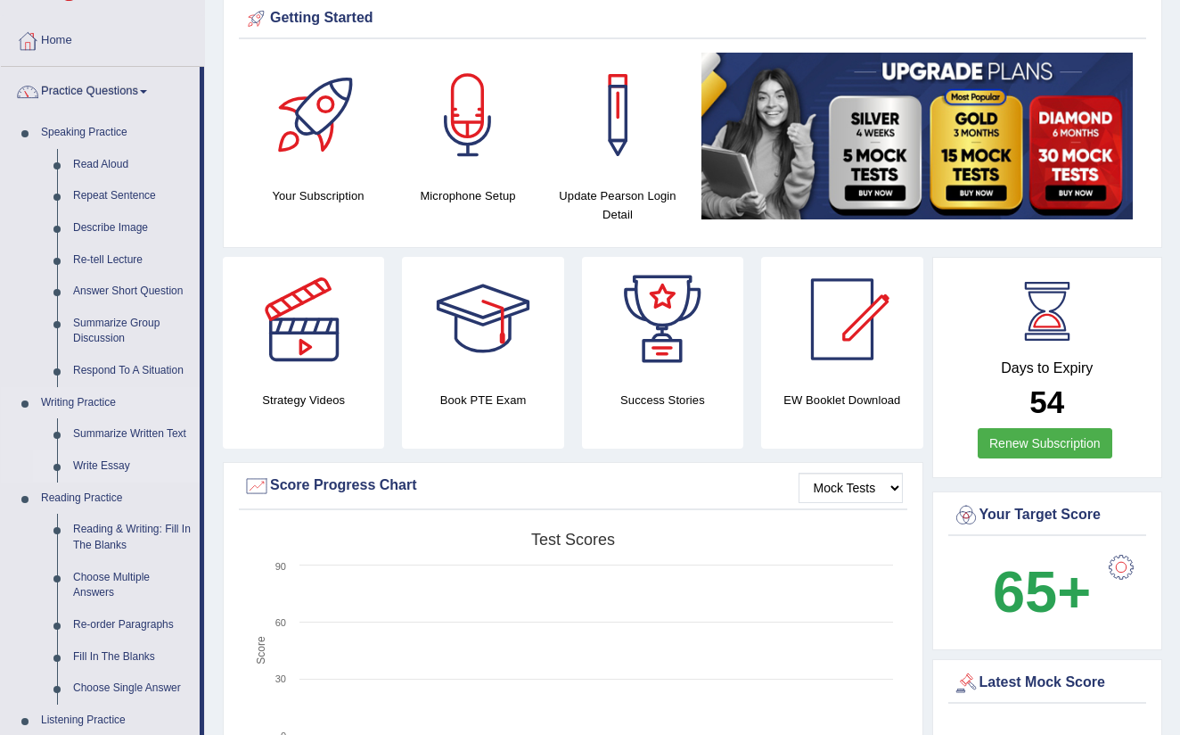
click at [107, 455] on link "Write Essay" at bounding box center [132, 466] width 135 height 32
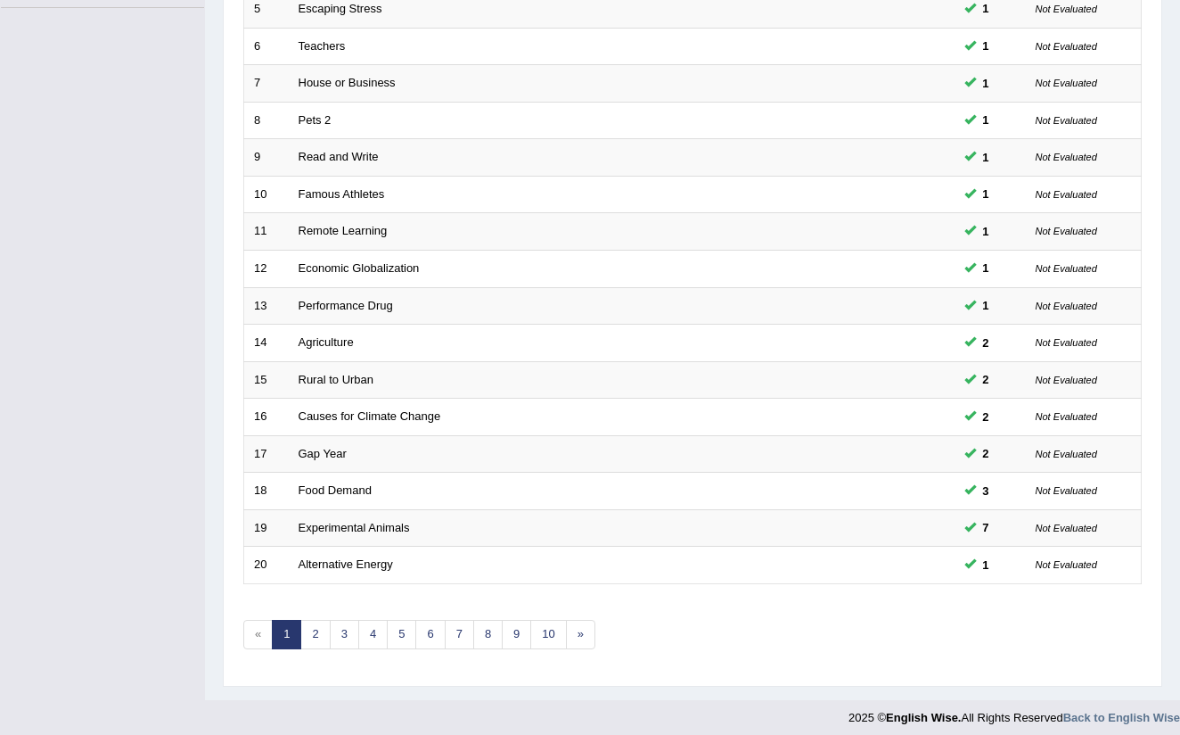
scroll to position [434, 0]
click at [318, 622] on link "2" at bounding box center [314, 635] width 29 height 29
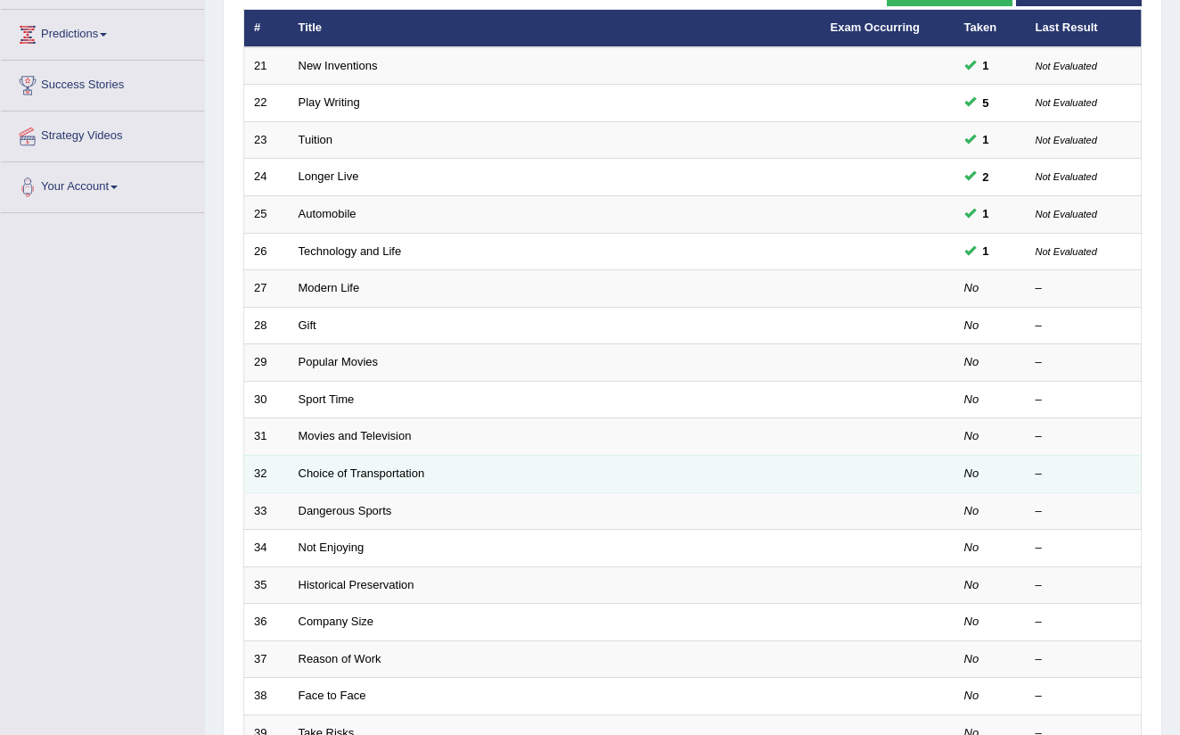
scroll to position [241, 0]
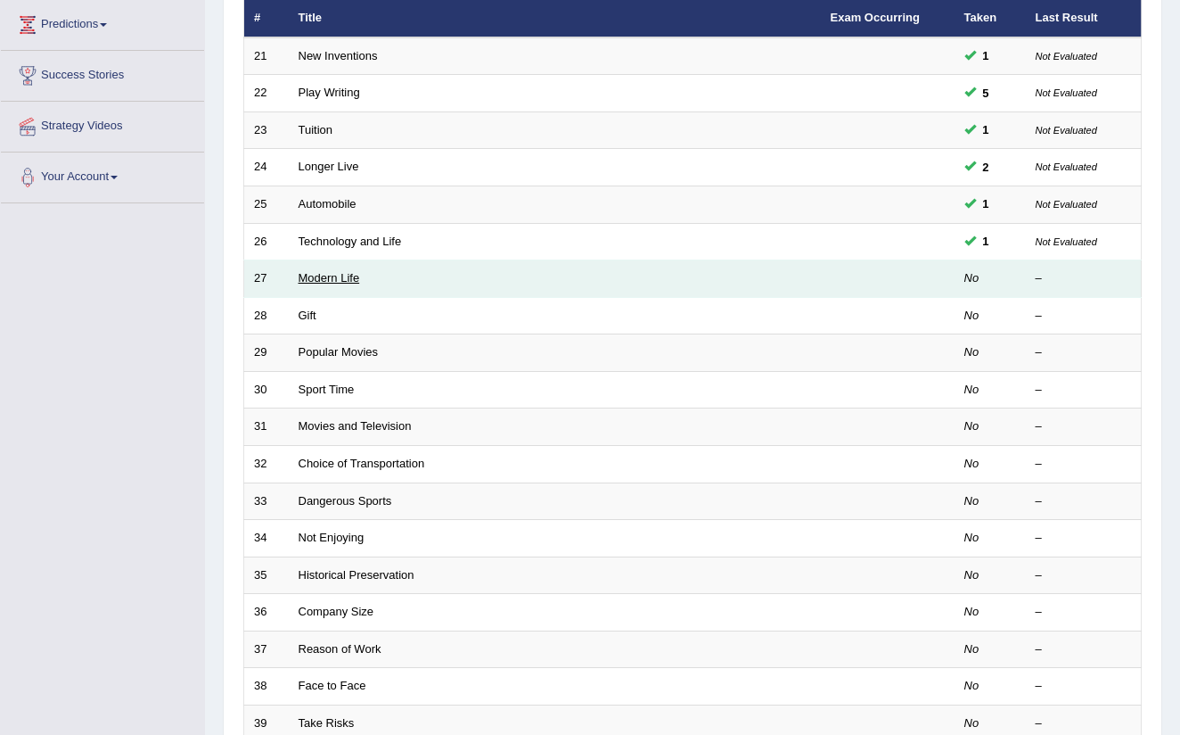
click at [333, 276] on link "Modern Life" at bounding box center [330, 277] width 62 height 13
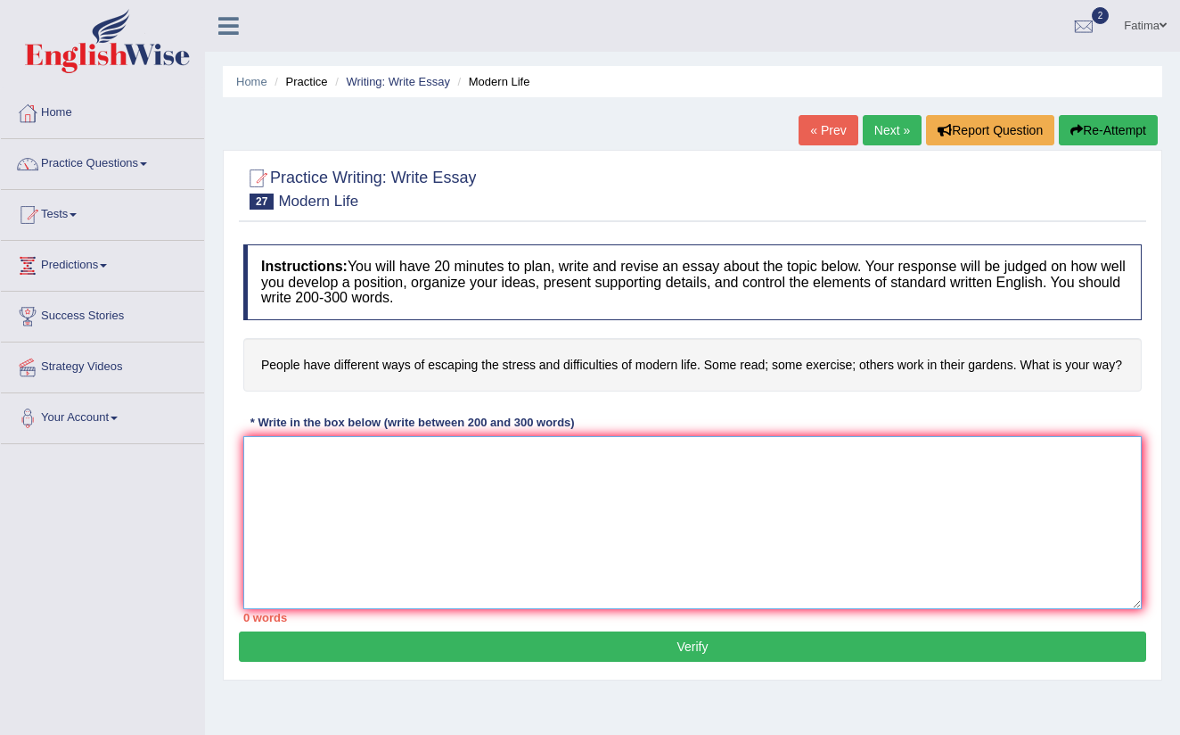
click at [282, 442] on textarea at bounding box center [692, 522] width 899 height 173
paste textarea "Lor ipsumdolor sitametco ad (elits doeiu) te incid’u labor etd magnaaliq enim a…"
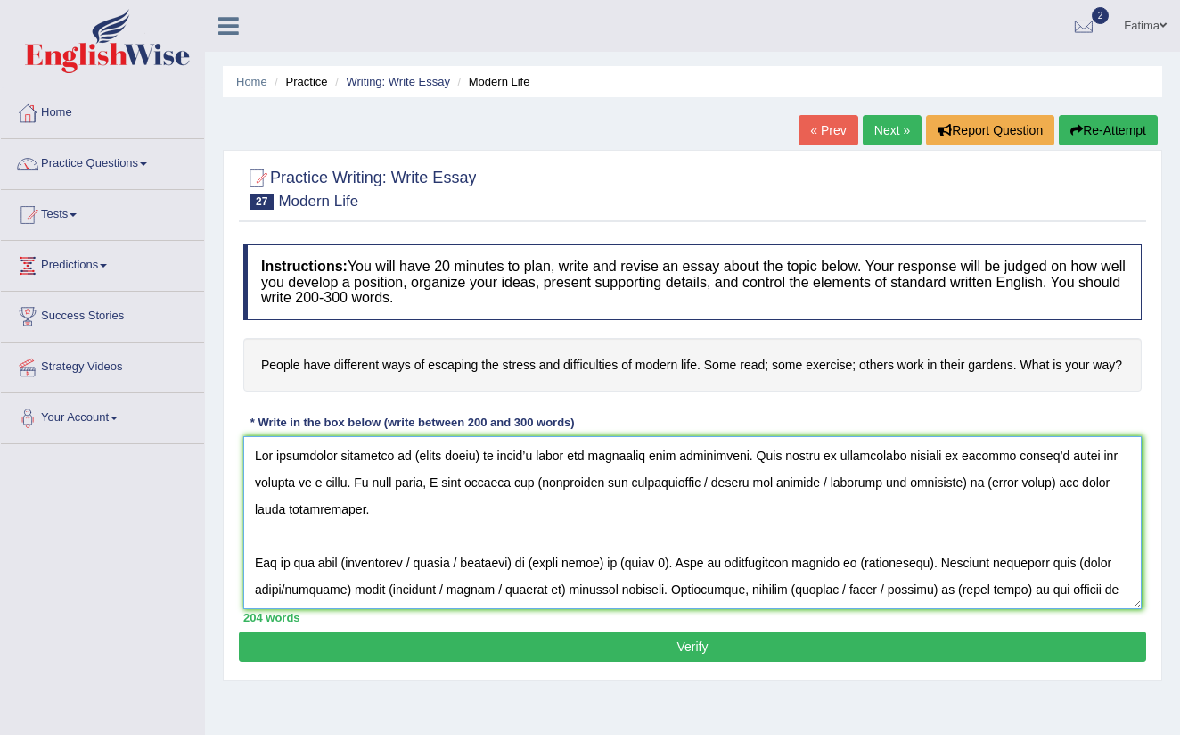
click at [476, 456] on textarea at bounding box center [692, 522] width 899 height 173
click at [867, 484] on textarea at bounding box center [692, 522] width 899 height 173
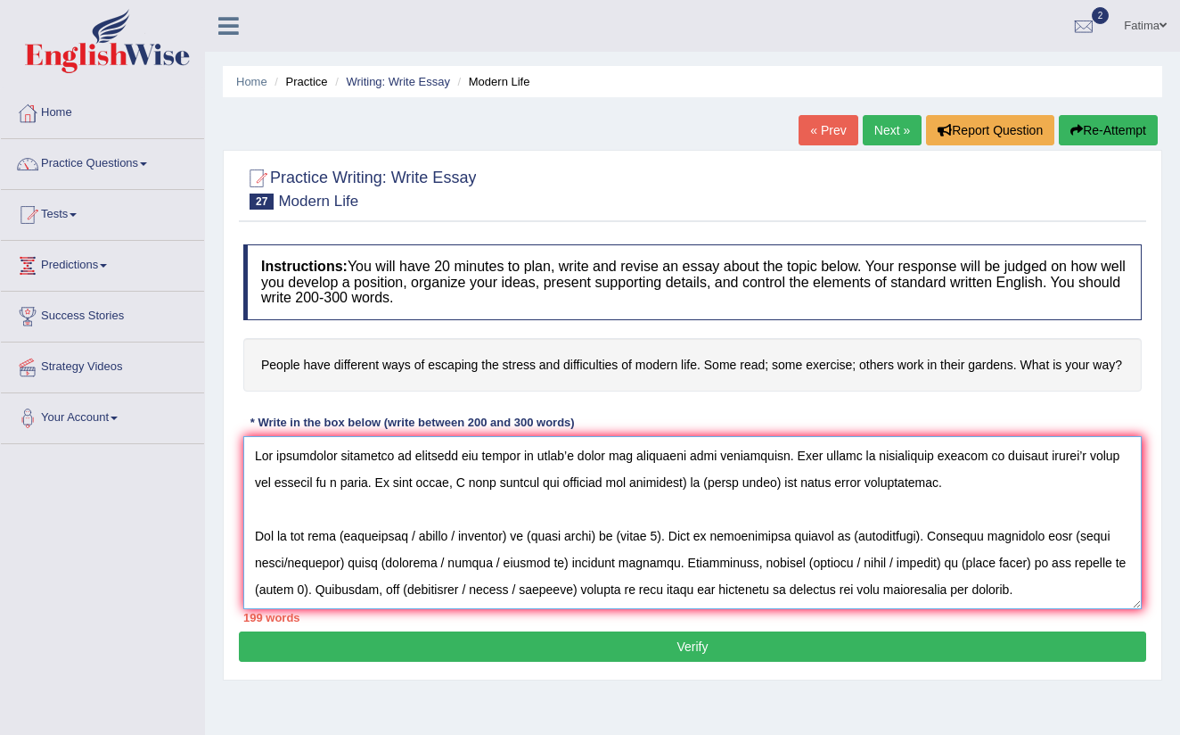
click at [702, 482] on textarea at bounding box center [692, 522] width 899 height 173
click at [781, 483] on textarea at bounding box center [692, 522] width 899 height 173
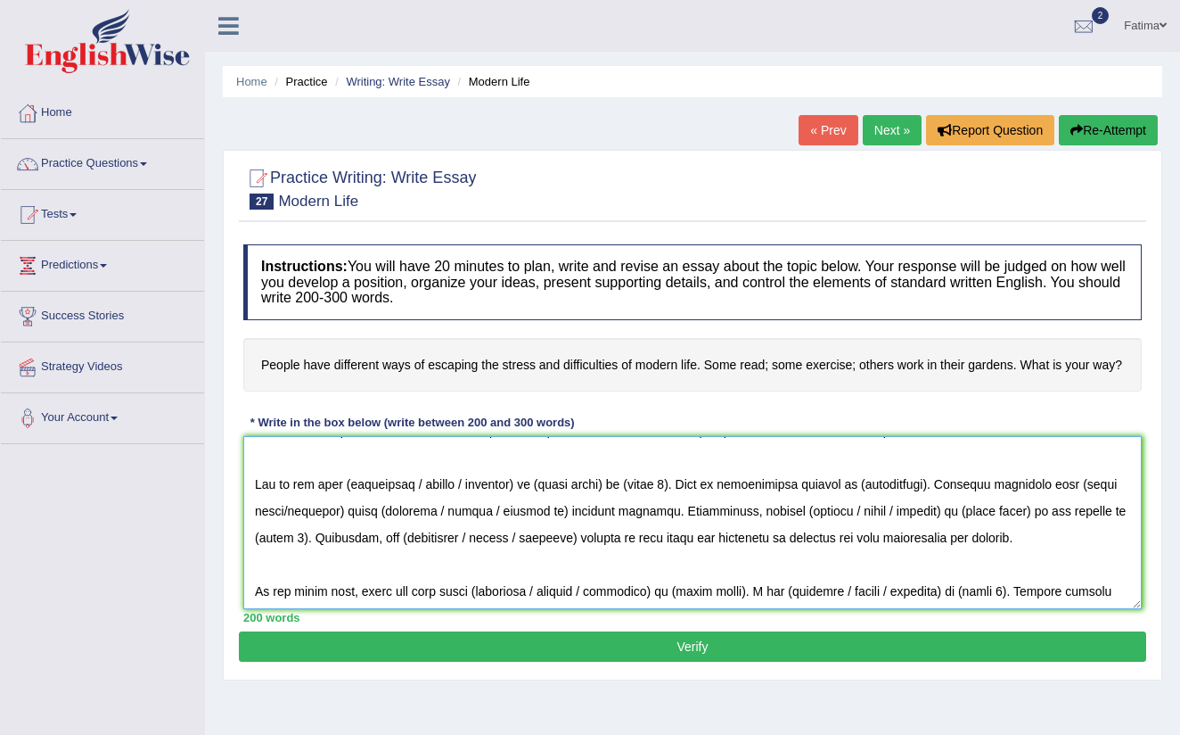
scroll to position [50, 0]
click at [476, 496] on textarea at bounding box center [692, 522] width 899 height 173
click at [476, 486] on textarea at bounding box center [692, 522] width 899 height 173
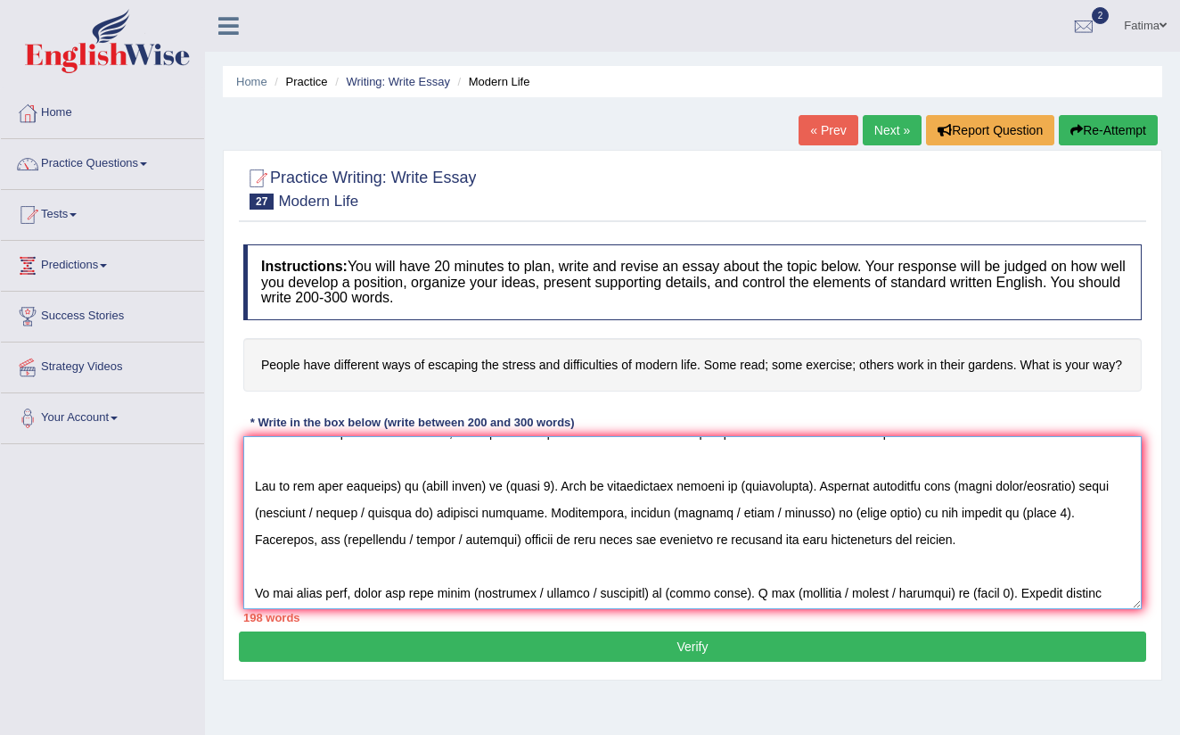
click at [406, 486] on textarea at bounding box center [692, 522] width 899 height 173
click at [490, 487] on textarea at bounding box center [692, 522] width 899 height 173
drag, startPoint x: 588, startPoint y: 489, endPoint x: 557, endPoint y: 579, distance: 96.1
click at [588, 489] on textarea at bounding box center [692, 522] width 899 height 173
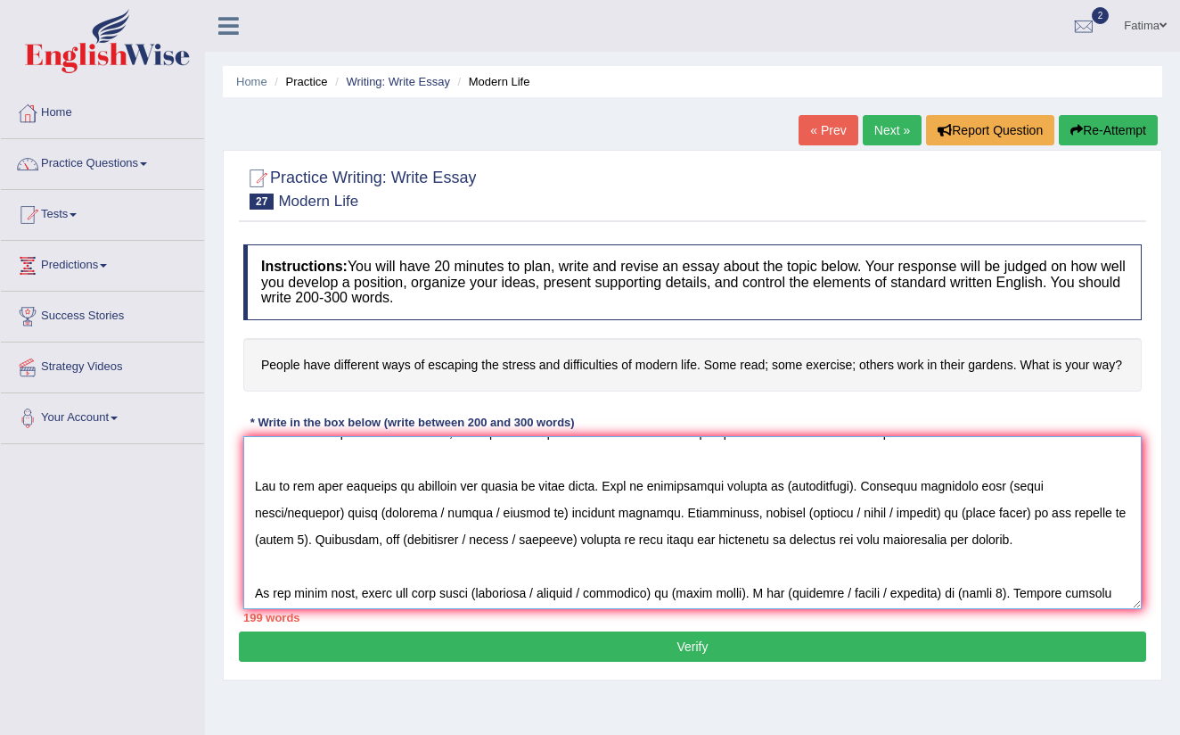
click at [850, 486] on textarea at bounding box center [692, 522] width 899 height 173
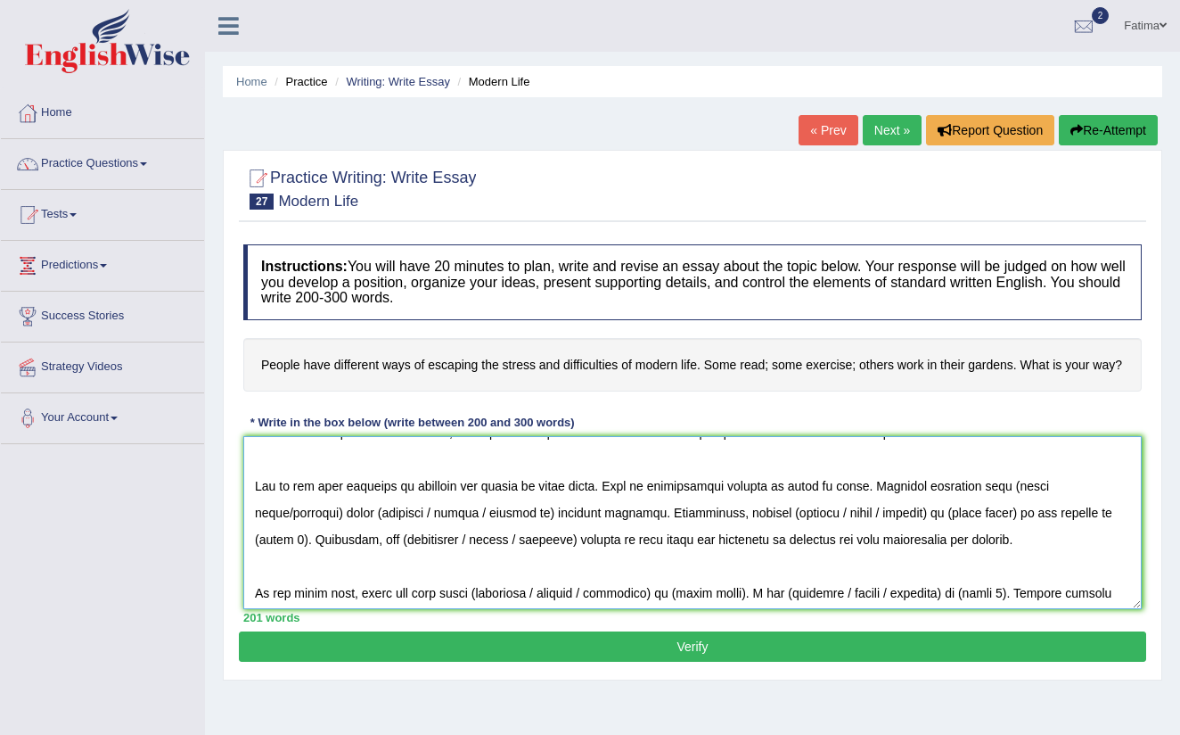
click at [1124, 487] on textarea at bounding box center [692, 522] width 899 height 173
click at [258, 515] on textarea at bounding box center [692, 522] width 899 height 173
click at [427, 512] on textarea at bounding box center [692, 522] width 899 height 173
click at [371, 516] on textarea at bounding box center [692, 522] width 899 height 173
click at [364, 515] on textarea at bounding box center [692, 522] width 899 height 173
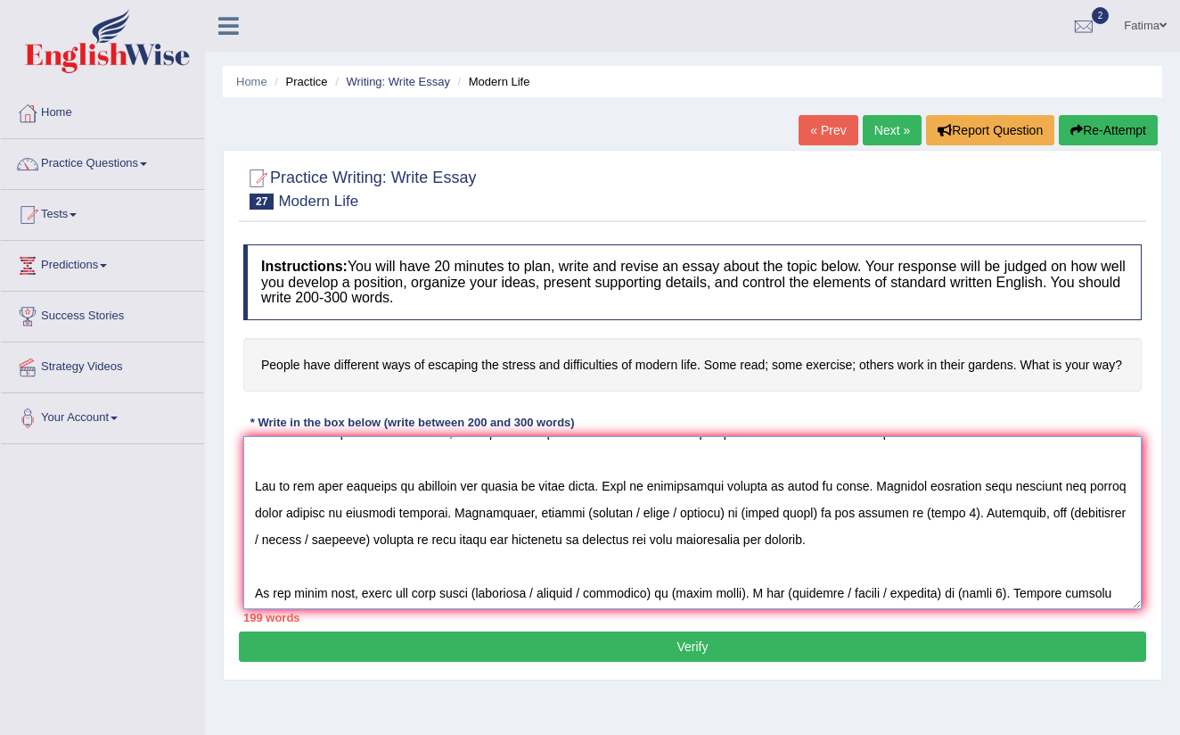
click at [630, 508] on textarea at bounding box center [692, 522] width 899 height 173
click at [592, 509] on textarea at bounding box center [692, 522] width 899 height 173
click at [674, 512] on textarea at bounding box center [692, 522] width 899 height 173
click at [672, 515] on textarea at bounding box center [692, 522] width 899 height 173
drag, startPoint x: 843, startPoint y: 513, endPoint x: 834, endPoint y: 570, distance: 57.7
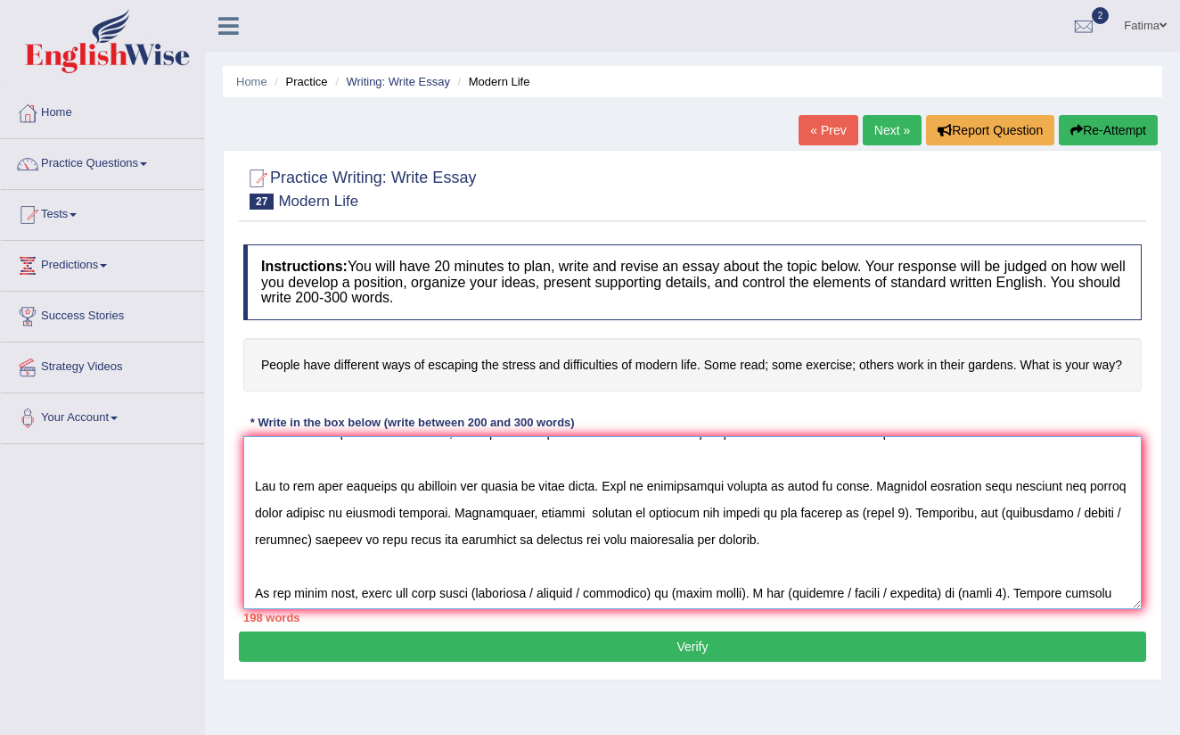
click at [842, 528] on textarea at bounding box center [692, 522] width 899 height 173
click at [842, 511] on textarea at bounding box center [692, 522] width 899 height 173
click at [1079, 508] on textarea at bounding box center [692, 522] width 899 height 173
drag, startPoint x: 1072, startPoint y: 507, endPoint x: 1086, endPoint y: 615, distance: 108.8
click at [1084, 612] on div "Instructions: You will have 20 minutes to plan, write and revise an essay about…" at bounding box center [693, 433] width 908 height 396
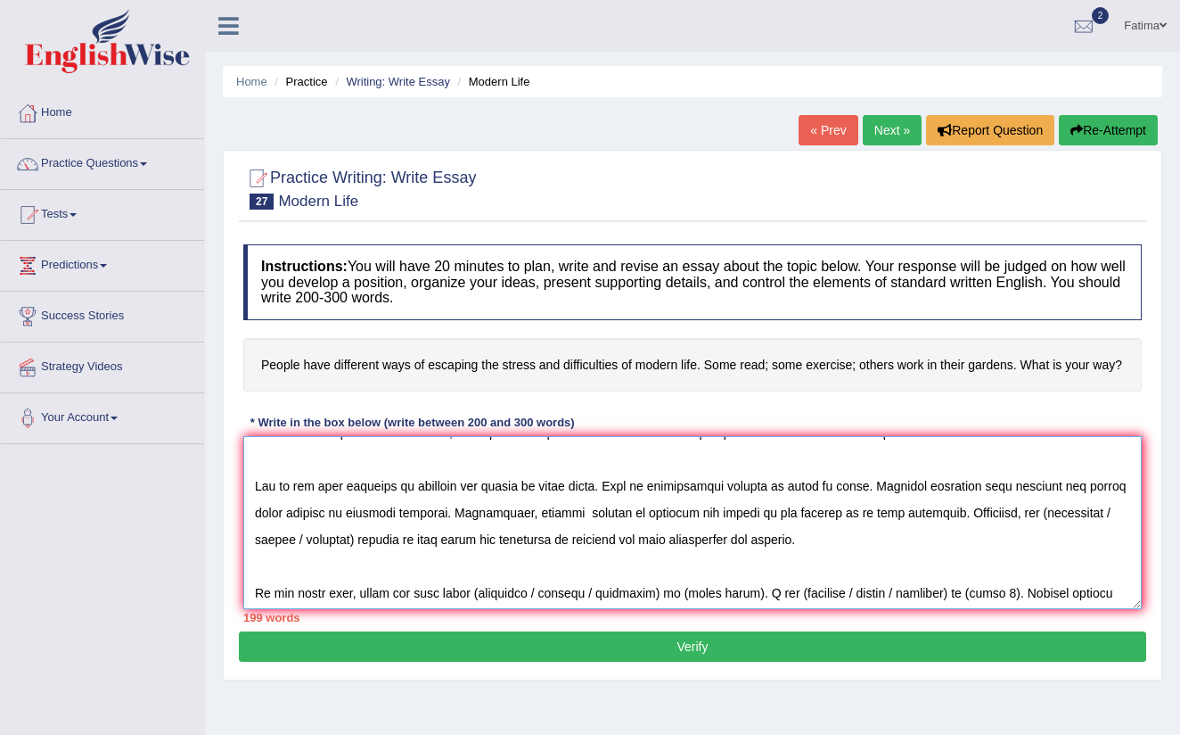
click at [1072, 513] on textarea at bounding box center [692, 522] width 899 height 173
click at [1046, 515] on textarea at bounding box center [692, 522] width 899 height 173
click at [1055, 512] on textarea at bounding box center [692, 522] width 899 height 173
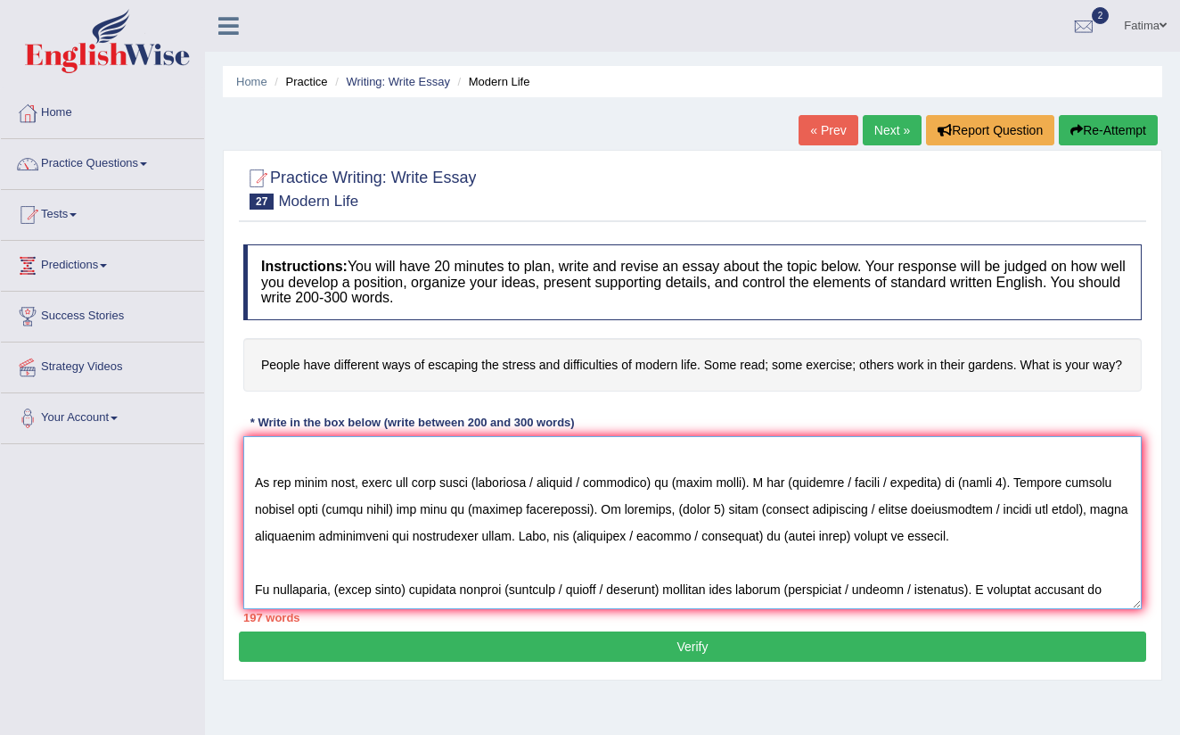
scroll to position [167, 0]
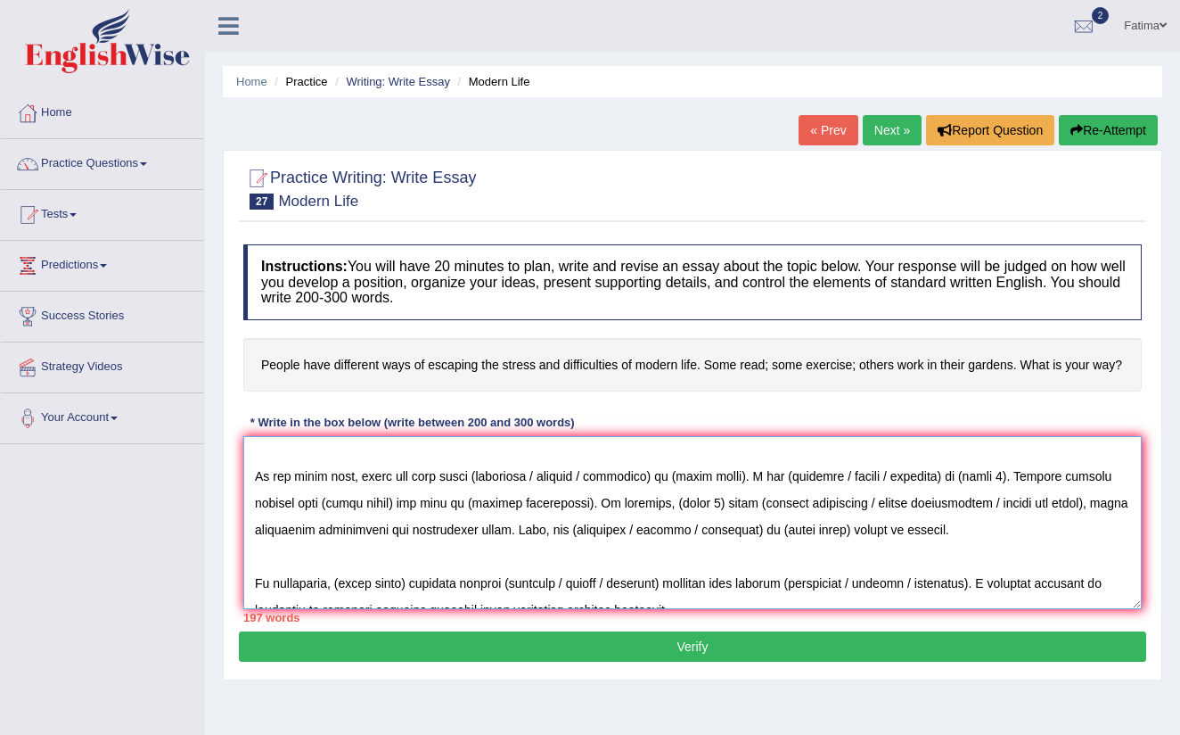
click at [593, 475] on textarea at bounding box center [692, 522] width 899 height 173
drag, startPoint x: 530, startPoint y: 475, endPoint x: 530, endPoint y: 491, distance: 16.0
click at [530, 476] on textarea at bounding box center [692, 522] width 899 height 173
click at [614, 477] on textarea at bounding box center [692, 522] width 899 height 173
click at [660, 477] on textarea at bounding box center [692, 522] width 899 height 173
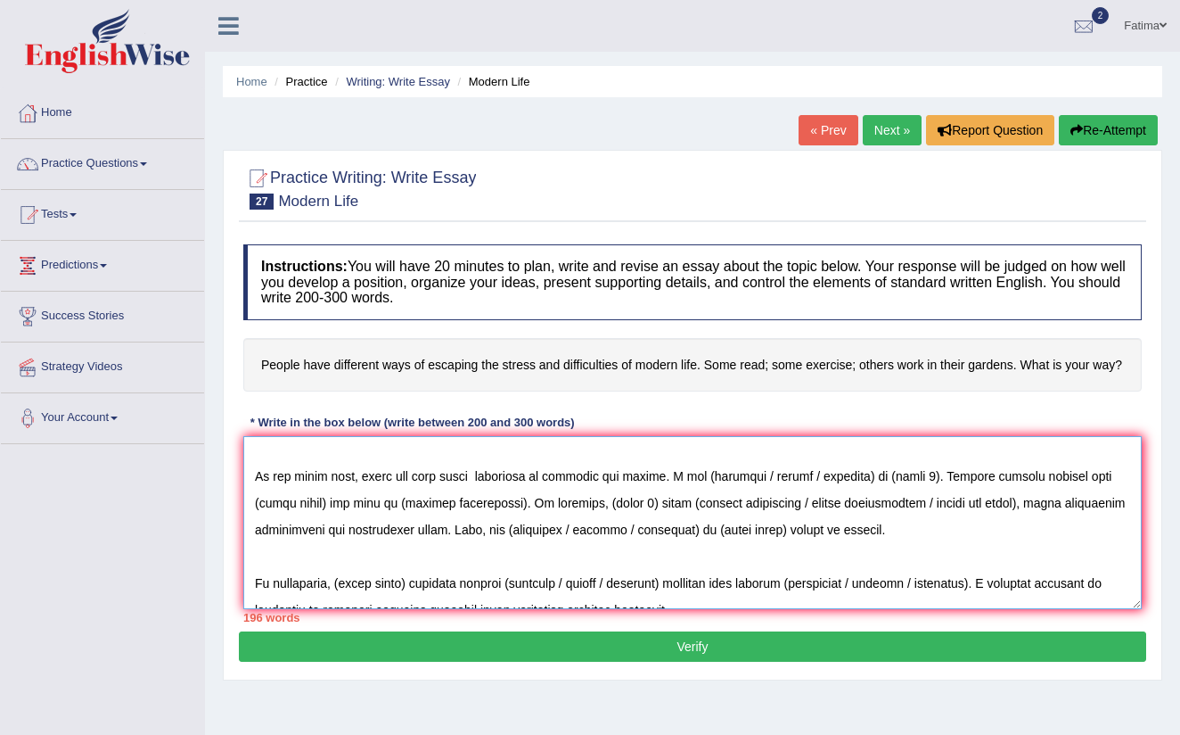
click at [803, 473] on textarea at bounding box center [692, 522] width 899 height 173
drag, startPoint x: 745, startPoint y: 472, endPoint x: 748, endPoint y: 507, distance: 35.8
click at [745, 472] on textarea at bounding box center [692, 522] width 899 height 173
click at [801, 477] on textarea at bounding box center [692, 522] width 899 height 173
click at [803, 475] on textarea at bounding box center [692, 522] width 899 height 173
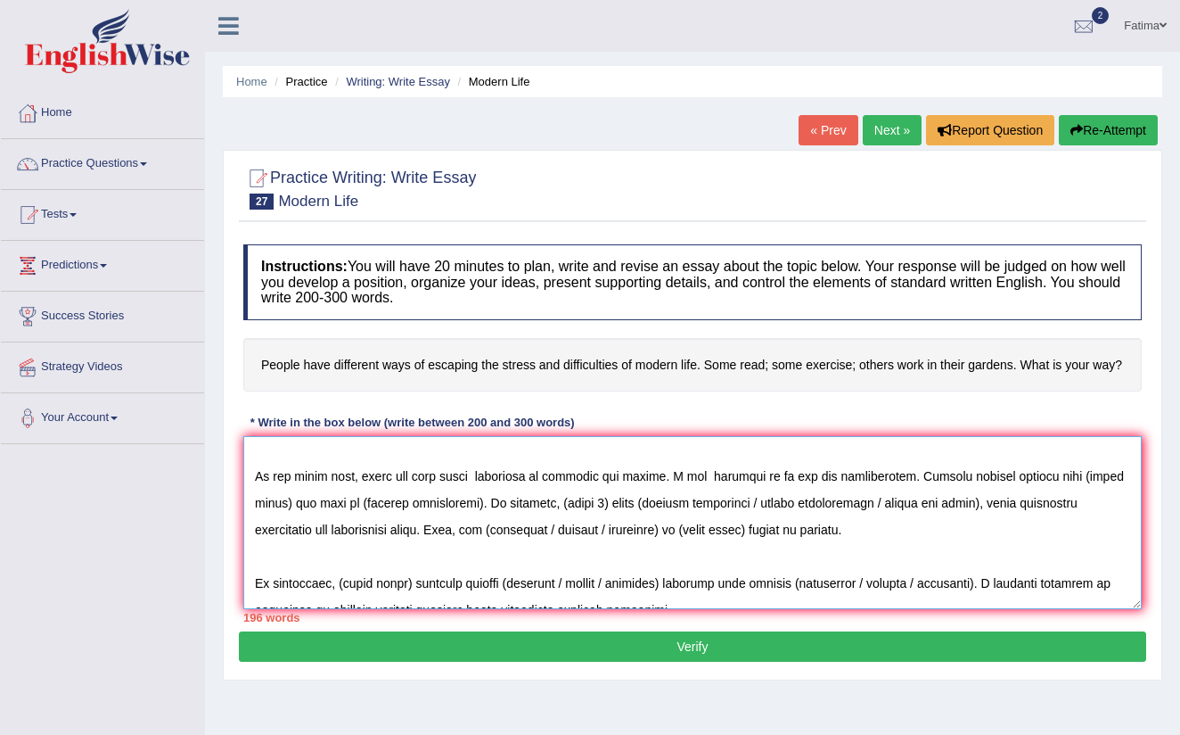
click at [1132, 477] on textarea at bounding box center [692, 522] width 899 height 173
click at [469, 504] on textarea at bounding box center [692, 522] width 899 height 173
click at [472, 505] on textarea at bounding box center [692, 522] width 899 height 173
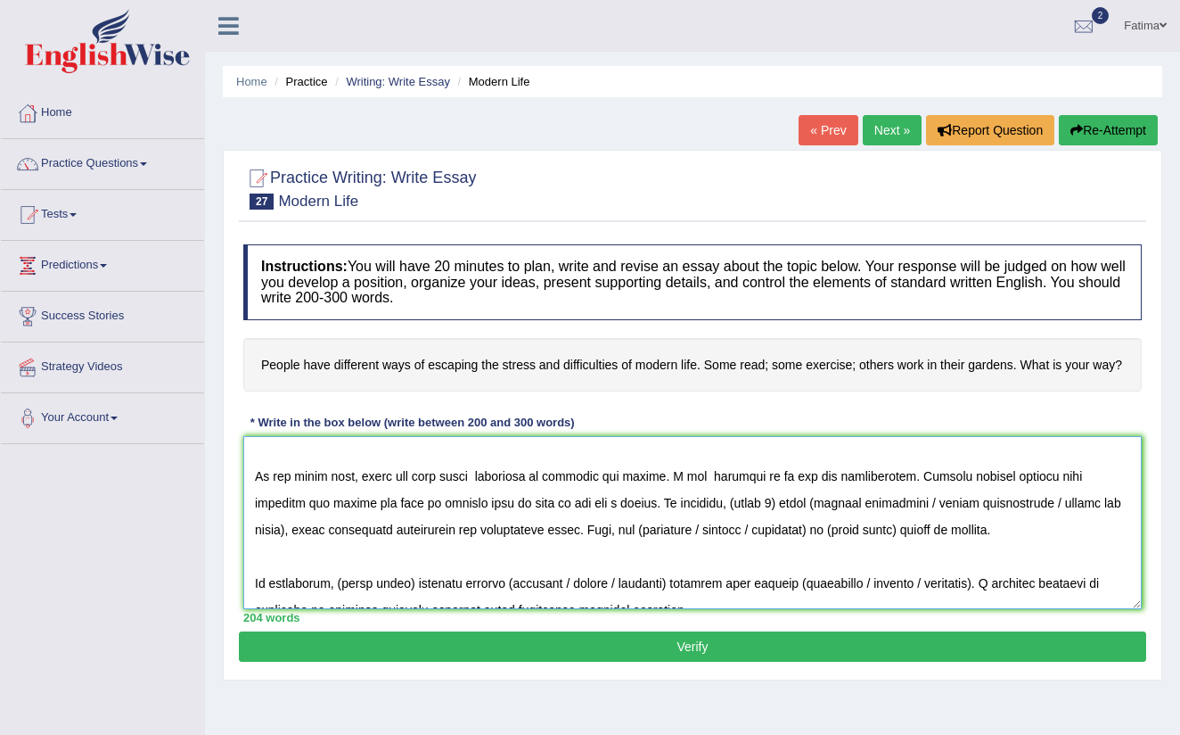
click at [708, 501] on textarea at bounding box center [692, 522] width 899 height 173
click at [734, 502] on textarea at bounding box center [692, 522] width 899 height 173
click at [1071, 505] on textarea at bounding box center [692, 522] width 899 height 173
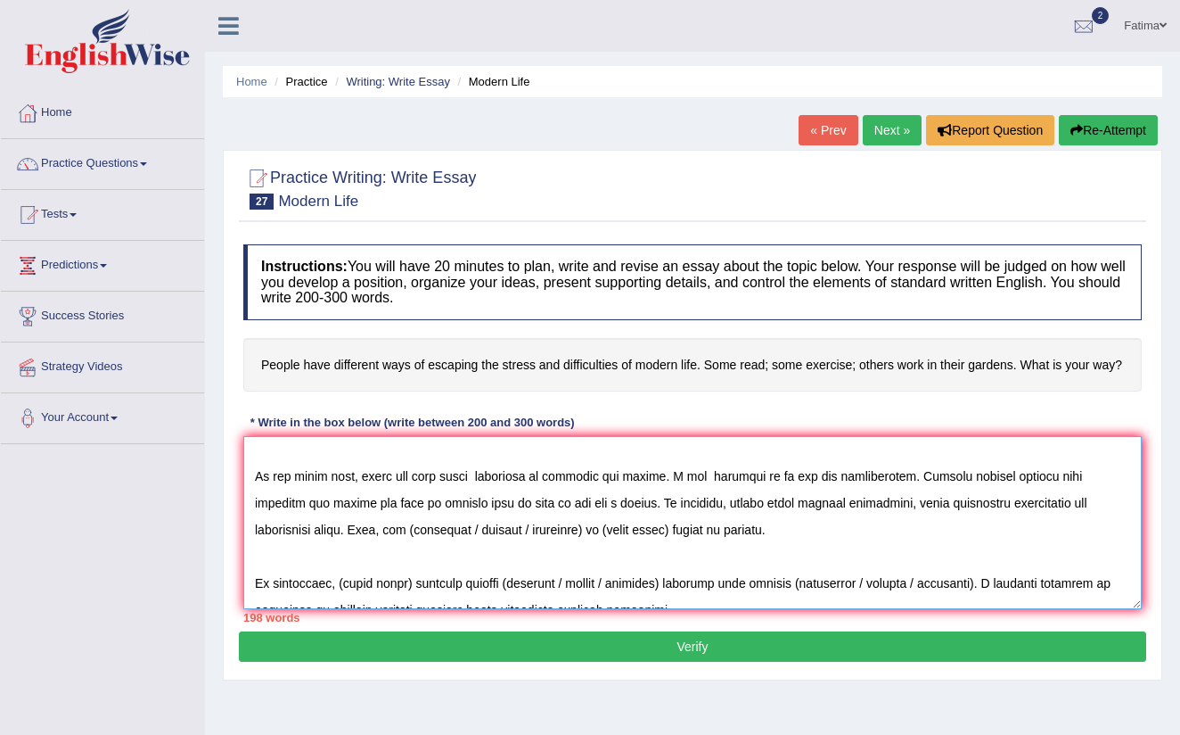
click at [431, 528] on textarea at bounding box center [692, 522] width 899 height 173
click at [370, 527] on textarea at bounding box center [692, 522] width 899 height 173
click at [456, 531] on textarea at bounding box center [692, 522] width 899 height 173
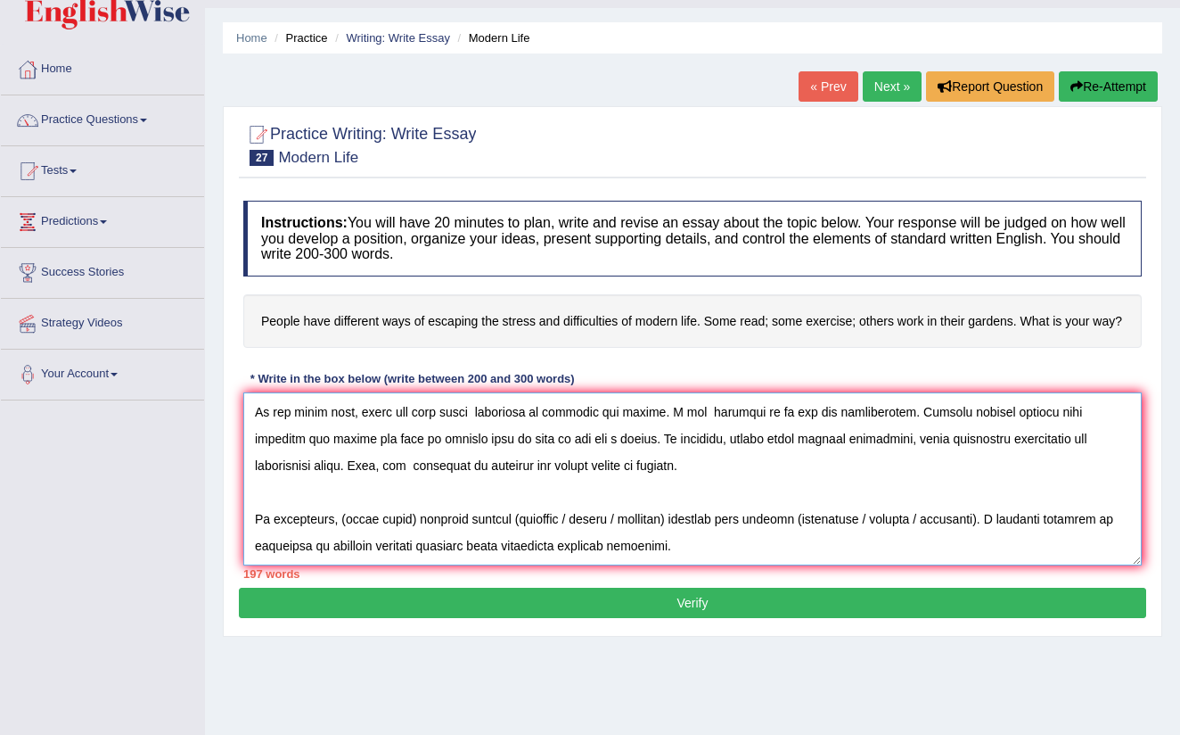
scroll to position [72, 0]
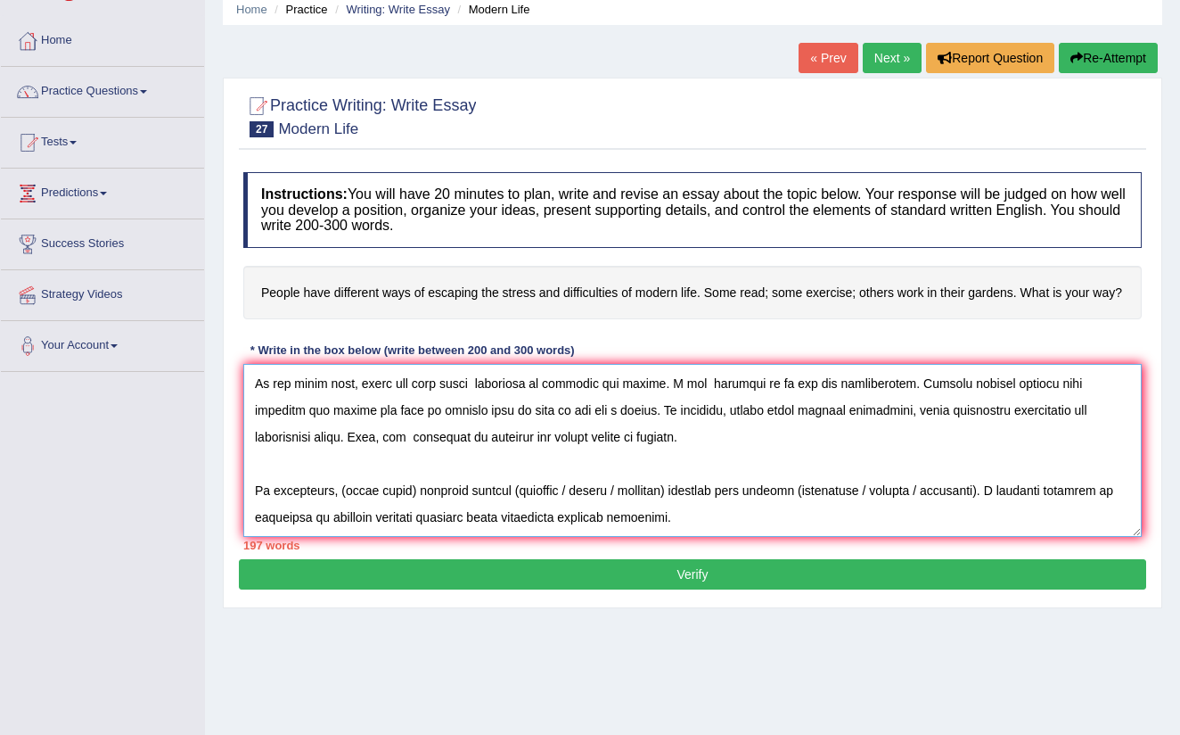
click at [410, 490] on textarea at bounding box center [692, 450] width 899 height 173
drag, startPoint x: 653, startPoint y: 489, endPoint x: 641, endPoint y: 518, distance: 30.8
click at [653, 494] on textarea at bounding box center [692, 450] width 899 height 173
click at [603, 490] on textarea at bounding box center [692, 450] width 899 height 173
click at [840, 489] on textarea at bounding box center [692, 450] width 899 height 173
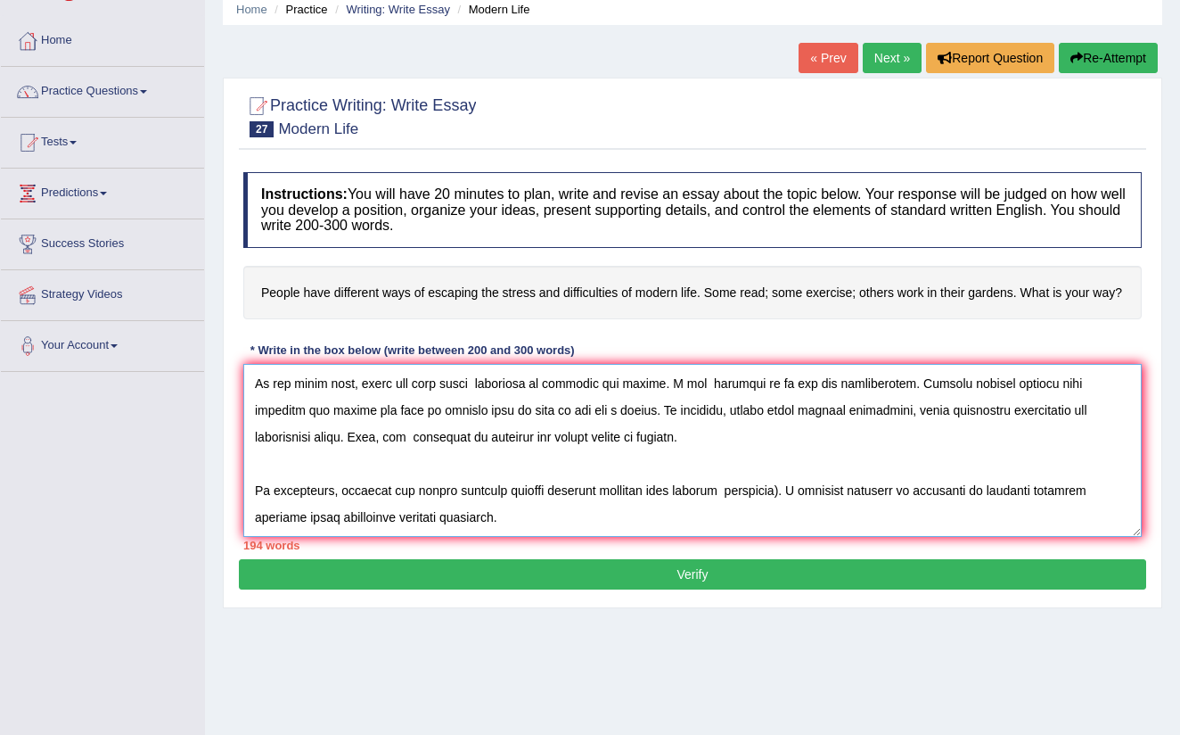
click at [777, 488] on textarea at bounding box center [692, 450] width 899 height 173
click at [539, 511] on textarea at bounding box center [692, 450] width 899 height 173
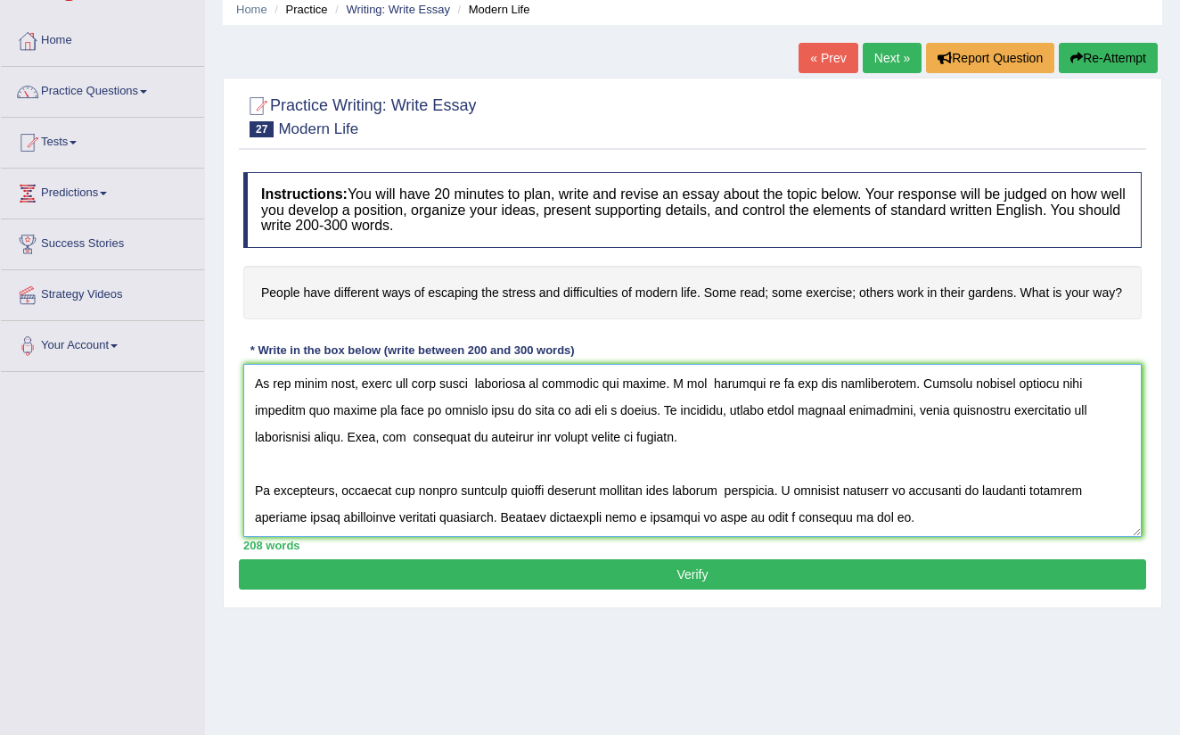
type textarea "Lor ipsumdolor sitametco ad elitsedd eiu tempor in utlab’e dolor mag aliquaeni …"
click at [541, 576] on button "Verify" at bounding box center [693, 574] width 908 height 30
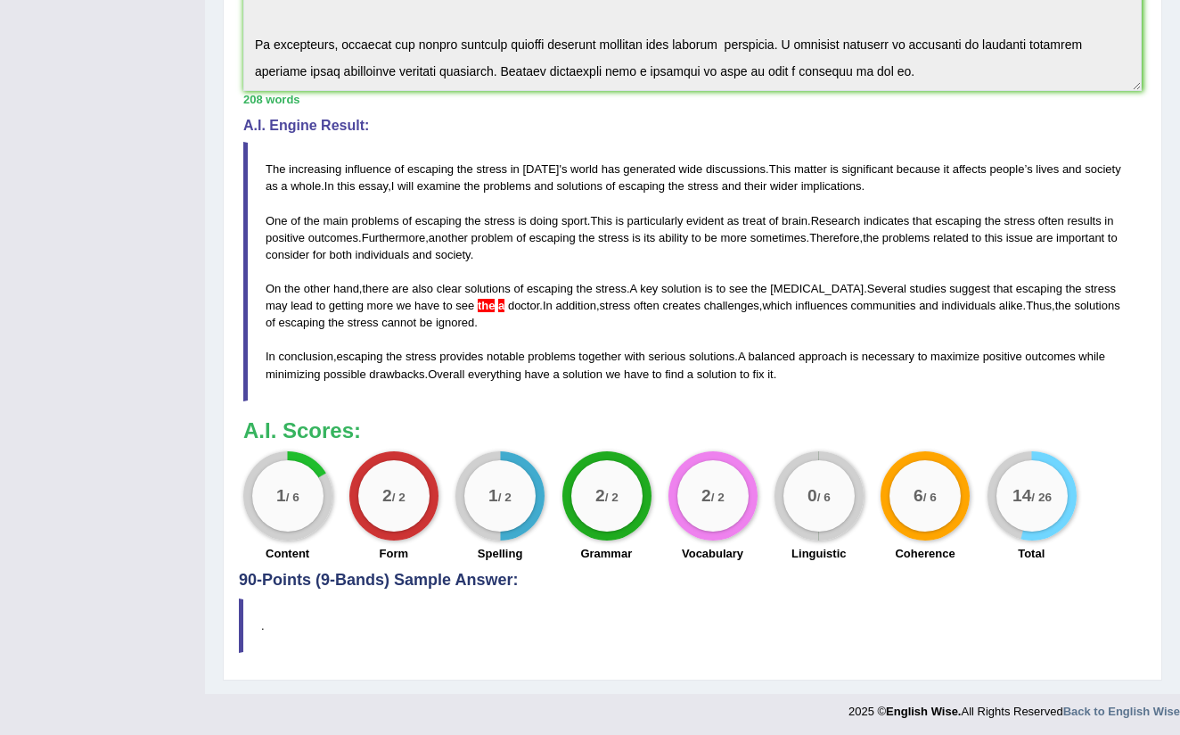
scroll to position [490, 0]
